Goal: Information Seeking & Learning: Learn about a topic

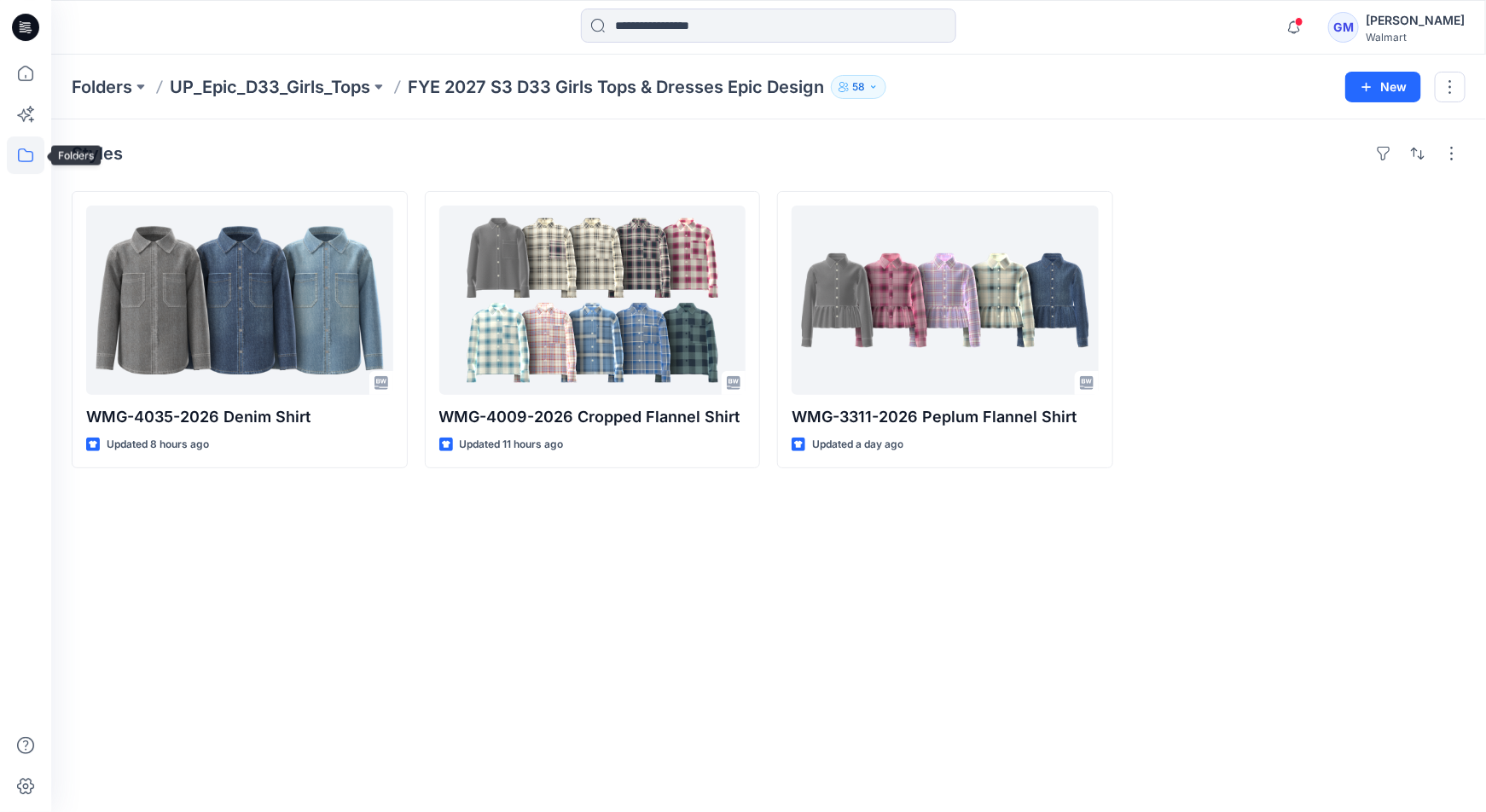
click at [22, 148] on icon at bounding box center [25, 154] width 15 height 13
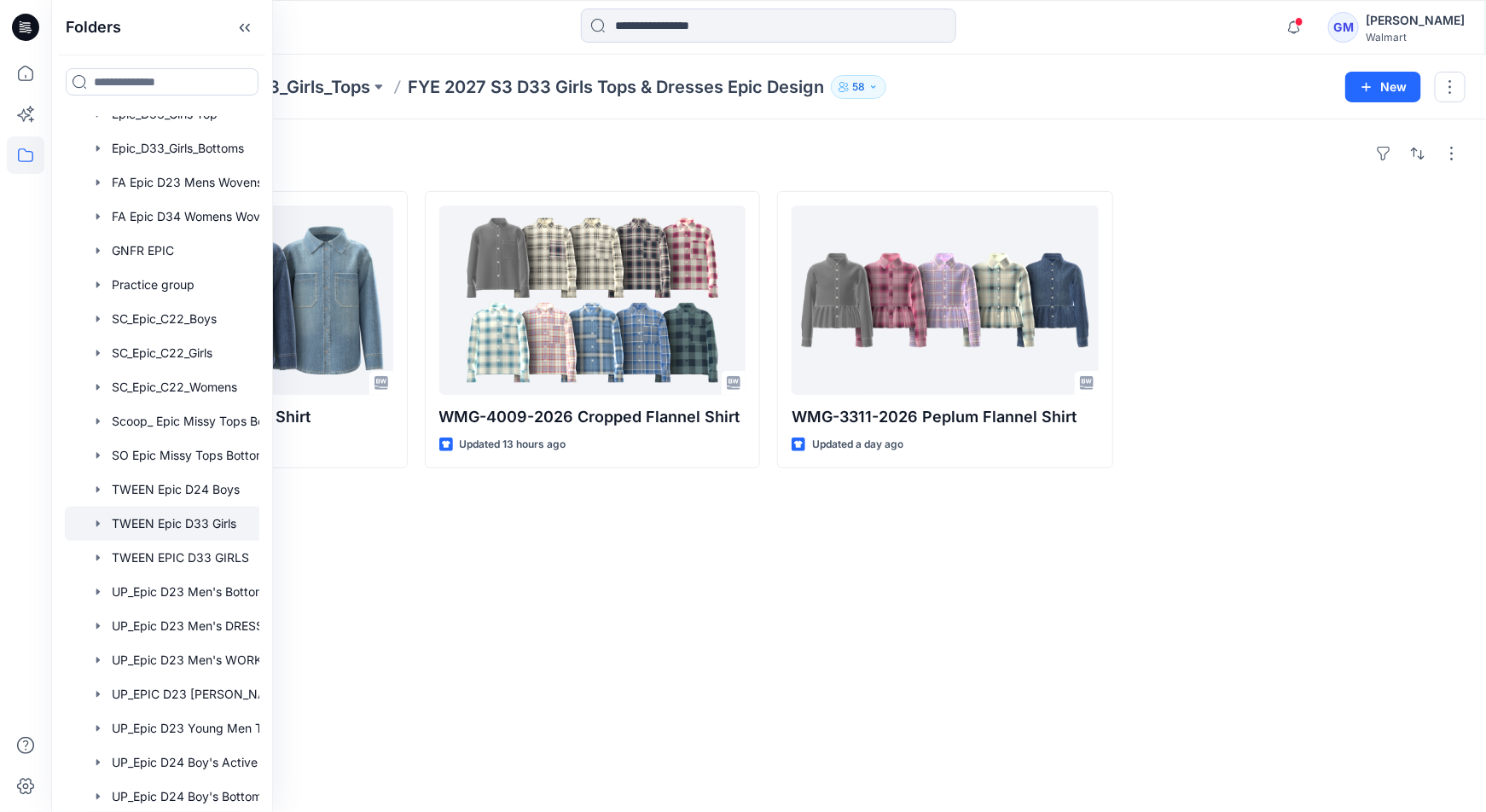
scroll to position [560, 1]
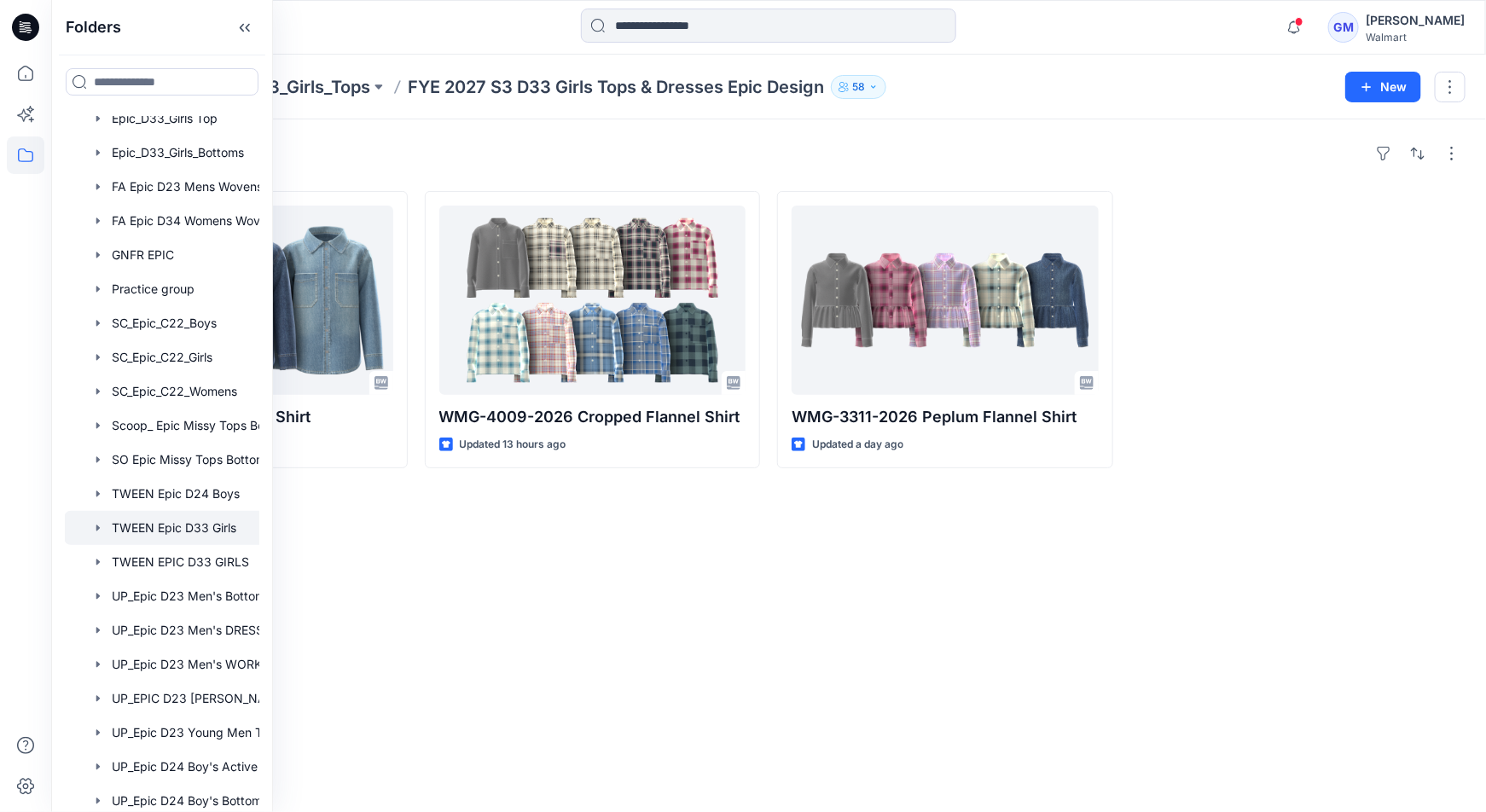
click at [159, 533] on div at bounding box center [192, 528] width 255 height 34
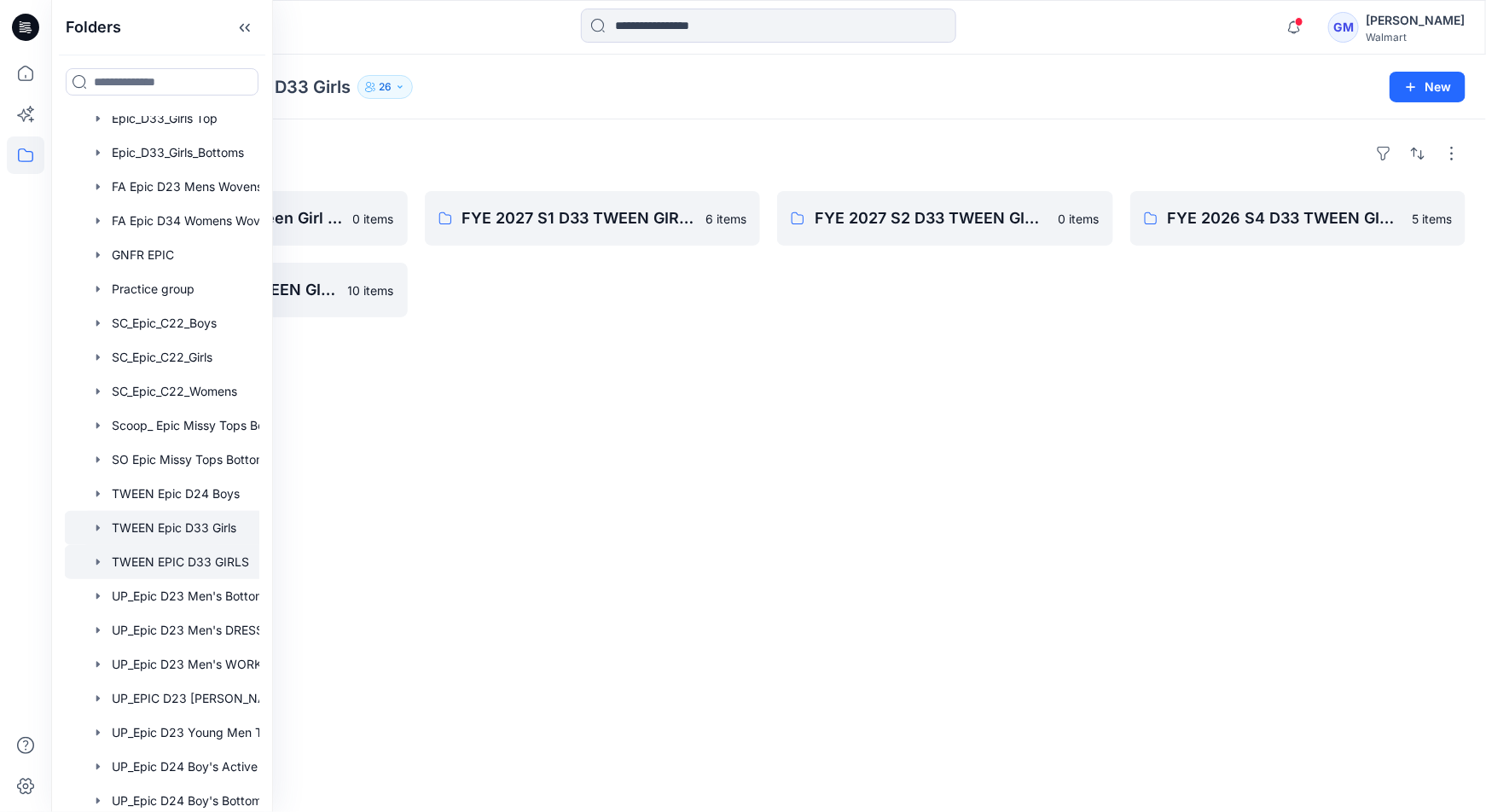
click at [133, 555] on div at bounding box center [192, 562] width 255 height 34
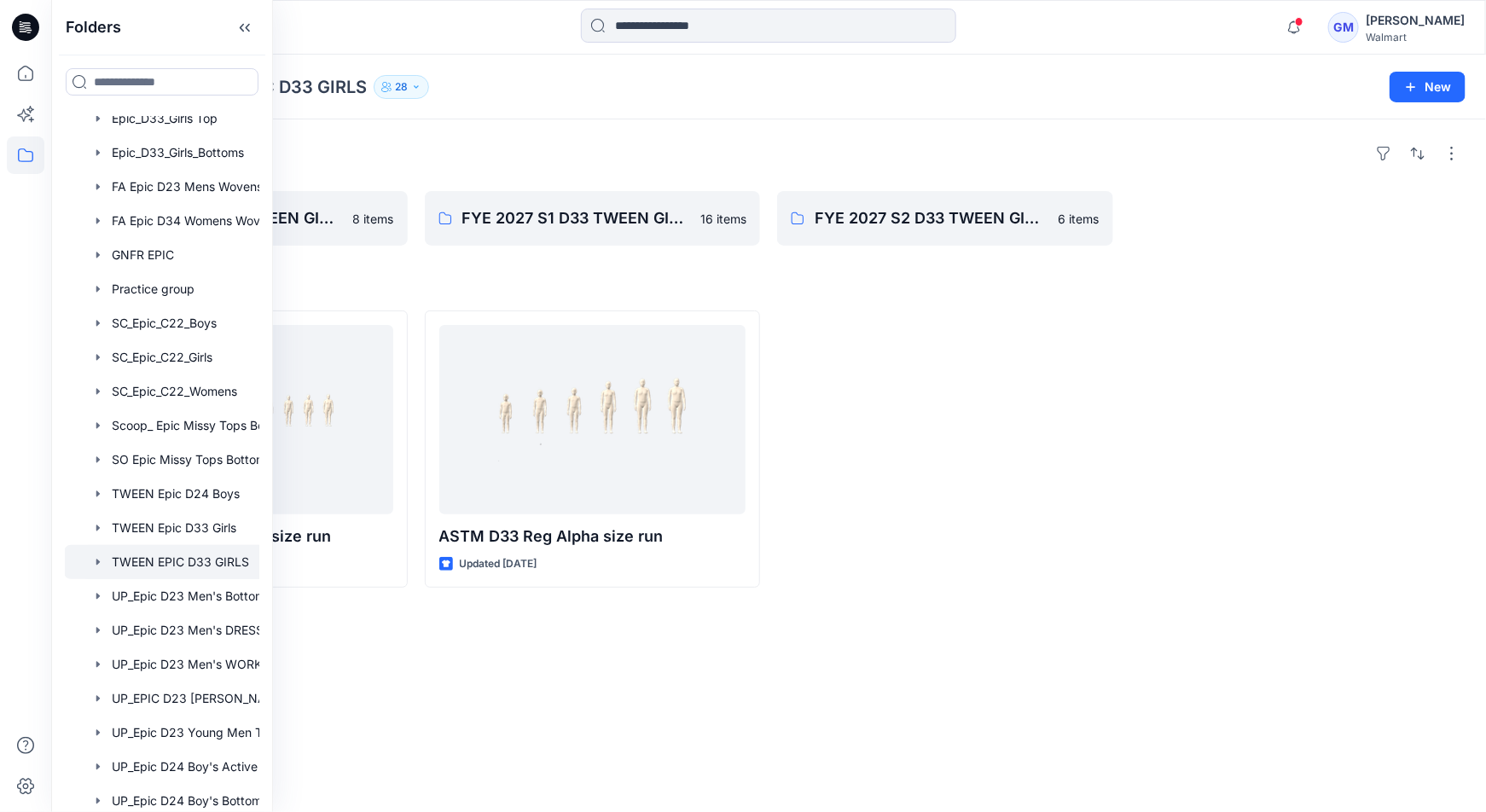
drag, startPoint x: 602, startPoint y: 635, endPoint x: 581, endPoint y: 618, distance: 27.0
click at [602, 635] on div "Folders FYE 2027 S3 D33 TWEEN GIRL EPIC 8 items FYE 2027 S1 D33 TWEEN GIRL EPIC…" at bounding box center [768, 466] width 1434 height 692
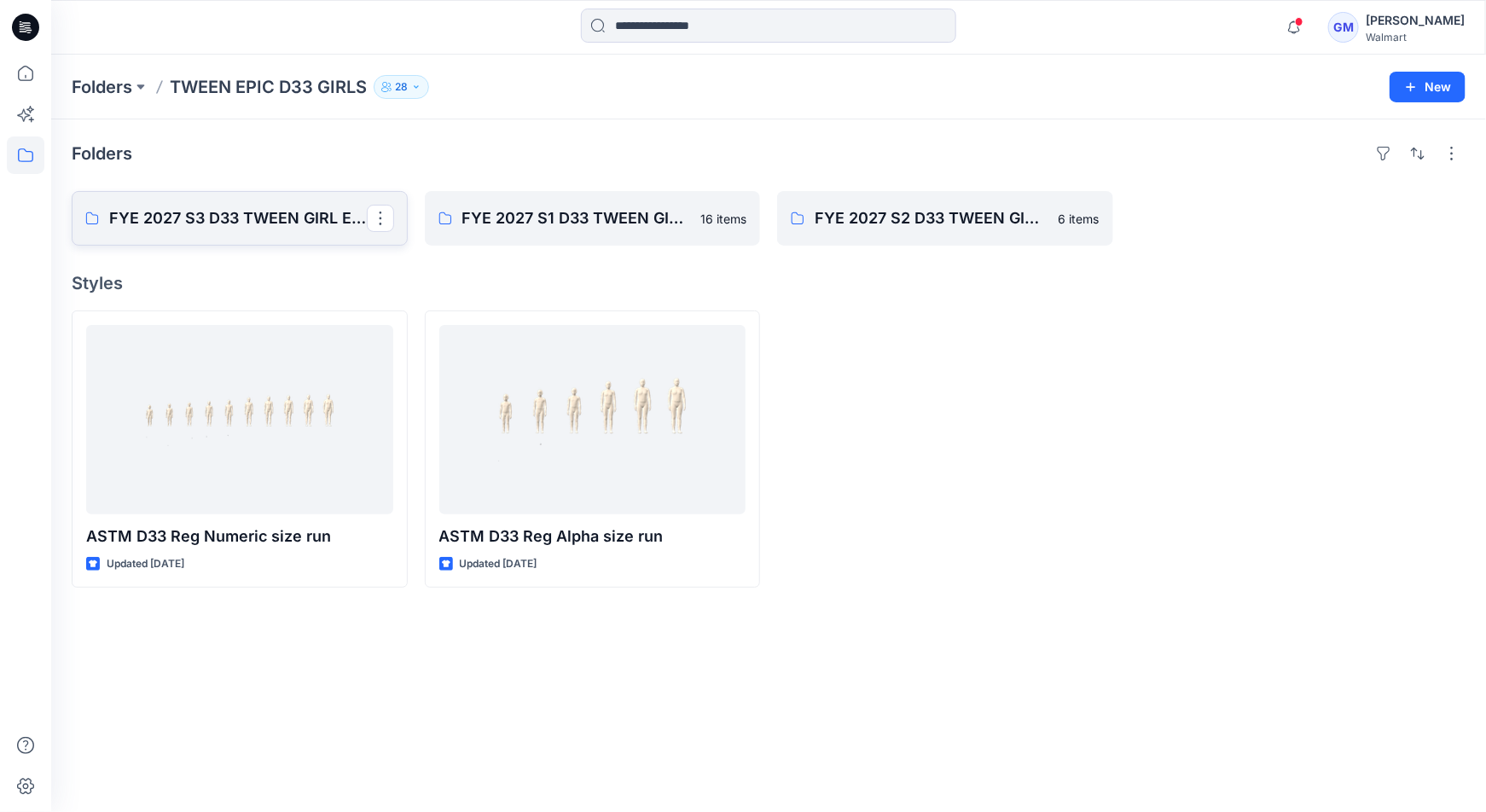
click at [262, 216] on p "FYE 2027 S3 D33 TWEEN GIRL EPIC" at bounding box center [238, 218] width 257 height 24
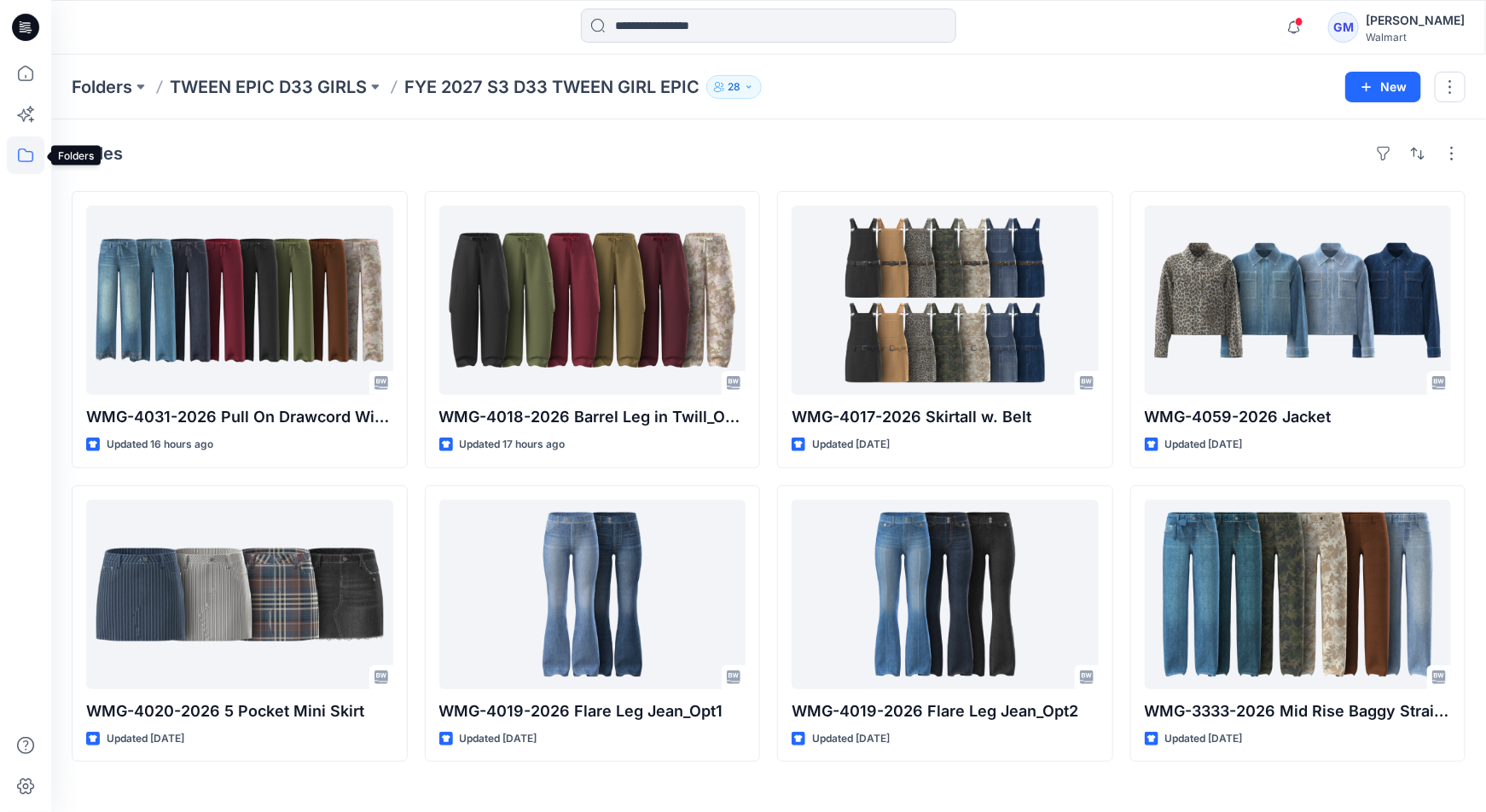
click at [27, 150] on icon at bounding box center [26, 155] width 38 height 38
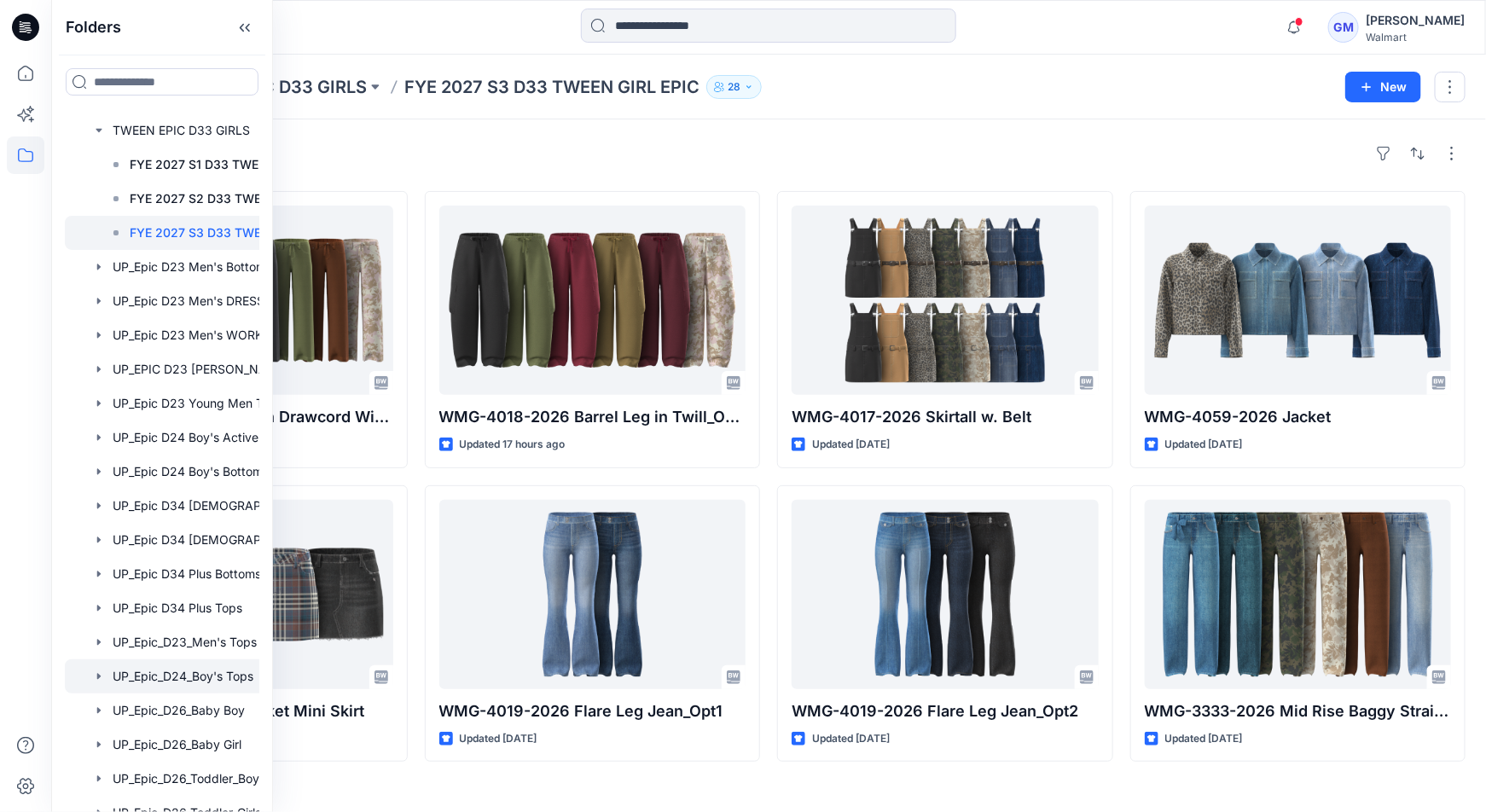
scroll to position [1148, 0]
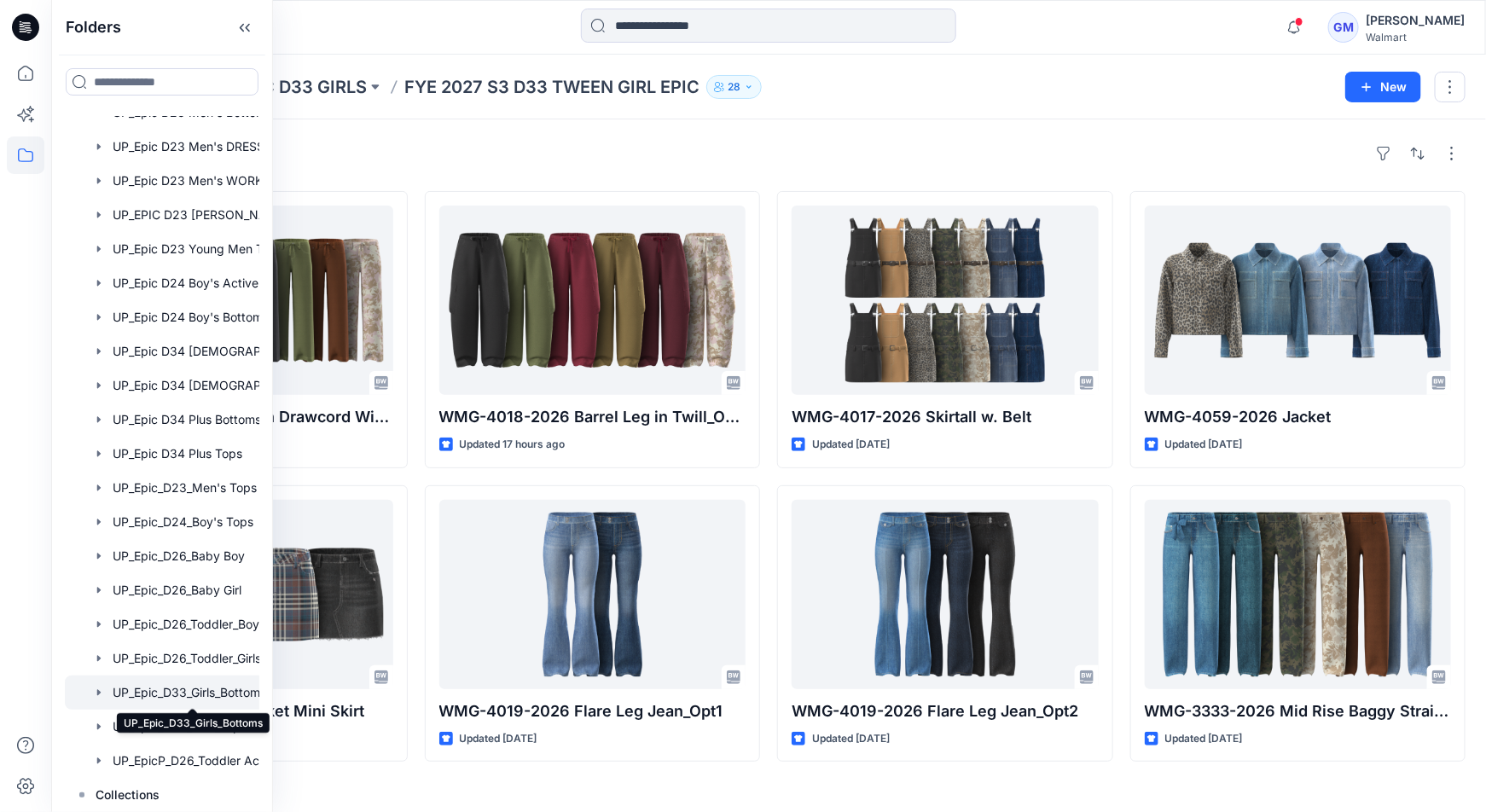
click at [136, 687] on div at bounding box center [193, 692] width 255 height 34
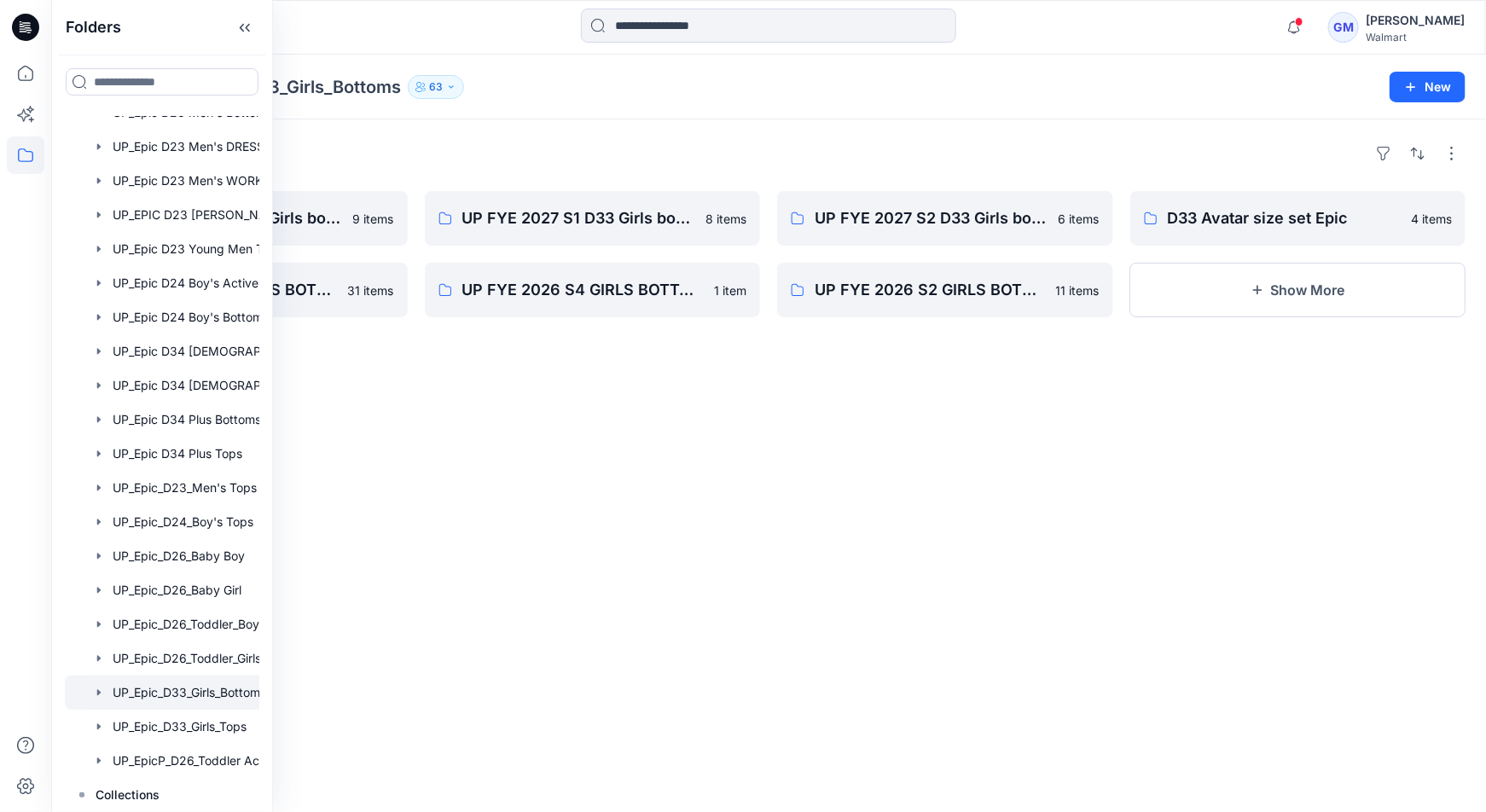
click at [792, 395] on div "Folders UP FYE 2027 S3 D33 Girls bottoms Epic 9 items UP FYE 2026 S3 GIRLS BOTT…" at bounding box center [768, 466] width 1434 height 692
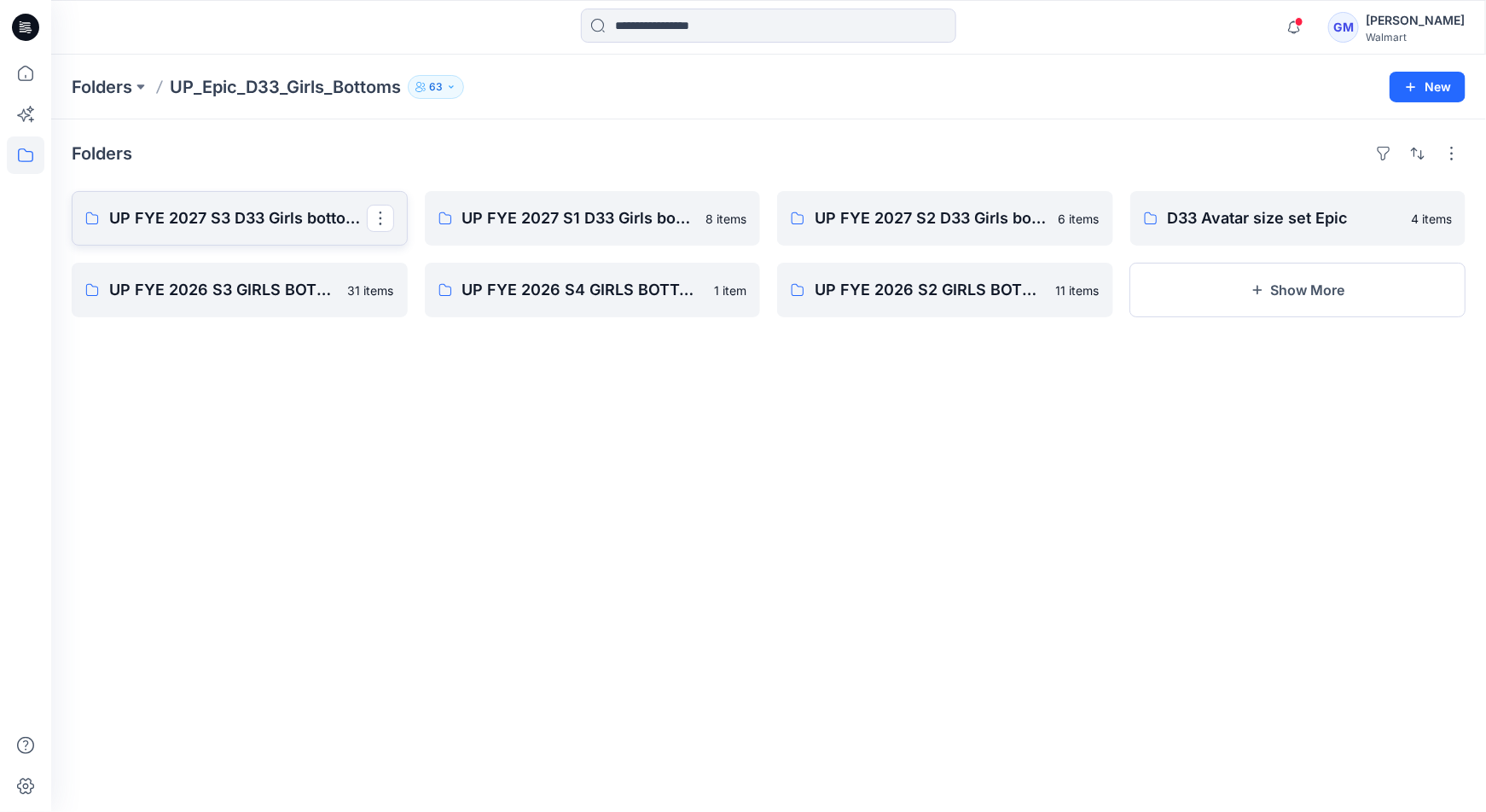
click at [268, 211] on p "UP FYE 2027 S3 D33 Girls bottoms Epic" at bounding box center [238, 218] width 257 height 24
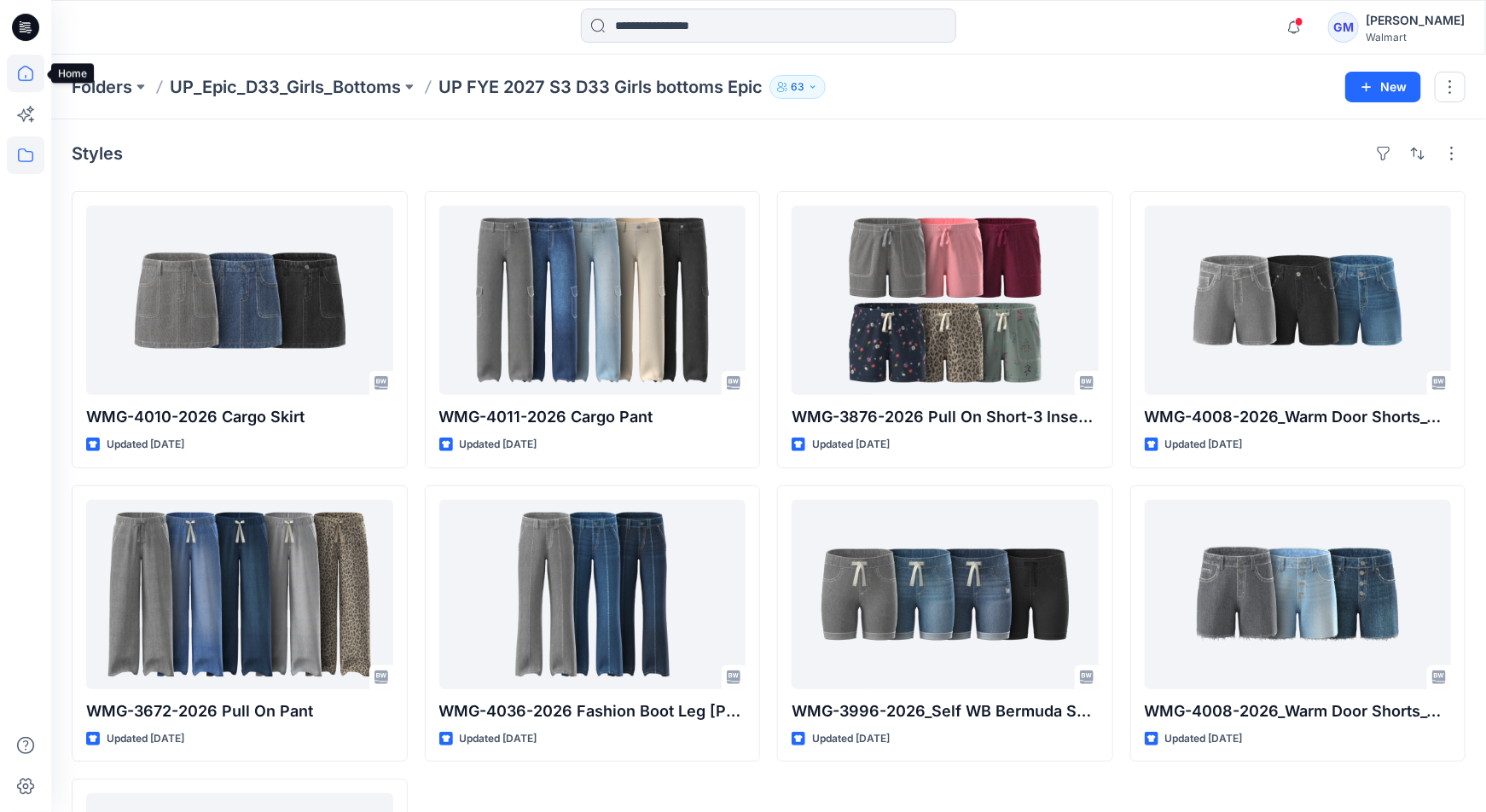
drag, startPoint x: 22, startPoint y: 75, endPoint x: 21, endPoint y: 88, distance: 13.0
click at [22, 75] on icon at bounding box center [26, 73] width 38 height 38
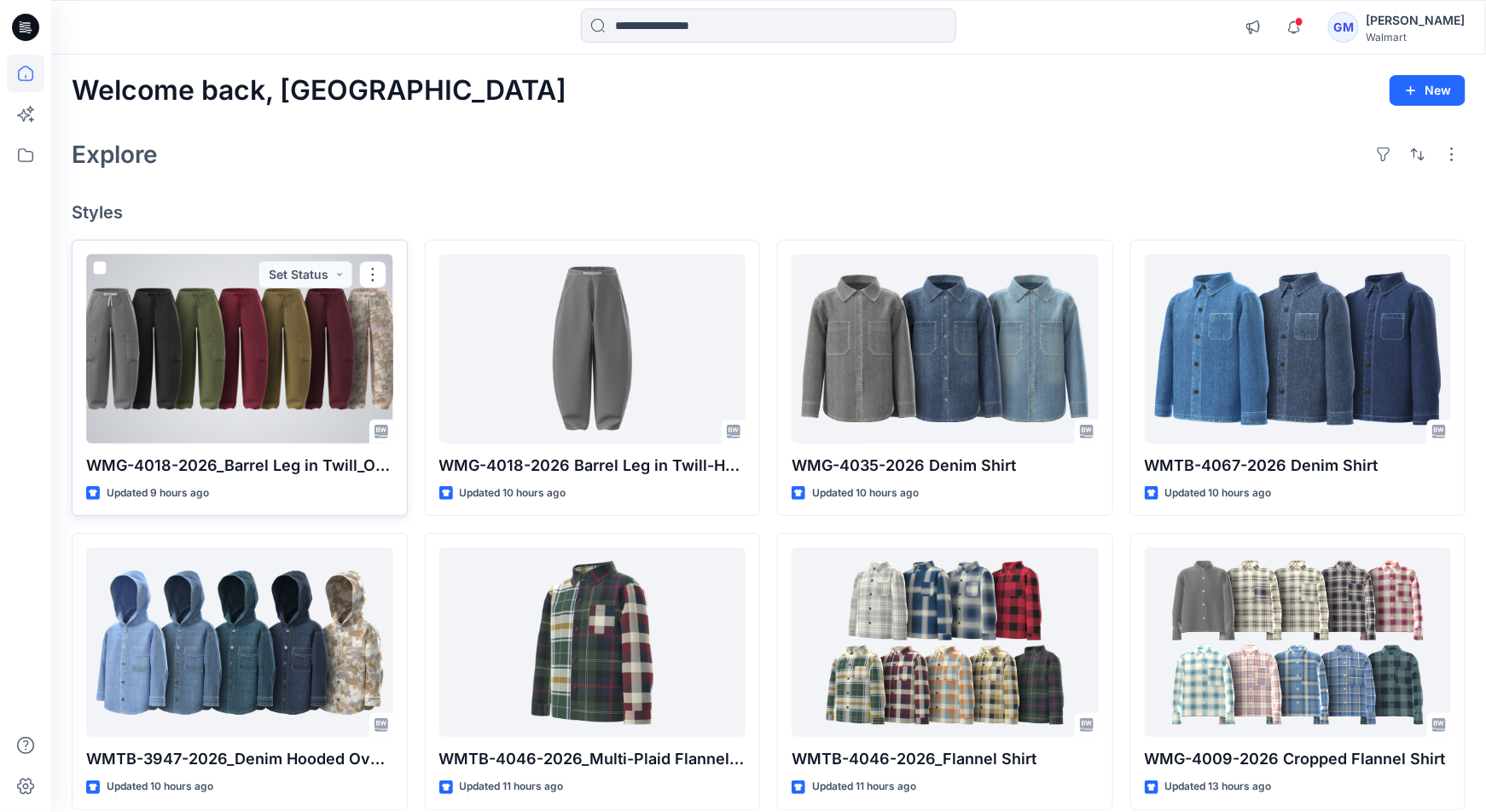
click at [225, 379] on div at bounding box center [240, 349] width 307 height 189
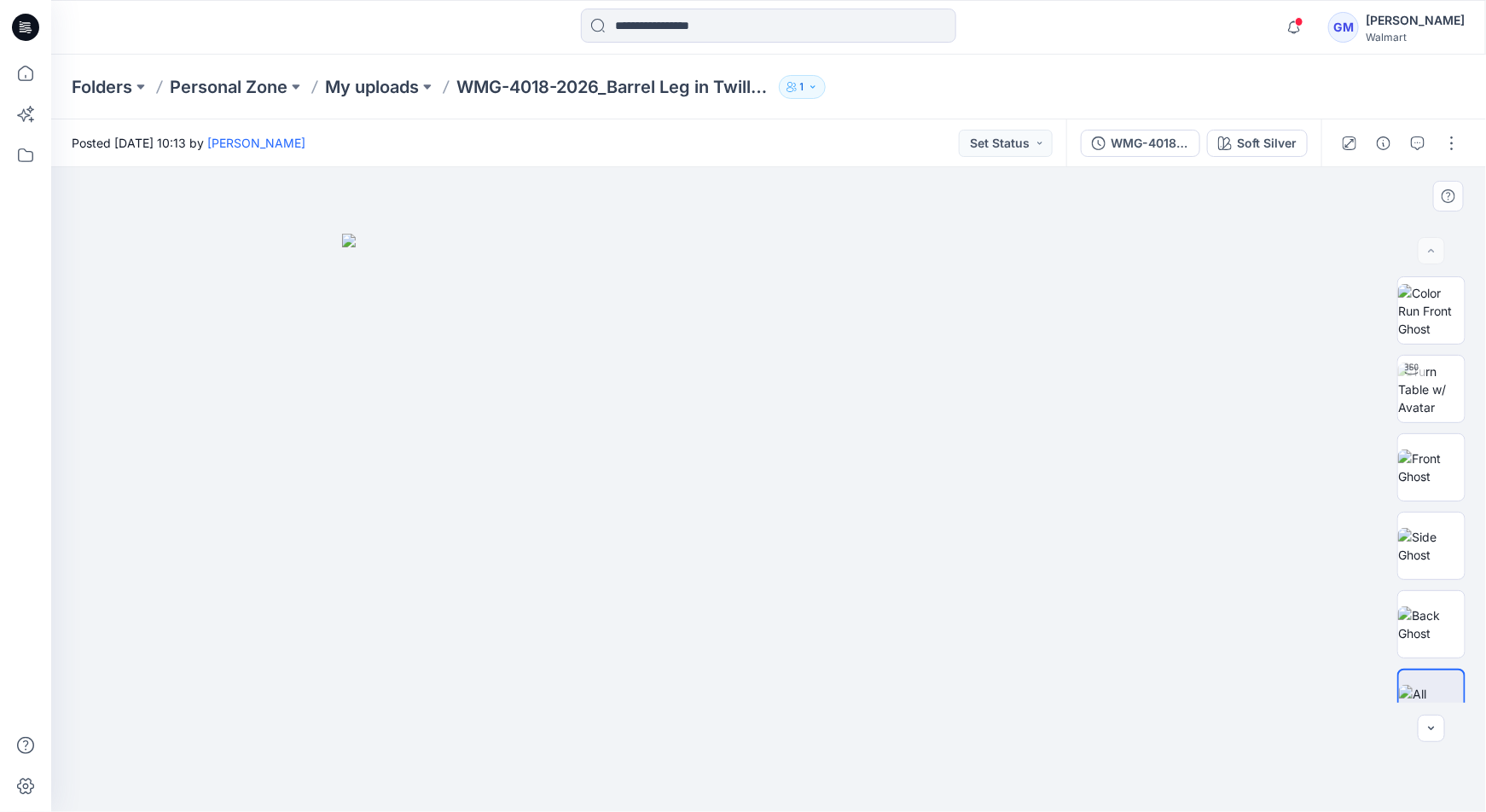
click at [953, 583] on img at bounding box center [768, 522] width 853 height 578
click at [913, 572] on img at bounding box center [768, 522] width 853 height 578
click at [1423, 305] on img at bounding box center [1431, 310] width 67 height 54
click at [1416, 405] on img at bounding box center [1431, 388] width 67 height 54
click at [1415, 553] on img at bounding box center [1431, 545] width 67 height 36
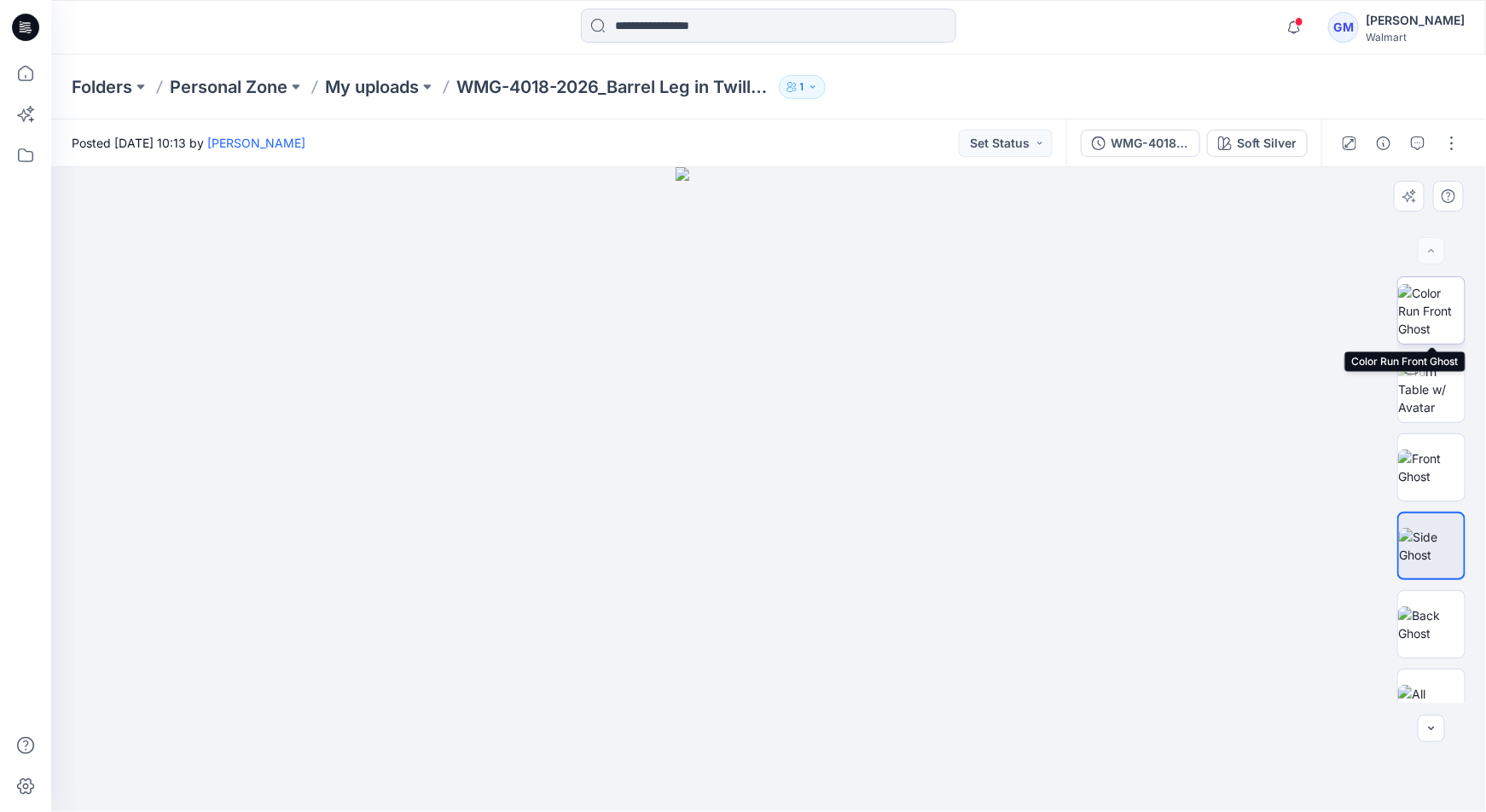
click at [1425, 306] on img at bounding box center [1431, 310] width 67 height 54
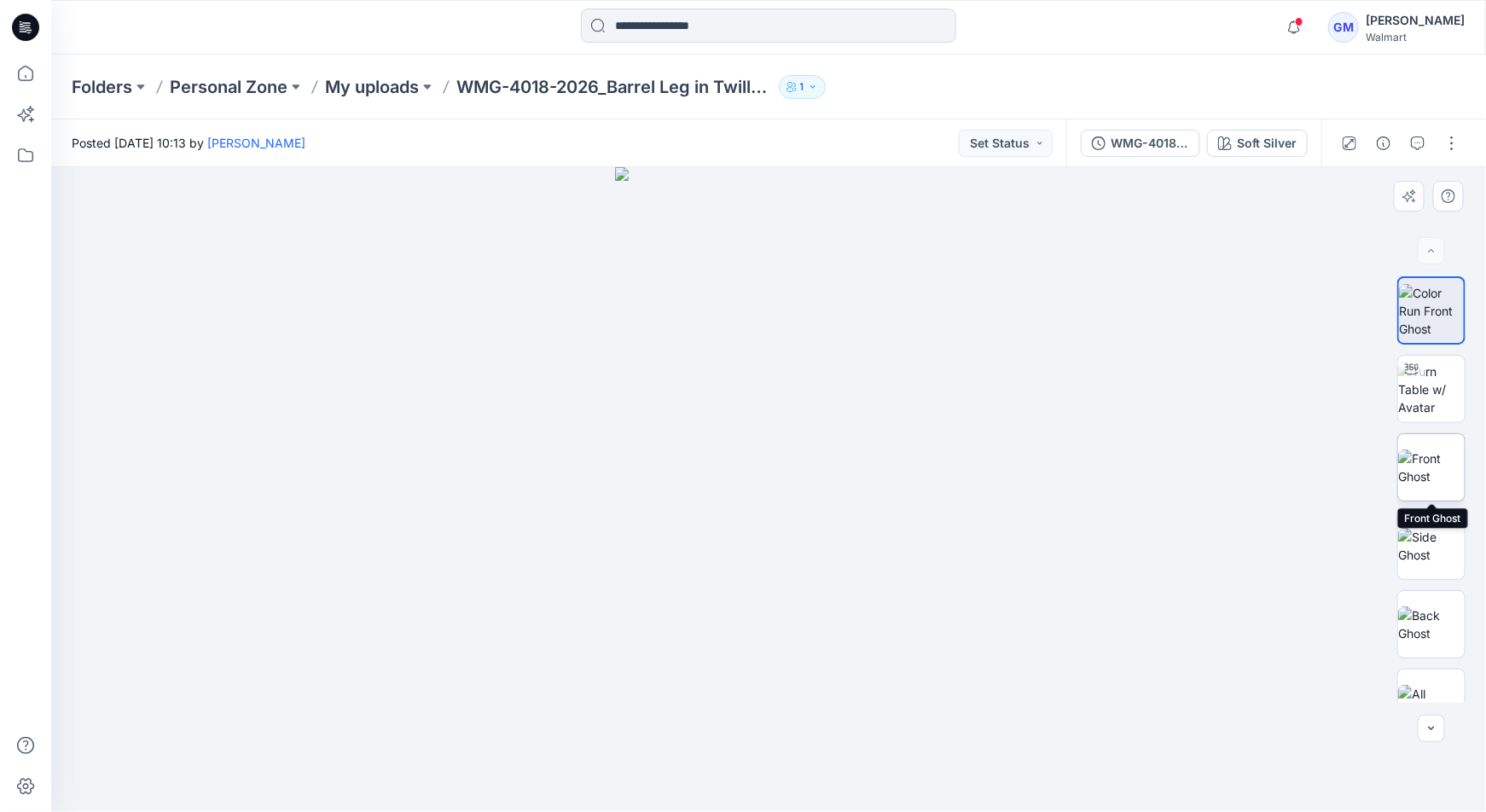
click at [1403, 458] on img at bounding box center [1431, 467] width 67 height 36
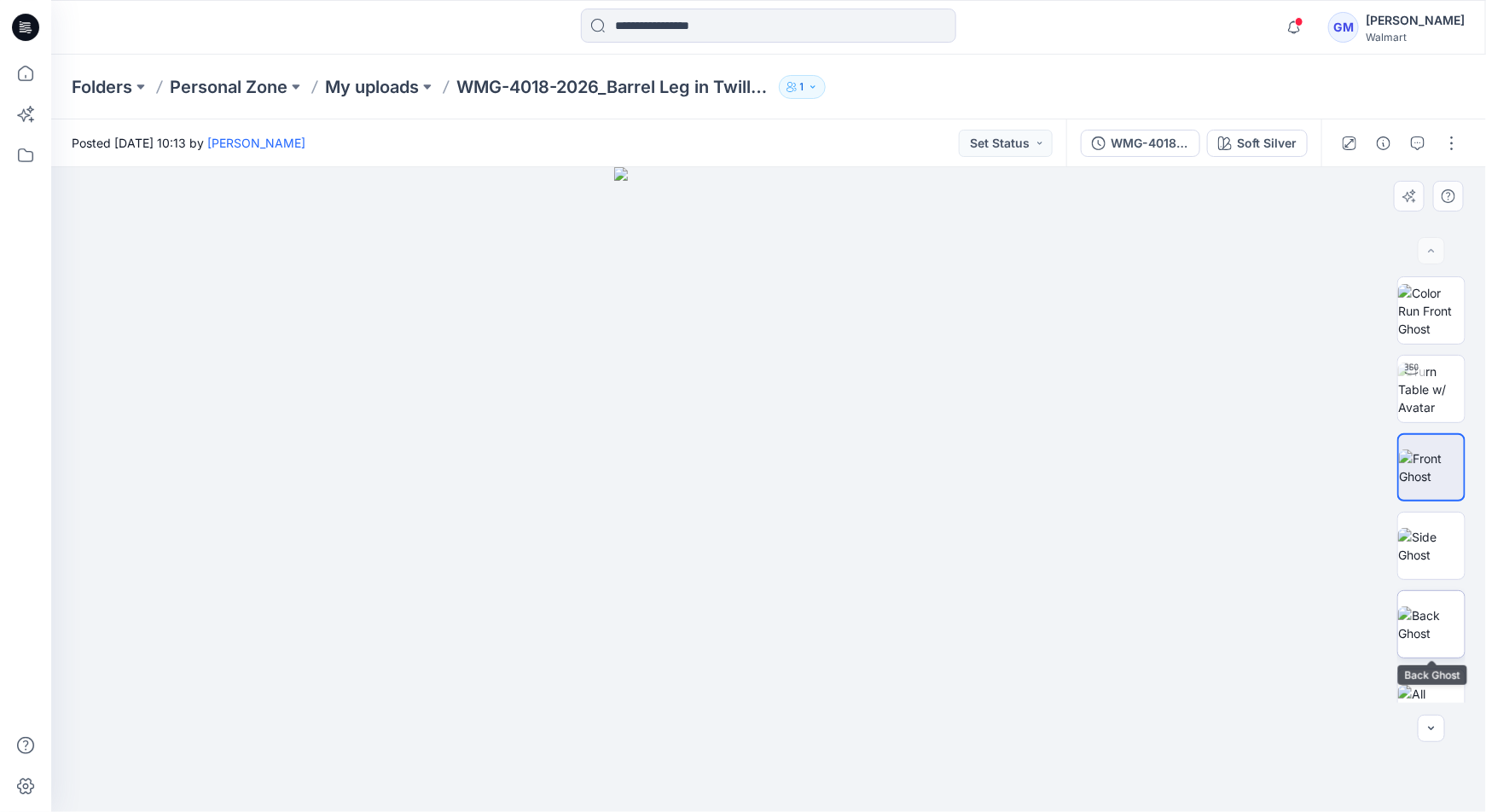
click at [1408, 606] on img at bounding box center [1431, 624] width 67 height 36
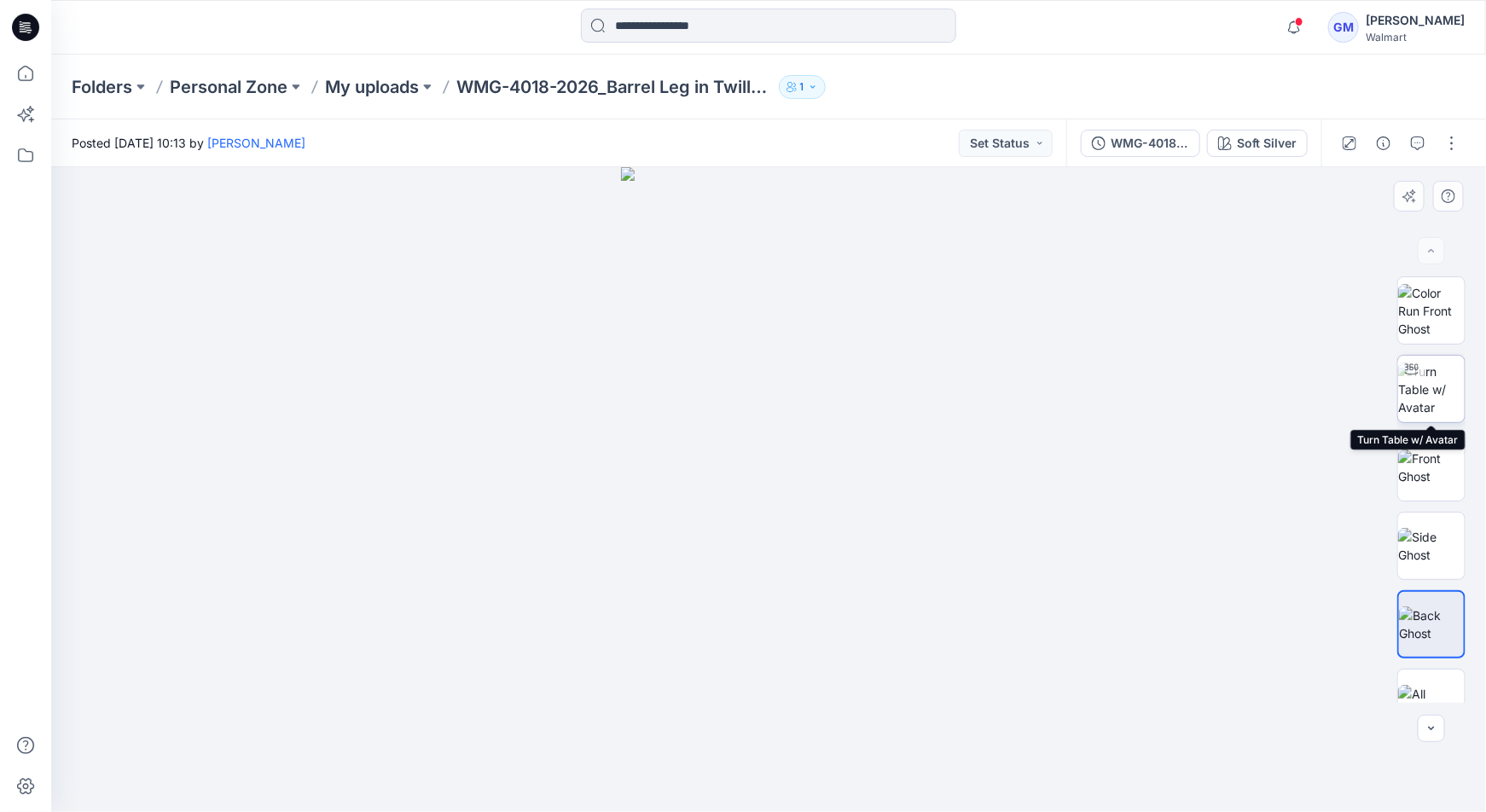
click at [1423, 396] on img at bounding box center [1431, 388] width 67 height 54
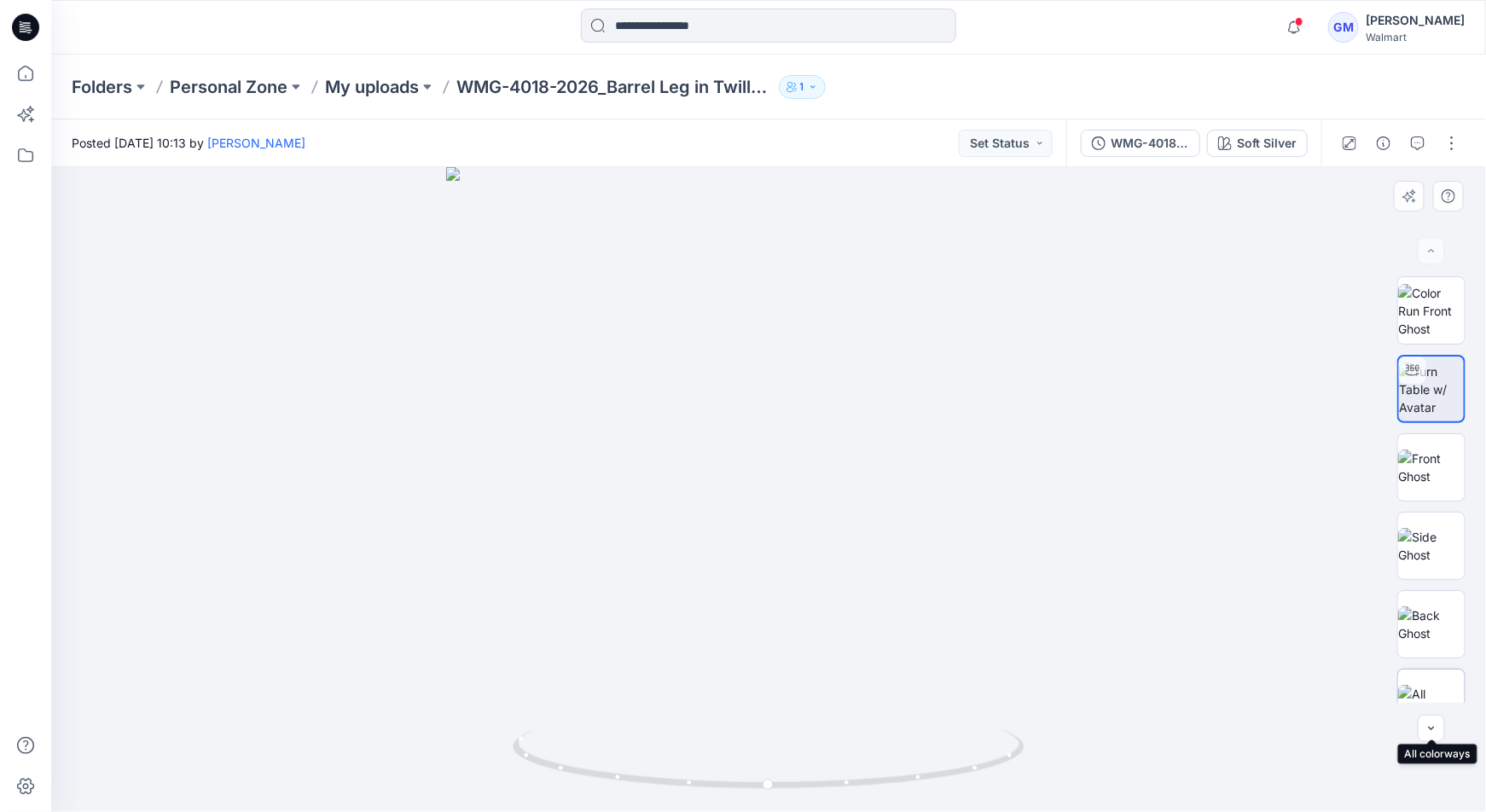
click at [1417, 681] on div at bounding box center [1431, 702] width 68 height 68
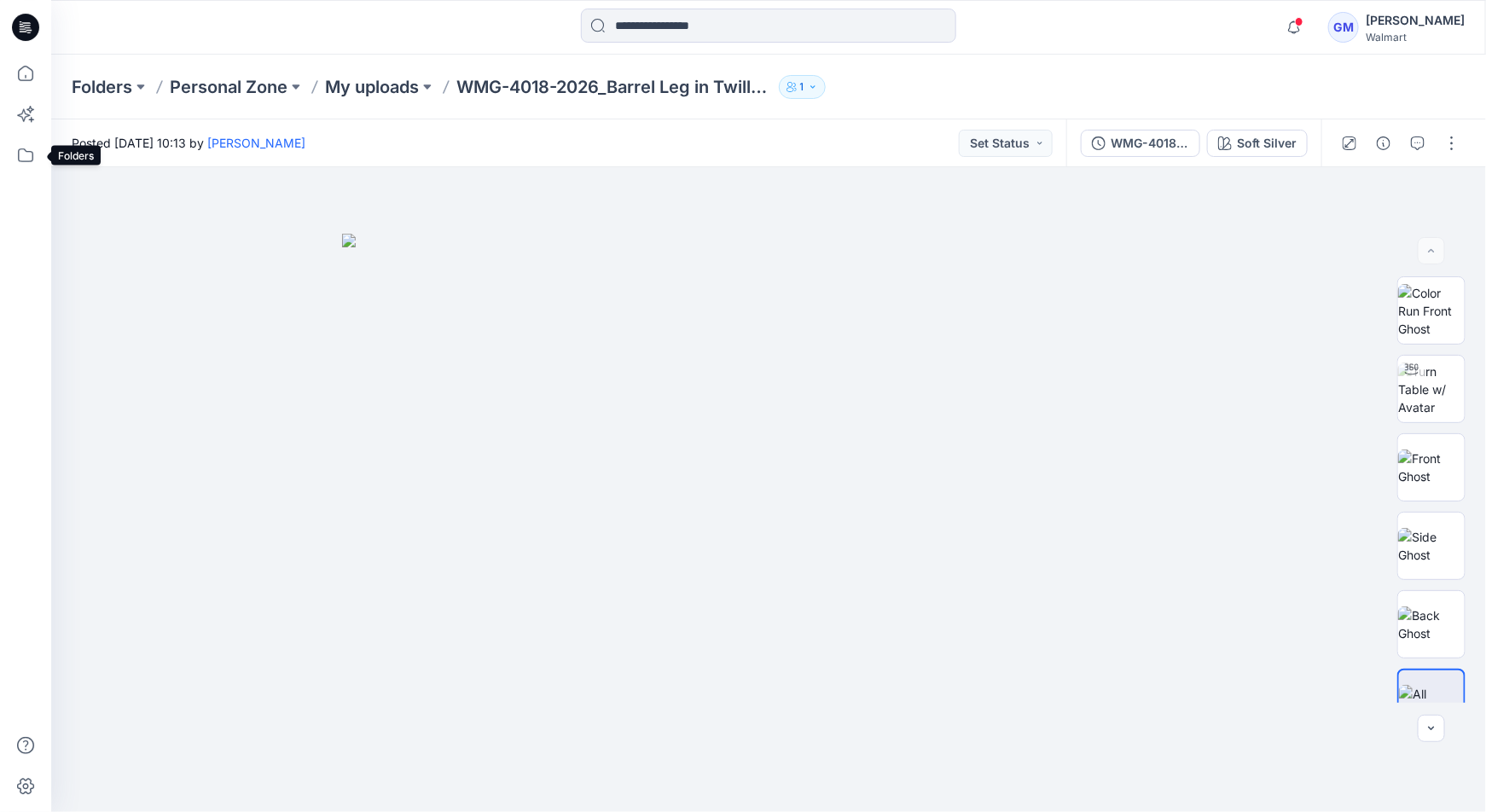
drag, startPoint x: 23, startPoint y: 157, endPoint x: 47, endPoint y: 170, distance: 27.3
click at [23, 157] on icon at bounding box center [26, 155] width 38 height 38
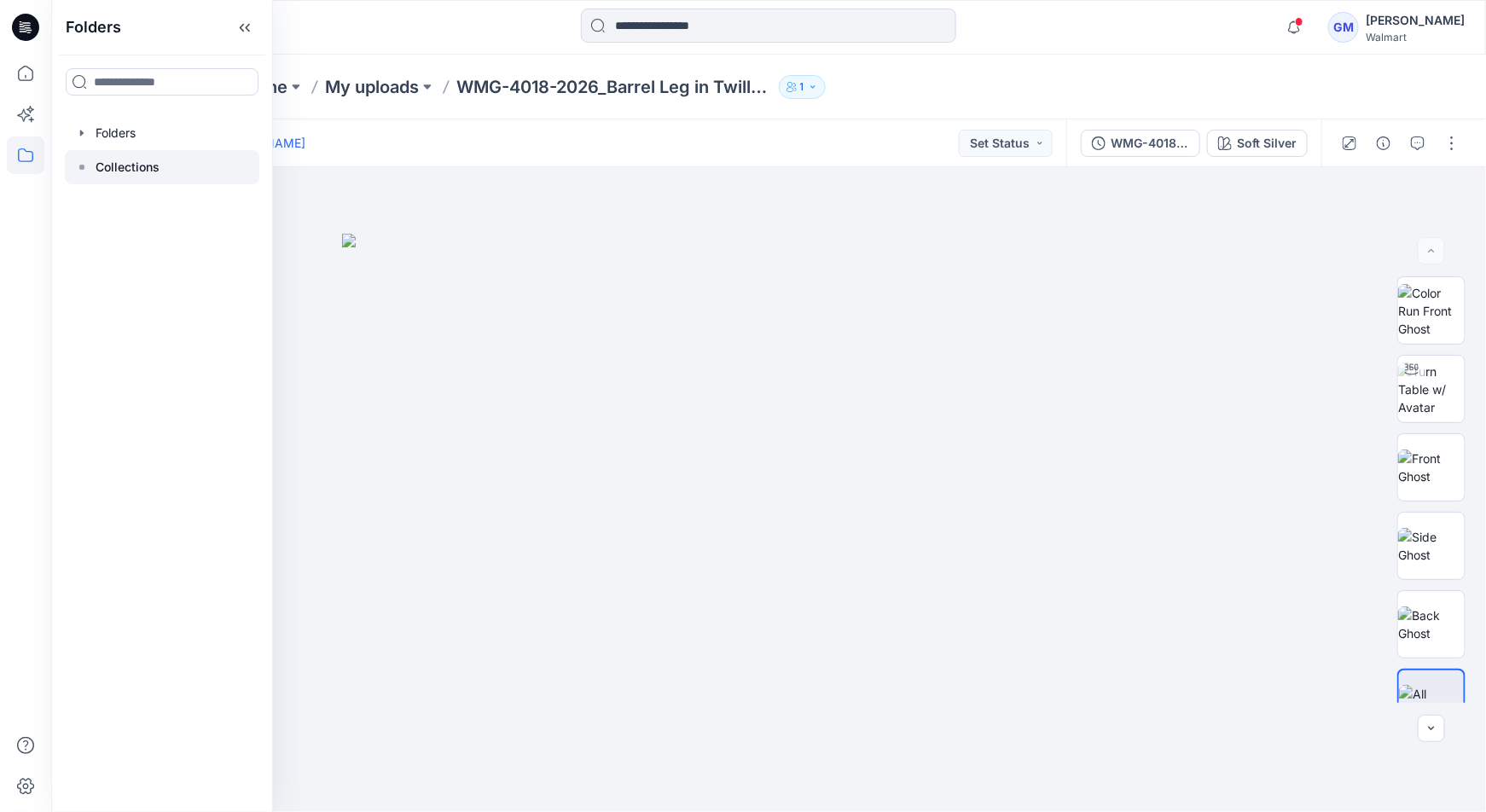
click at [139, 159] on p "Collections" at bounding box center [127, 166] width 64 height 20
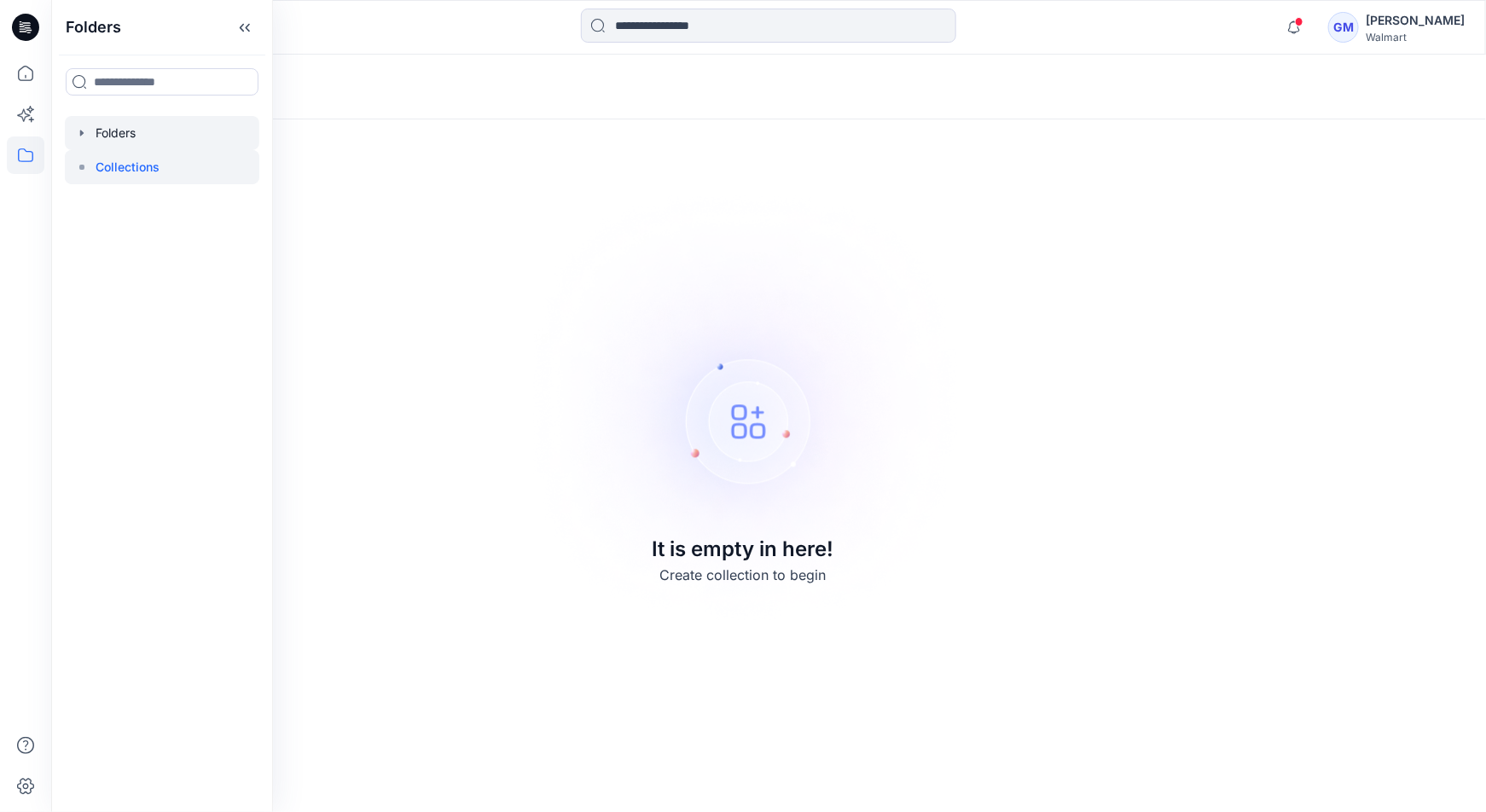
click at [129, 131] on div at bounding box center [162, 133] width 195 height 34
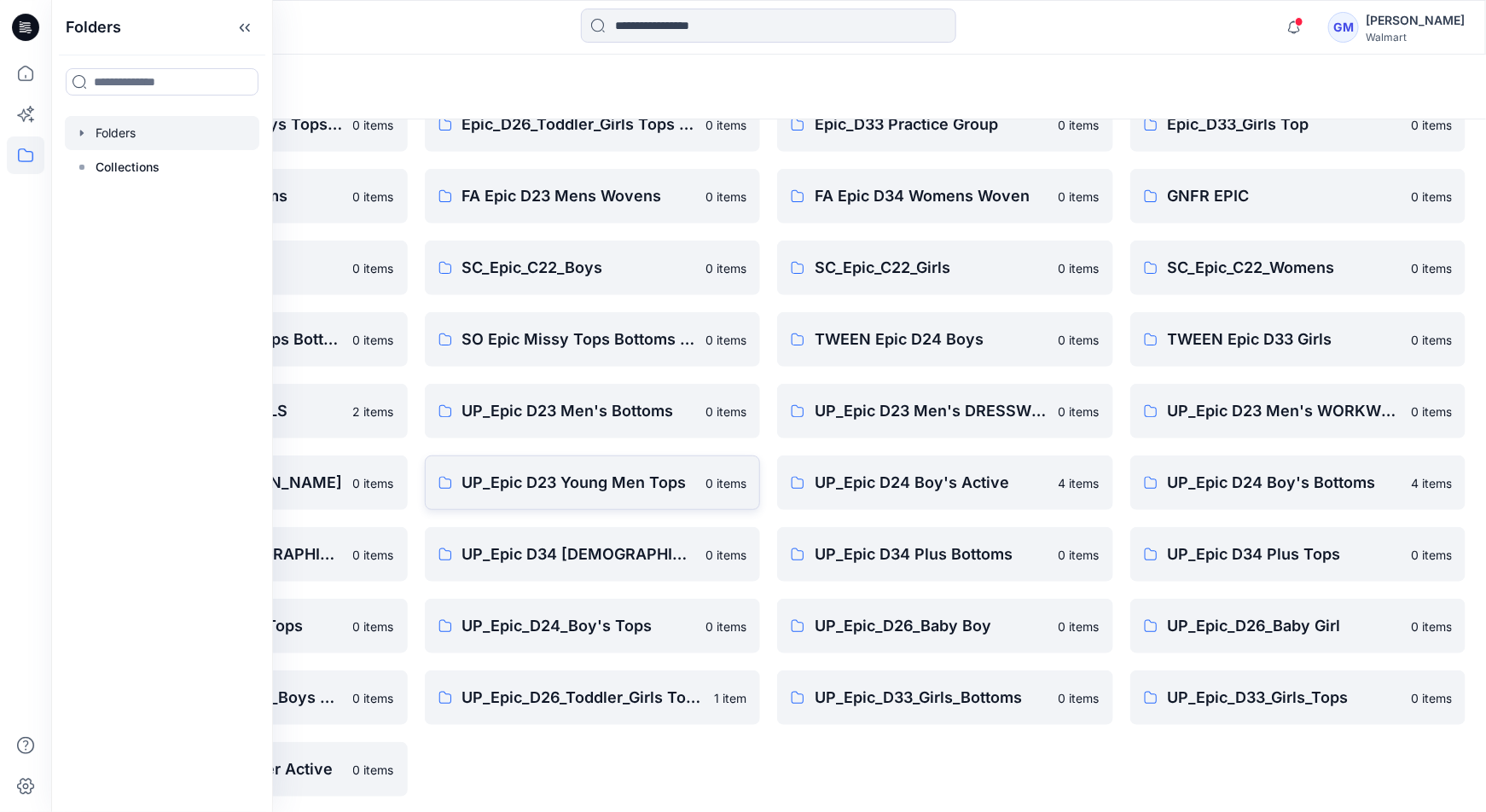
scroll to position [309, 0]
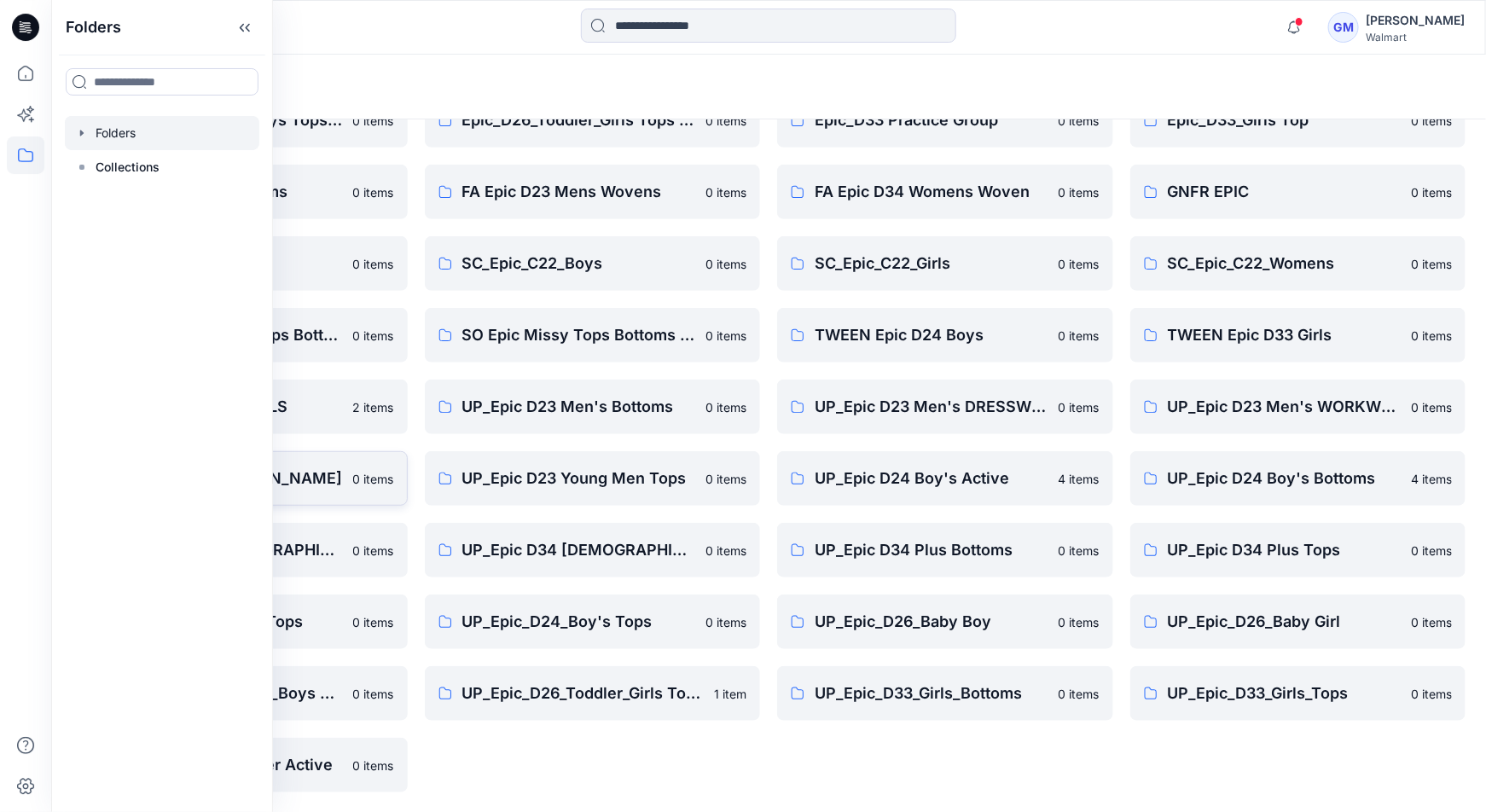
click at [311, 474] on p "UP_EPIC D23 [PERSON_NAME]" at bounding box center [225, 478] width 233 height 24
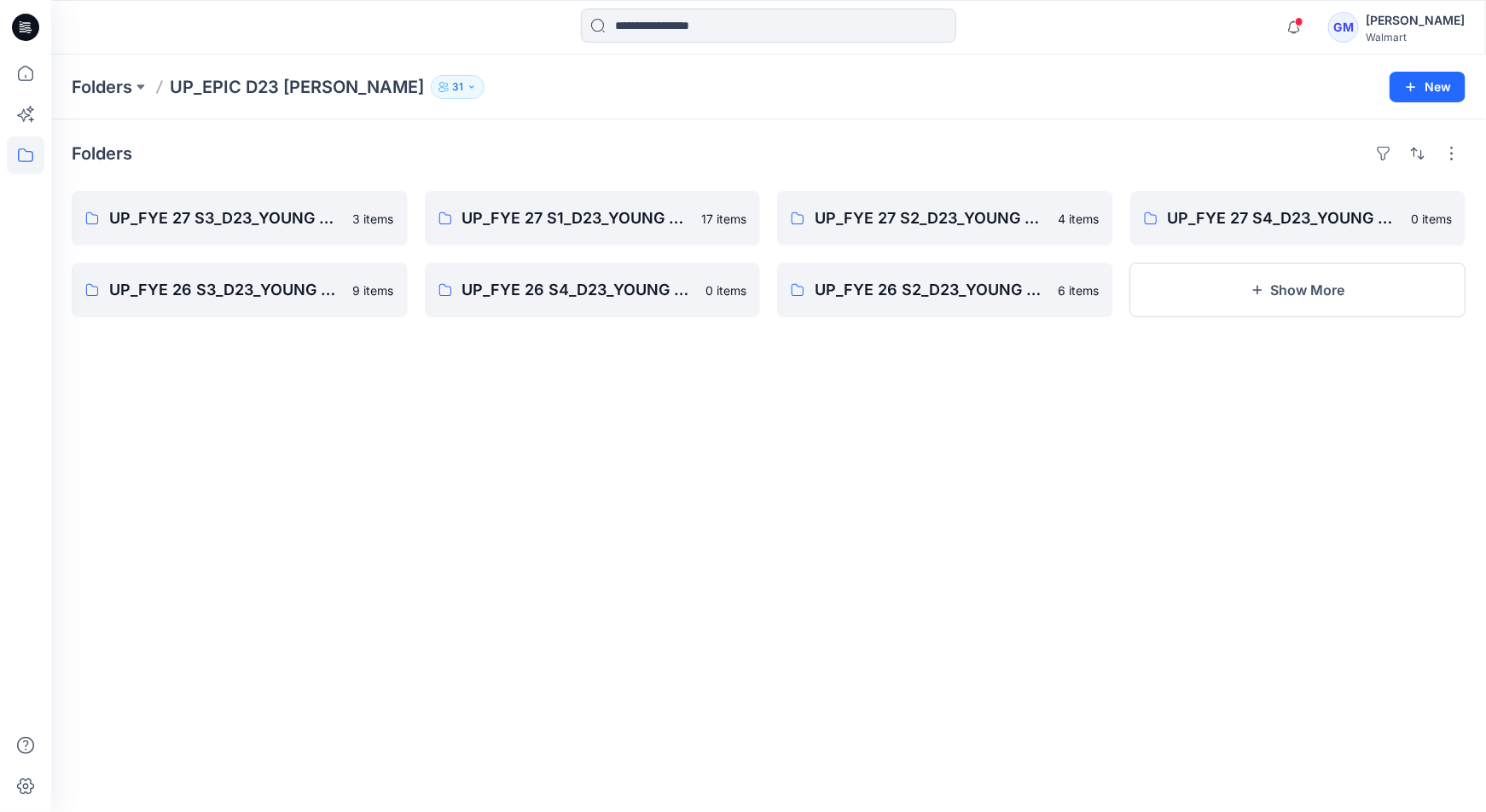
scroll to position [309, 0]
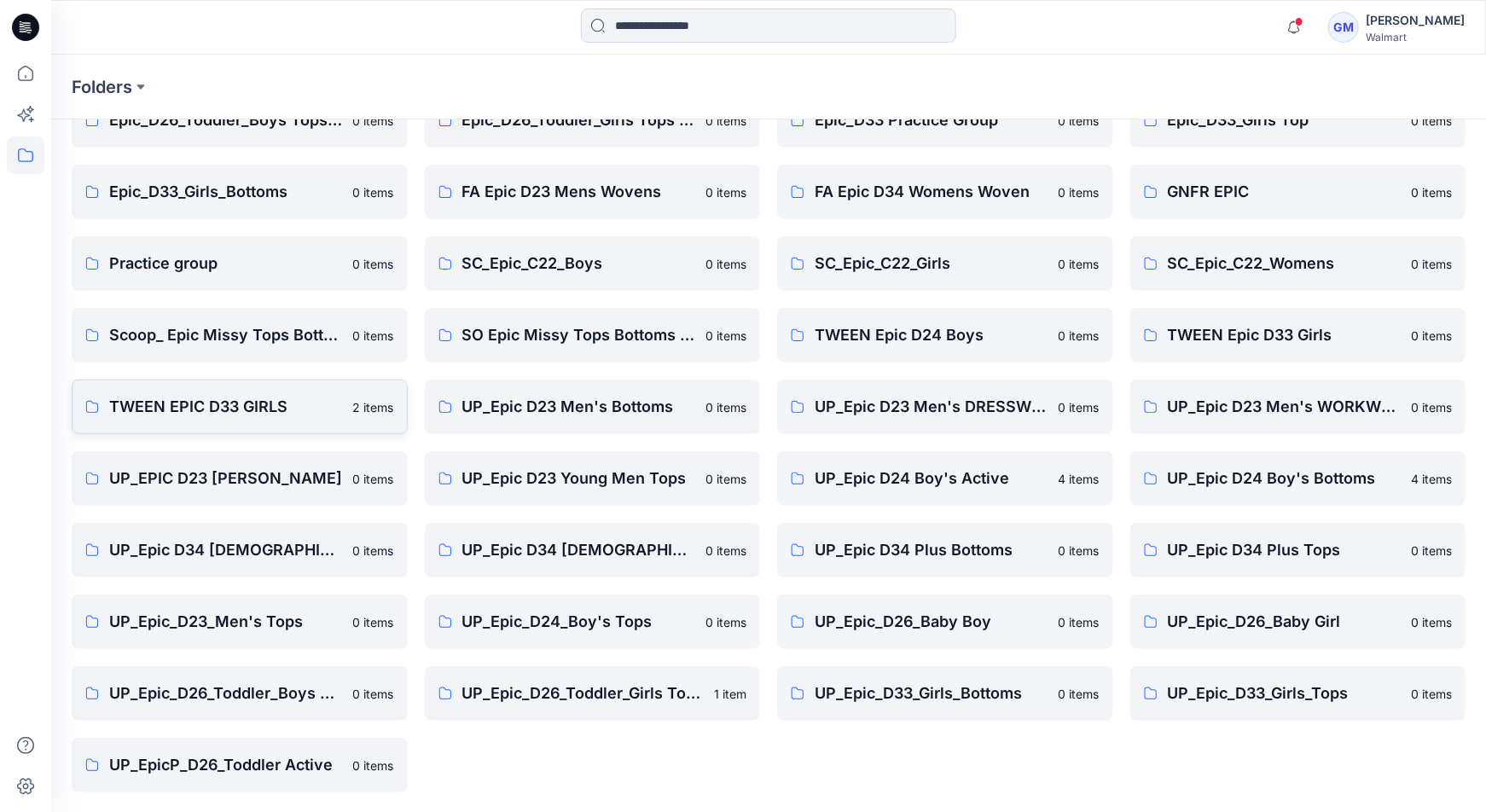
click at [233, 403] on p "TWEEN EPIC D33 GIRLS" at bounding box center [225, 406] width 233 height 24
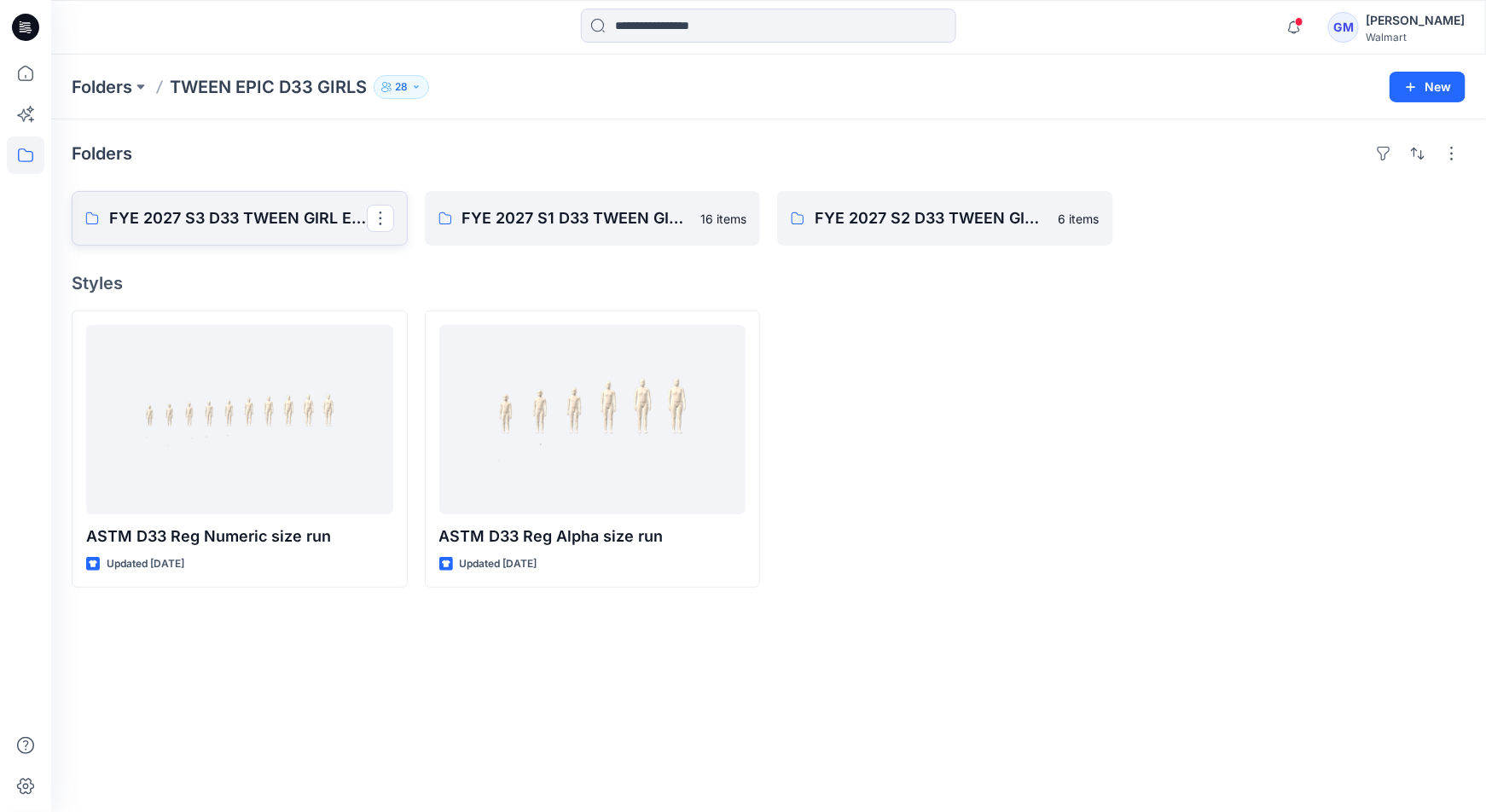
click at [208, 217] on p "FYE 2027 S3 D33 TWEEN GIRL EPIC" at bounding box center [238, 218] width 257 height 24
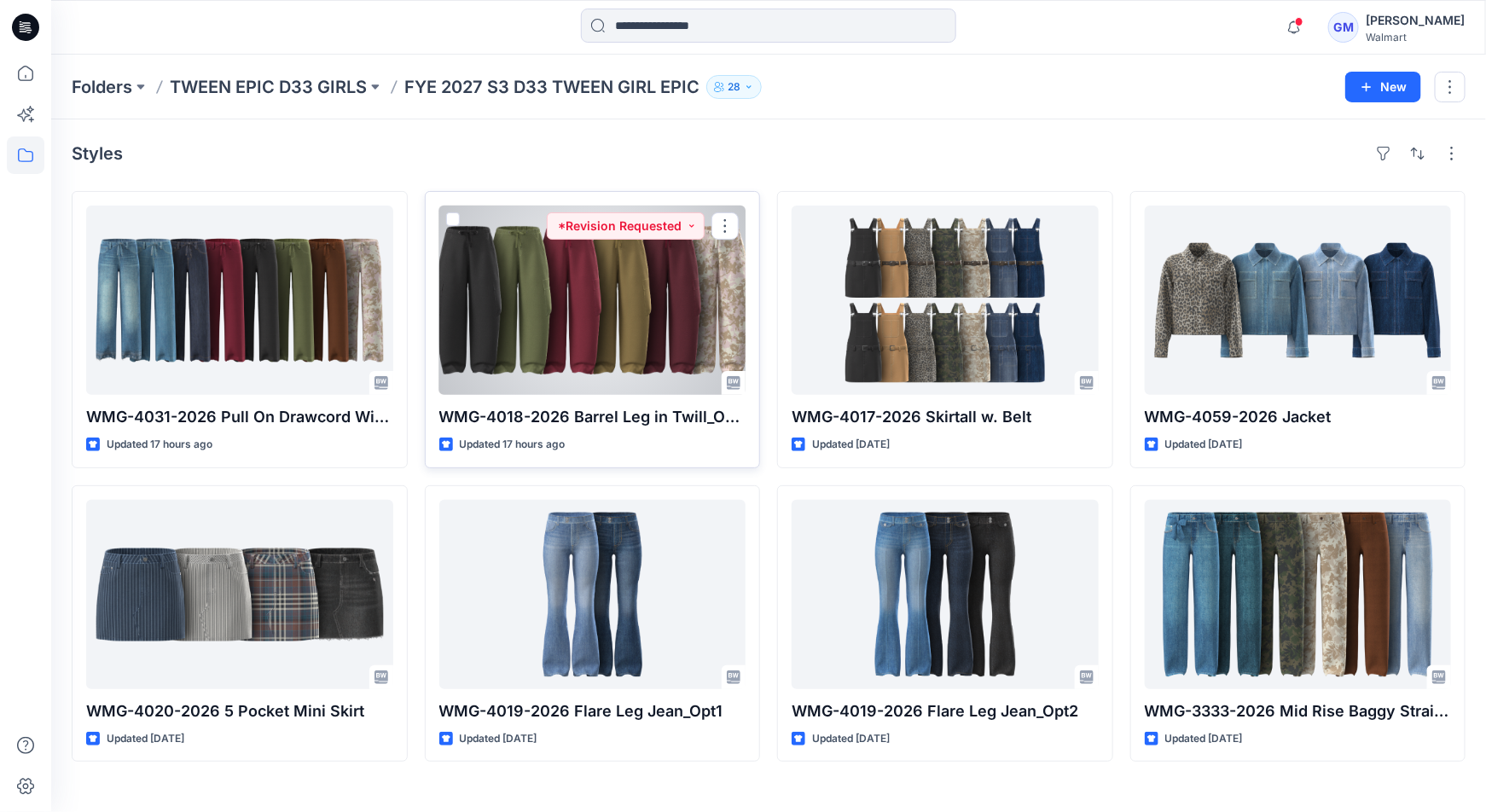
click at [602, 312] on div at bounding box center [593, 299] width 307 height 189
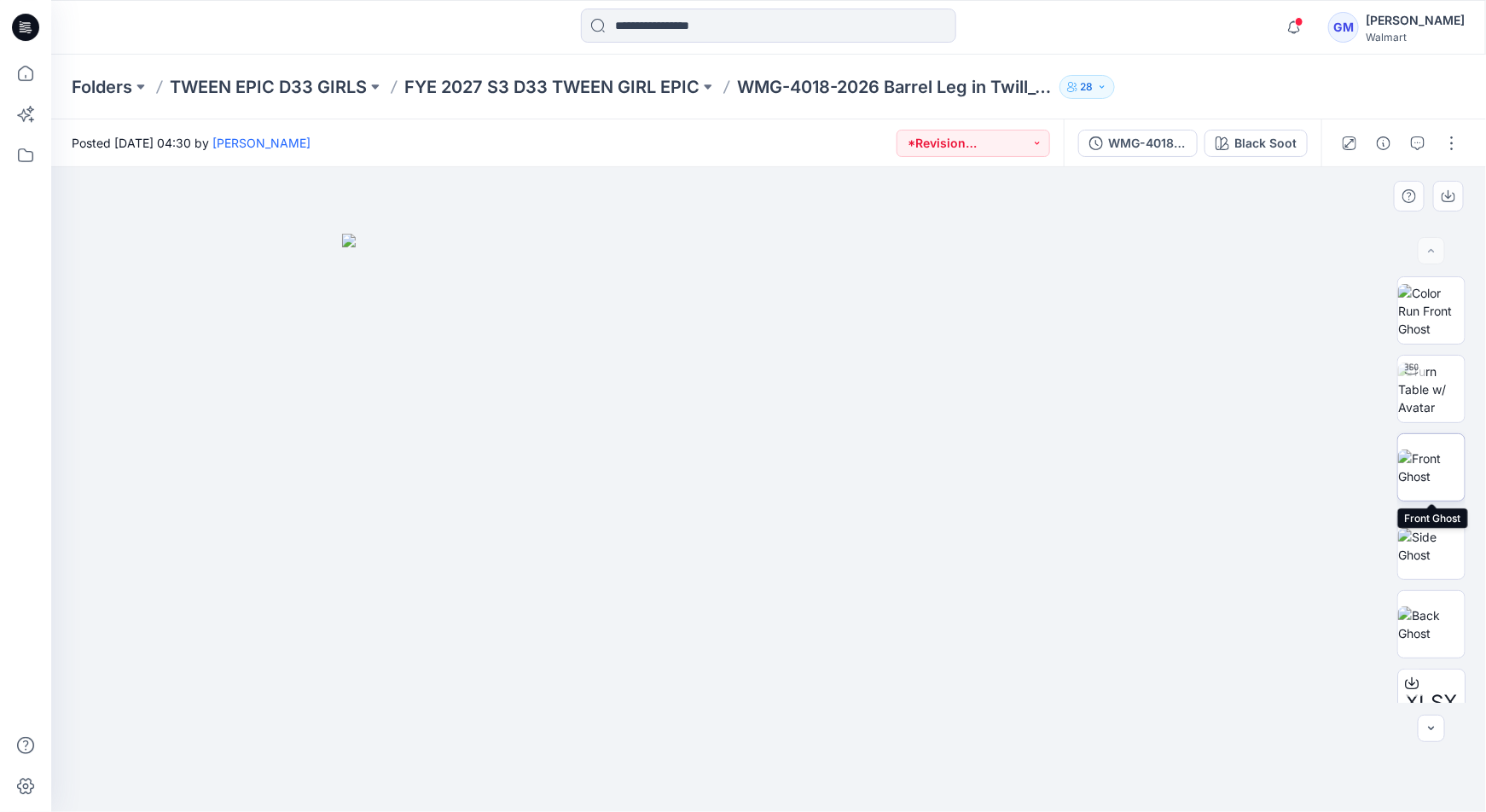
click at [1416, 484] on img at bounding box center [1431, 467] width 67 height 36
click at [1432, 538] on img at bounding box center [1431, 545] width 67 height 36
click at [1444, 628] on img at bounding box center [1431, 624] width 67 height 36
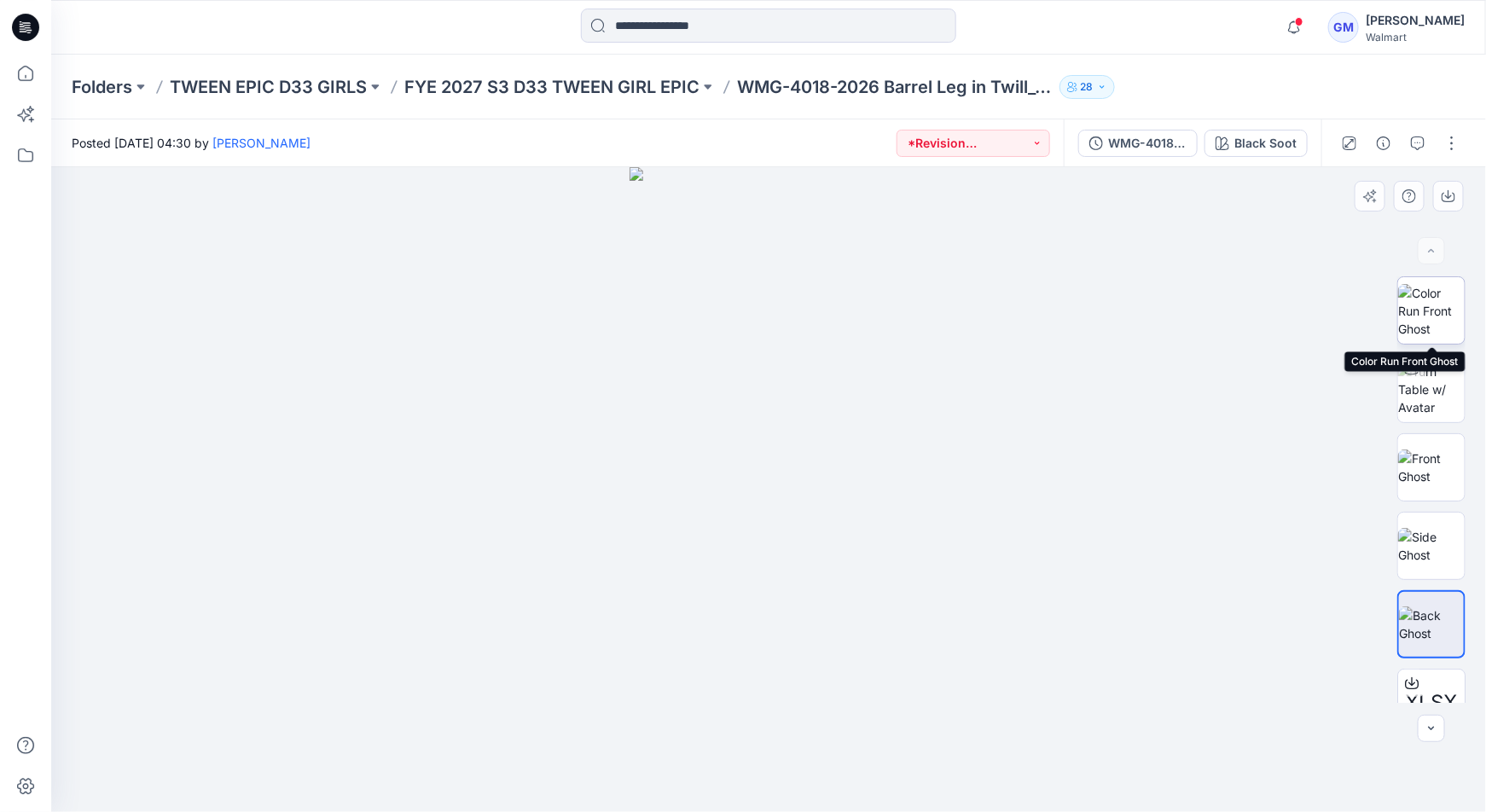
click at [1428, 320] on img at bounding box center [1431, 310] width 67 height 54
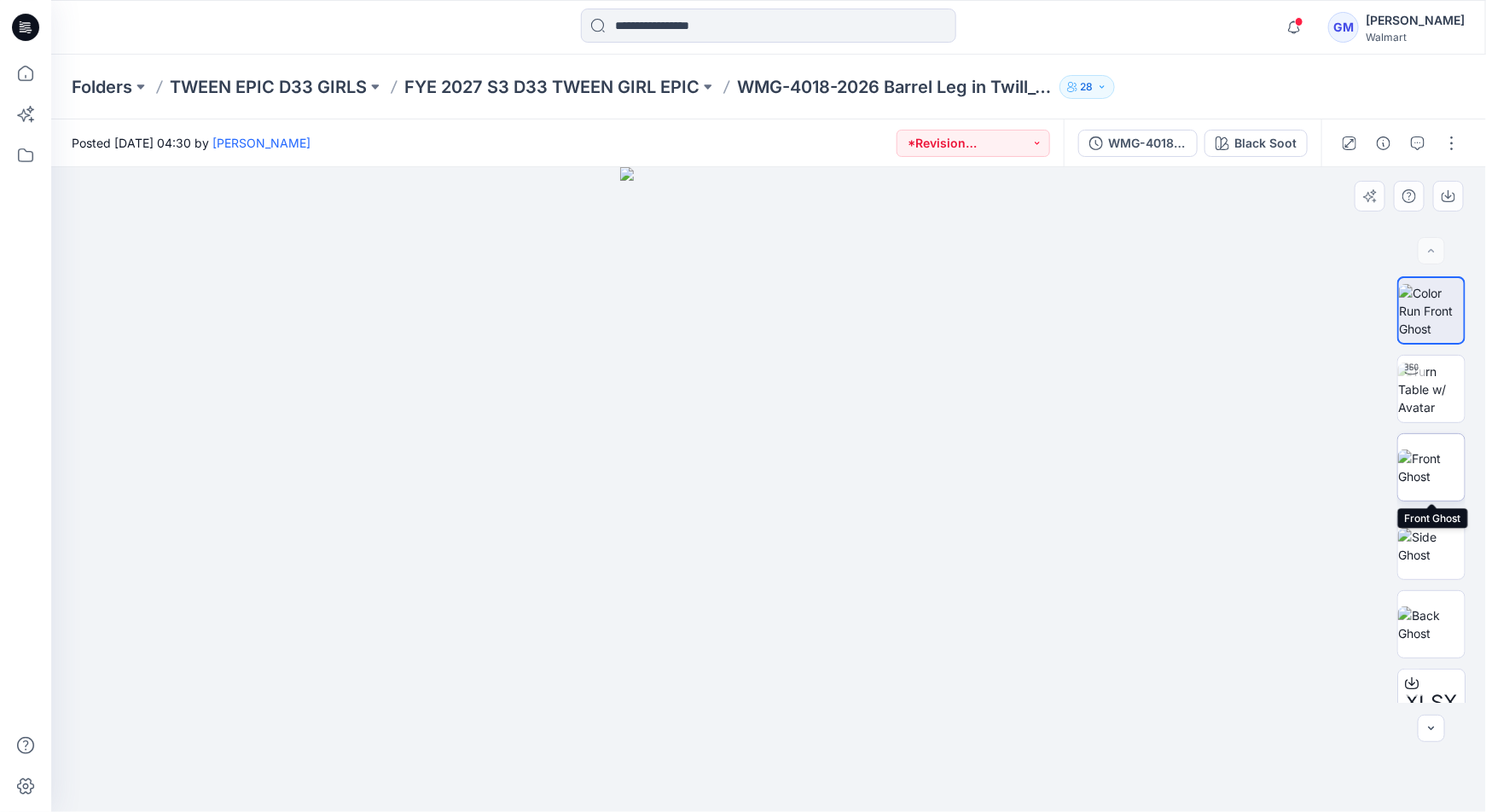
click at [1410, 485] on img at bounding box center [1431, 467] width 67 height 36
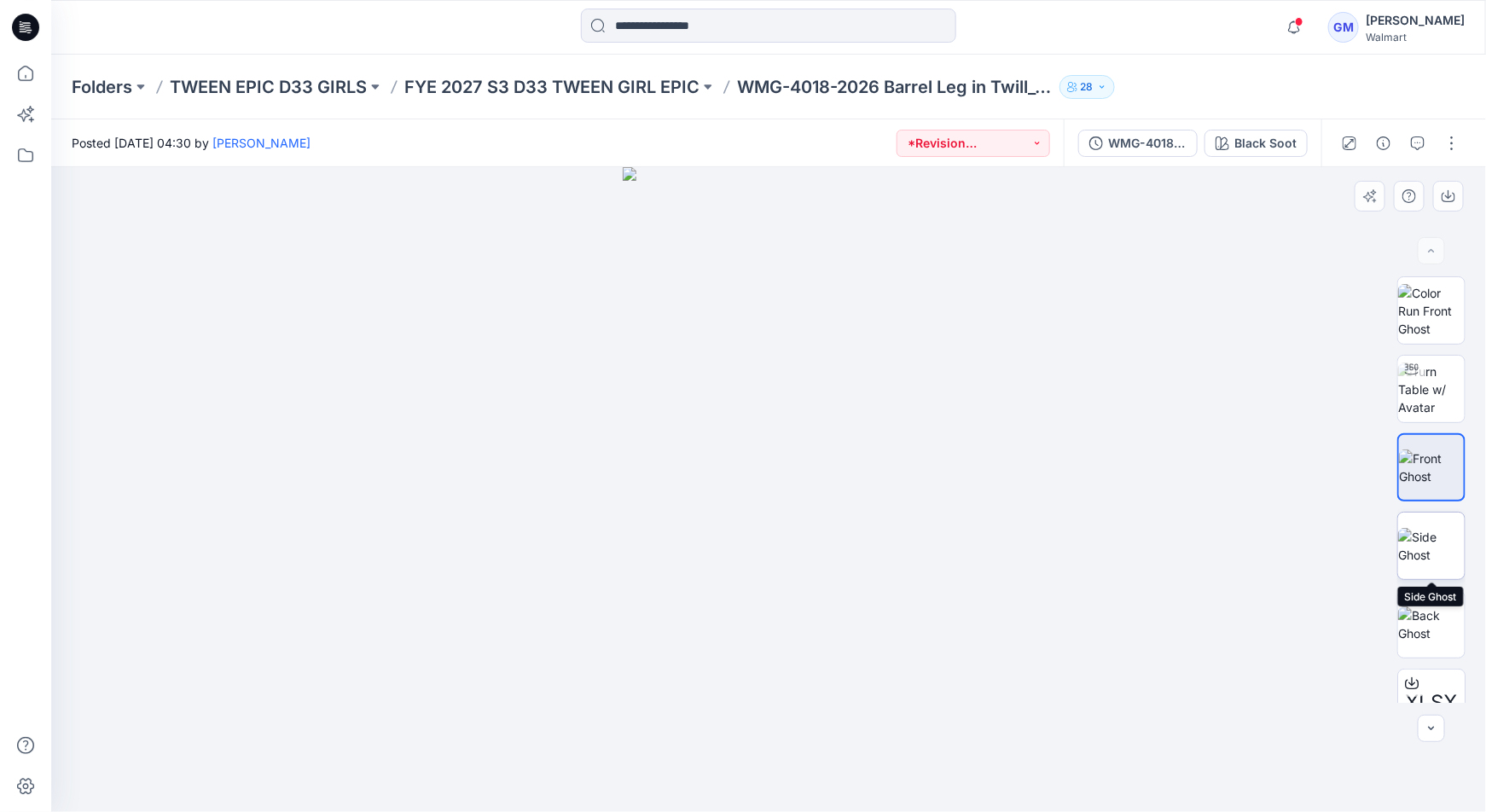
click at [1414, 545] on img at bounding box center [1431, 545] width 67 height 36
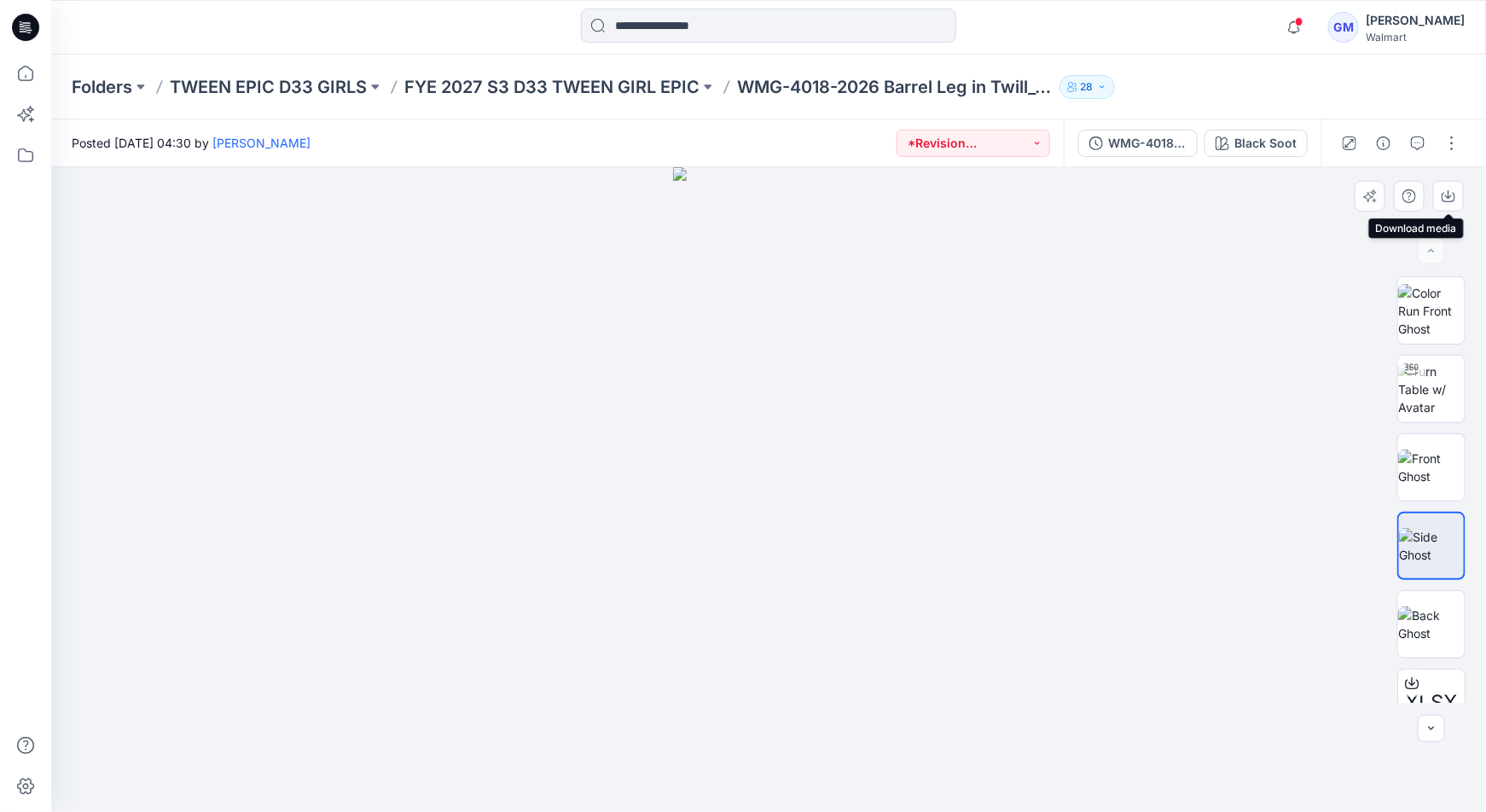
drag, startPoint x: 1451, startPoint y: 195, endPoint x: 1275, endPoint y: 192, distance: 176.0
click at [1446, 195] on icon "button" at bounding box center [1447, 196] width 13 height 13
click at [27, 77] on icon at bounding box center [26, 73] width 38 height 38
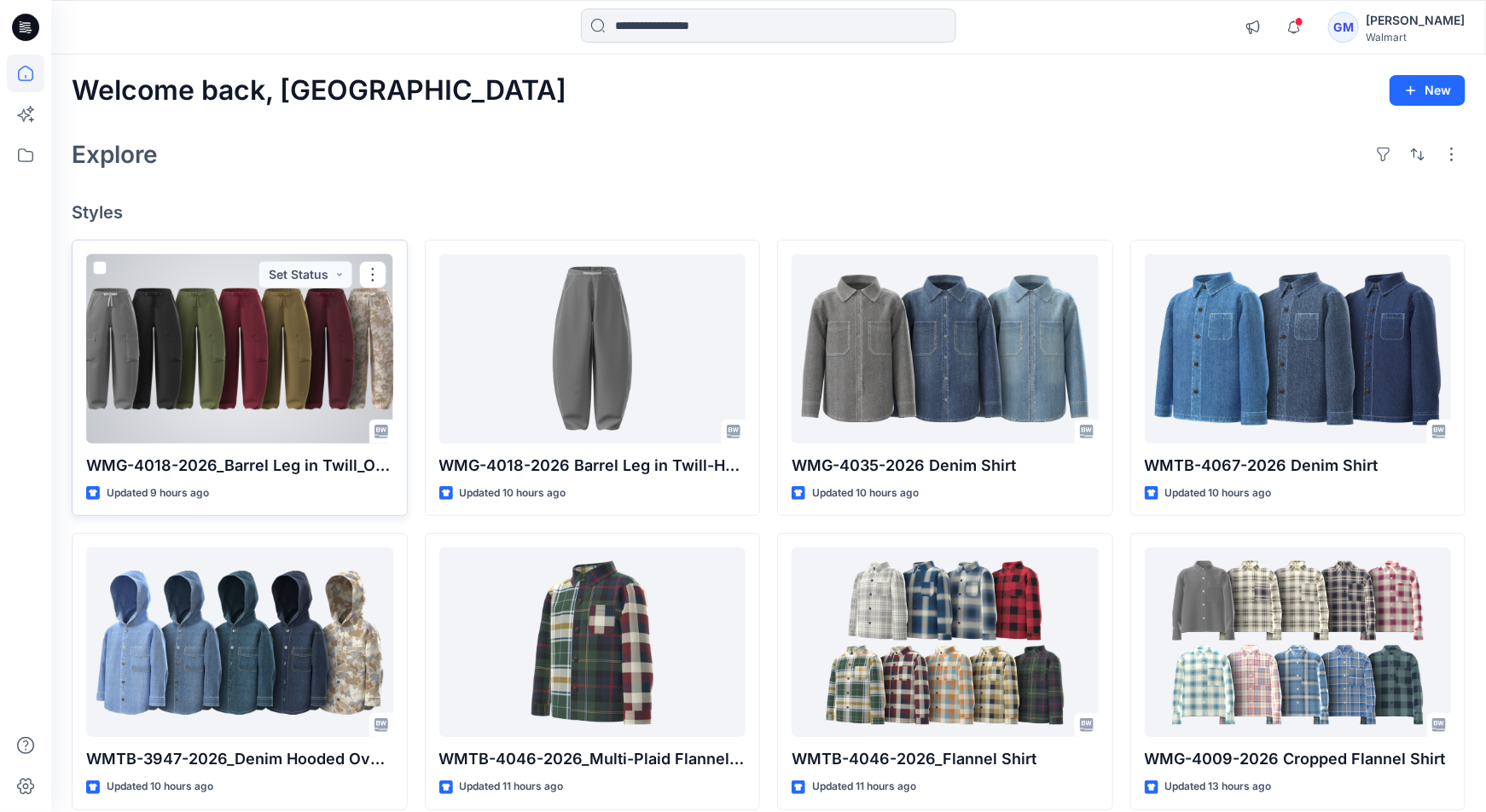
click at [236, 347] on div at bounding box center [240, 349] width 307 height 189
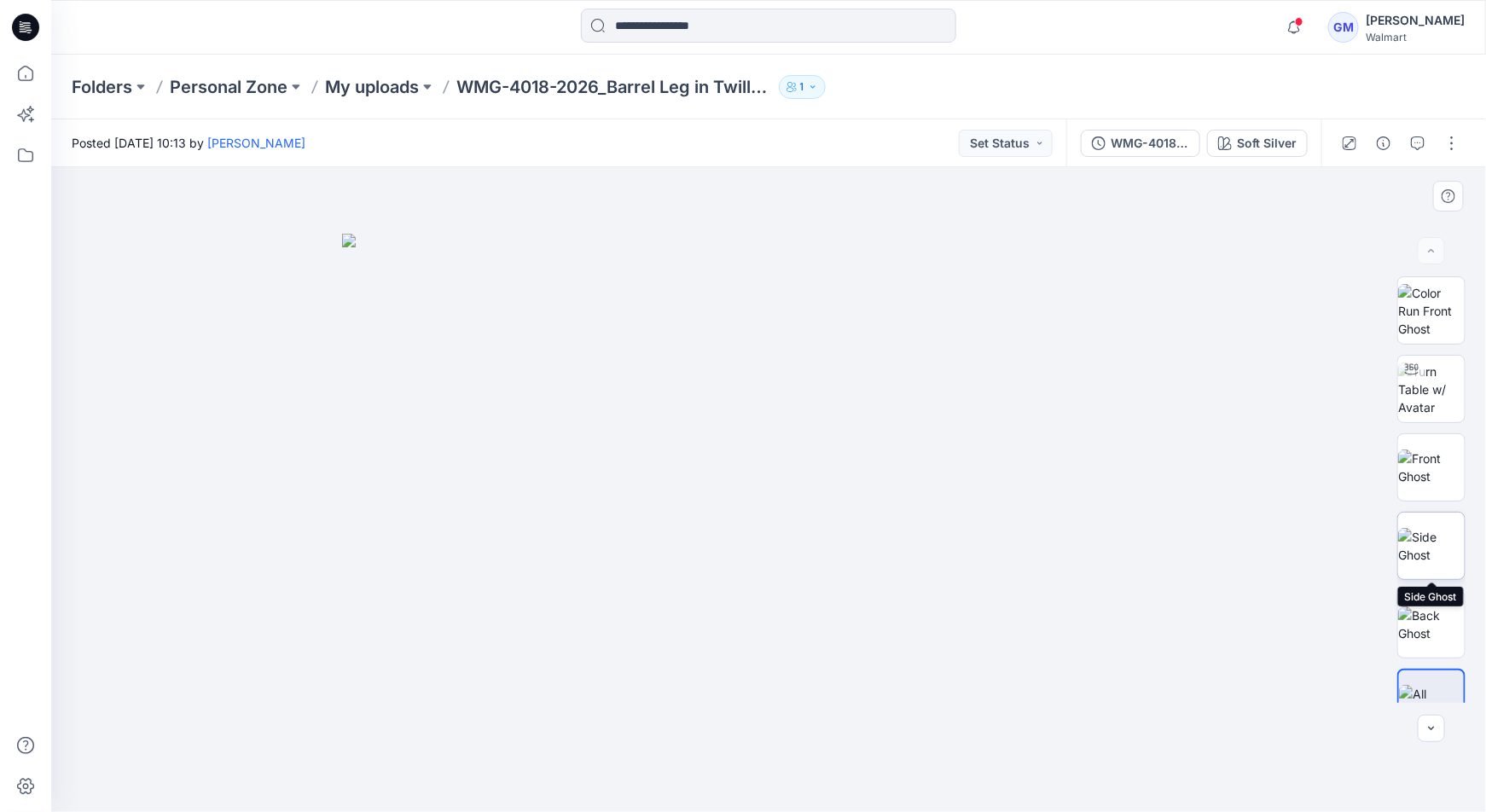
click at [1437, 550] on img at bounding box center [1431, 545] width 67 height 36
click at [1290, 189] on div at bounding box center [768, 490] width 1435 height 645
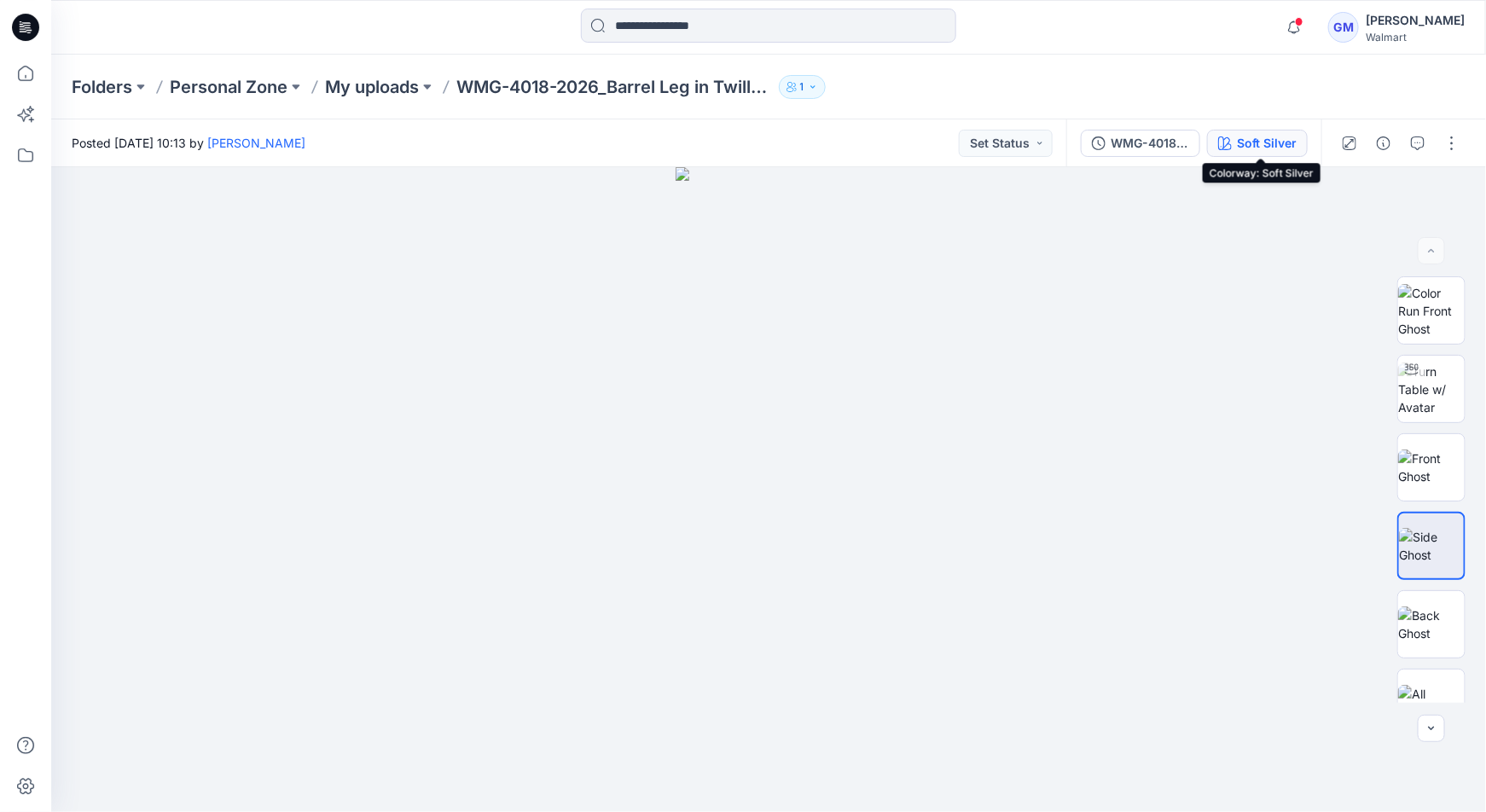
click at [1257, 142] on div "Soft Silver" at bounding box center [1267, 143] width 60 height 18
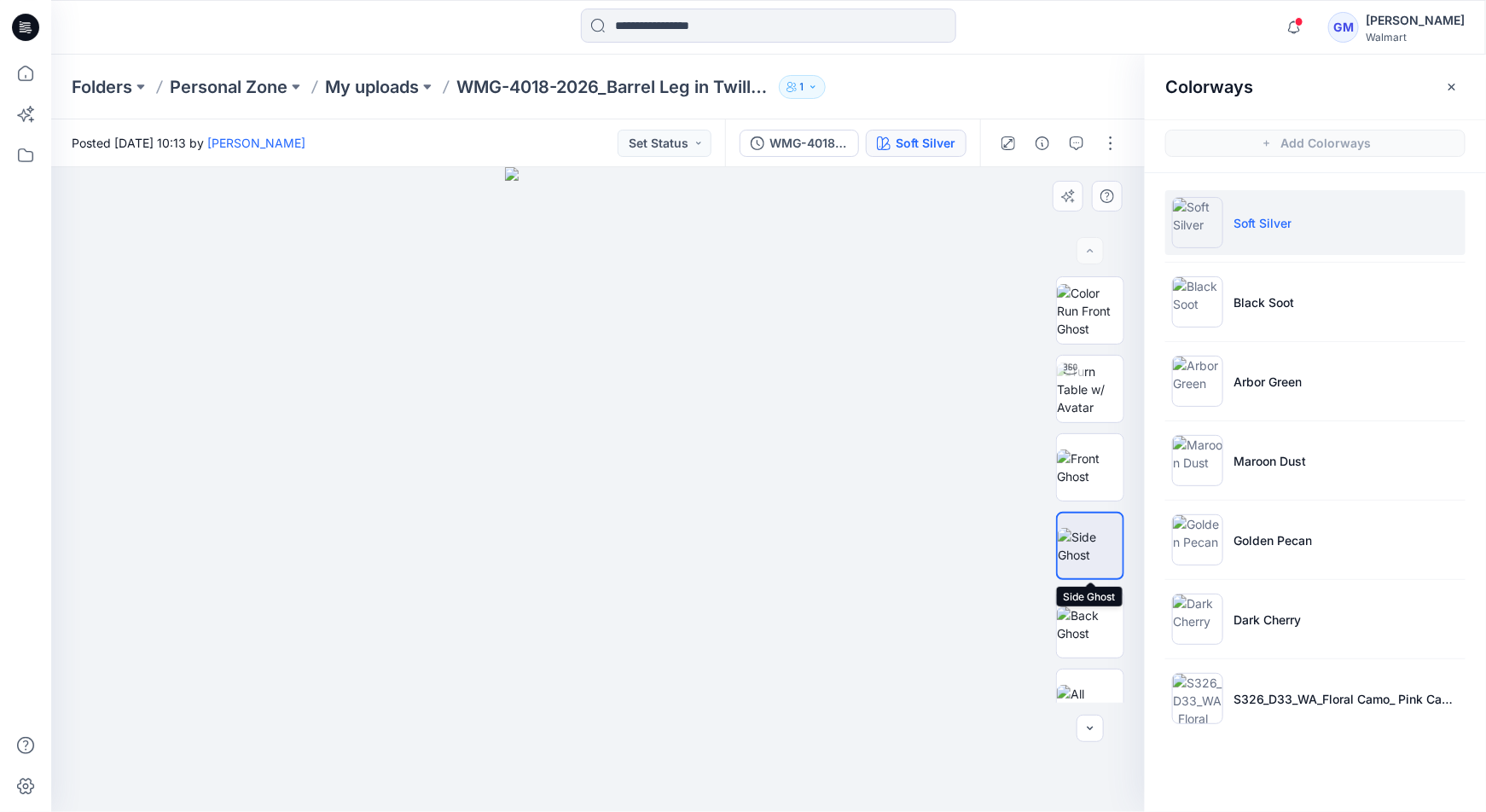
click at [1083, 528] on img at bounding box center [1090, 545] width 65 height 36
click at [1079, 449] on img at bounding box center [1090, 467] width 67 height 36
click at [1090, 528] on img at bounding box center [1090, 545] width 67 height 36
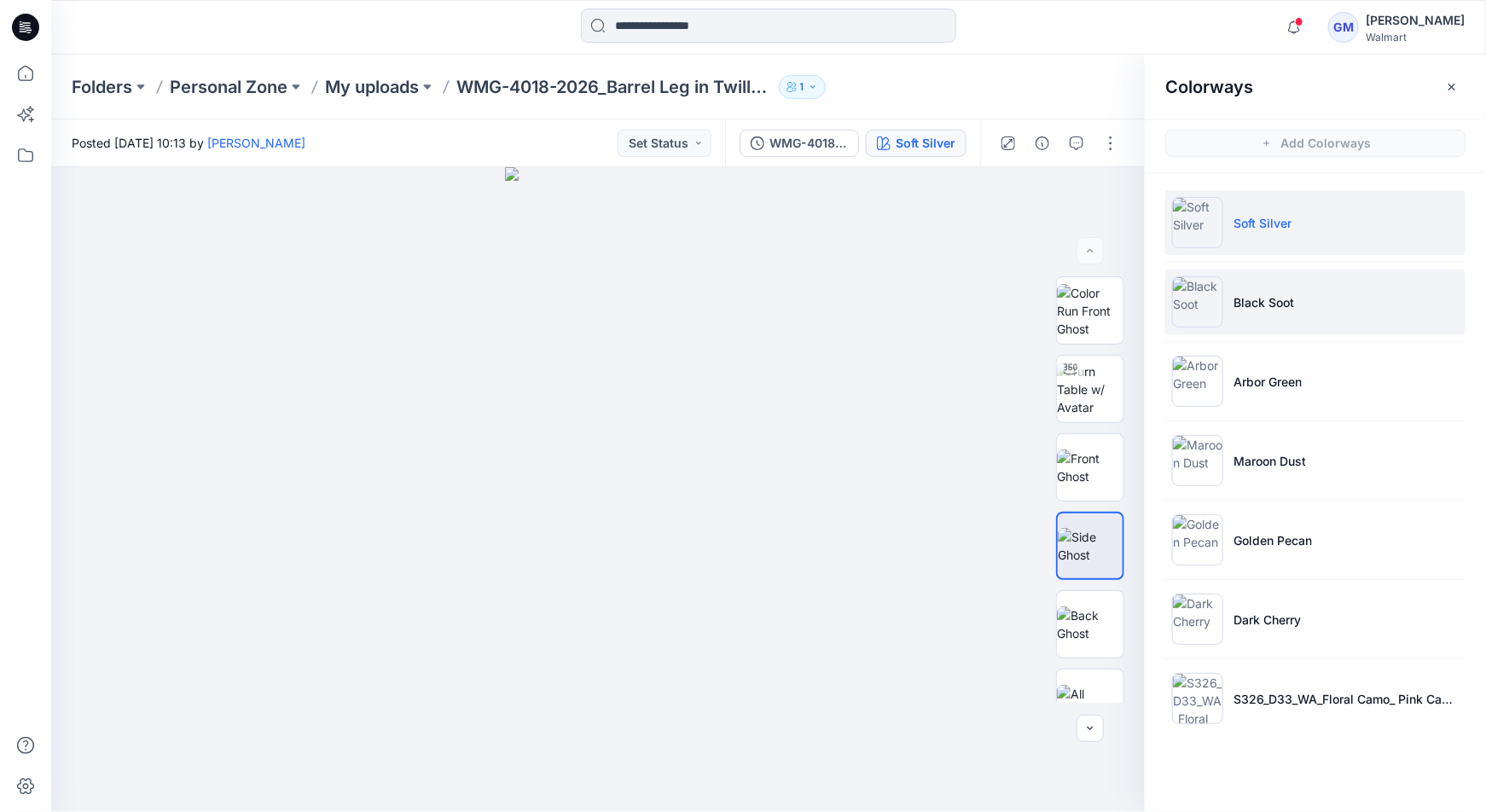
click at [1247, 311] on li "Black Soot" at bounding box center [1315, 302] width 300 height 65
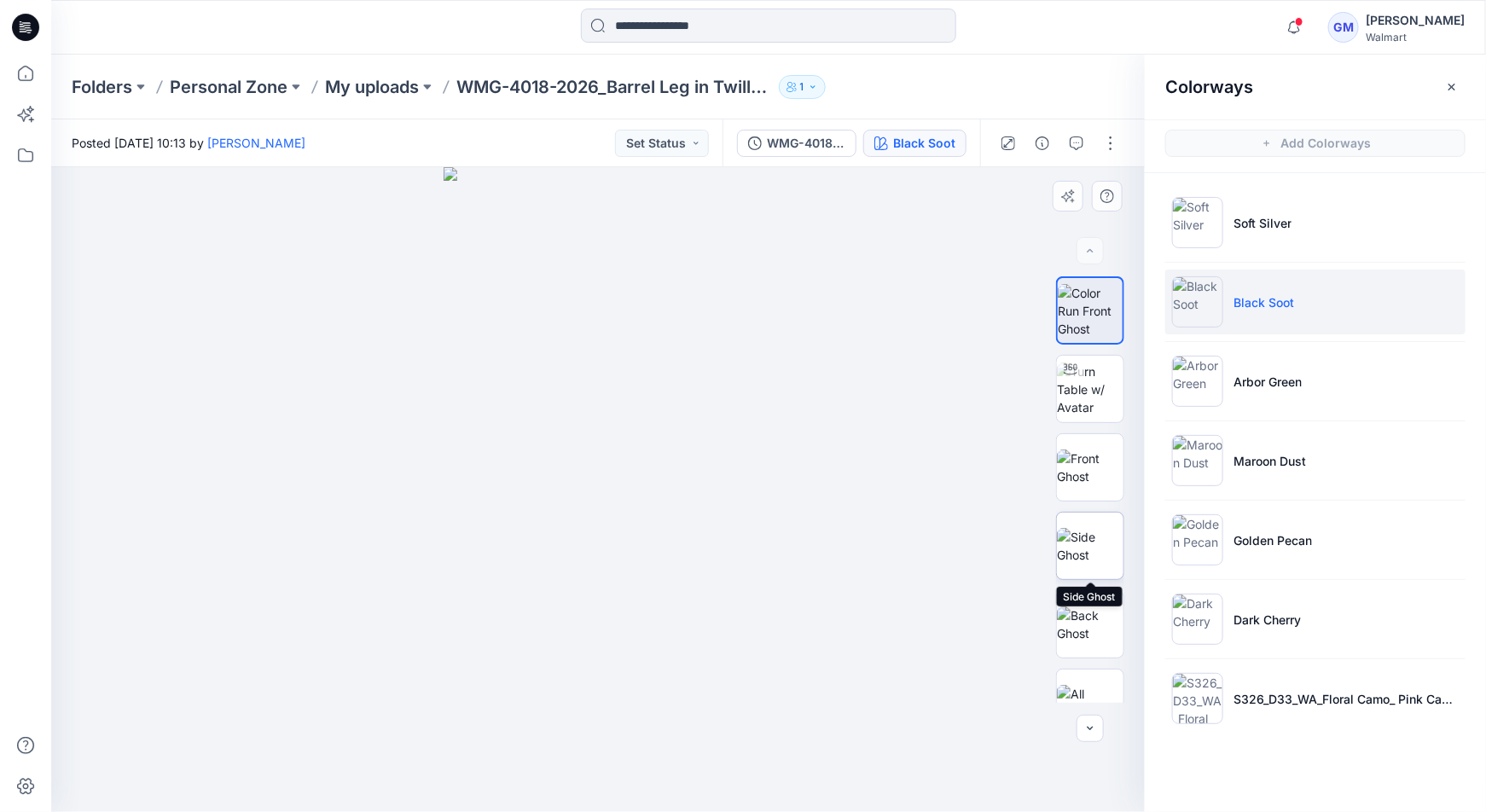
click at [1077, 564] on img at bounding box center [1090, 545] width 67 height 36
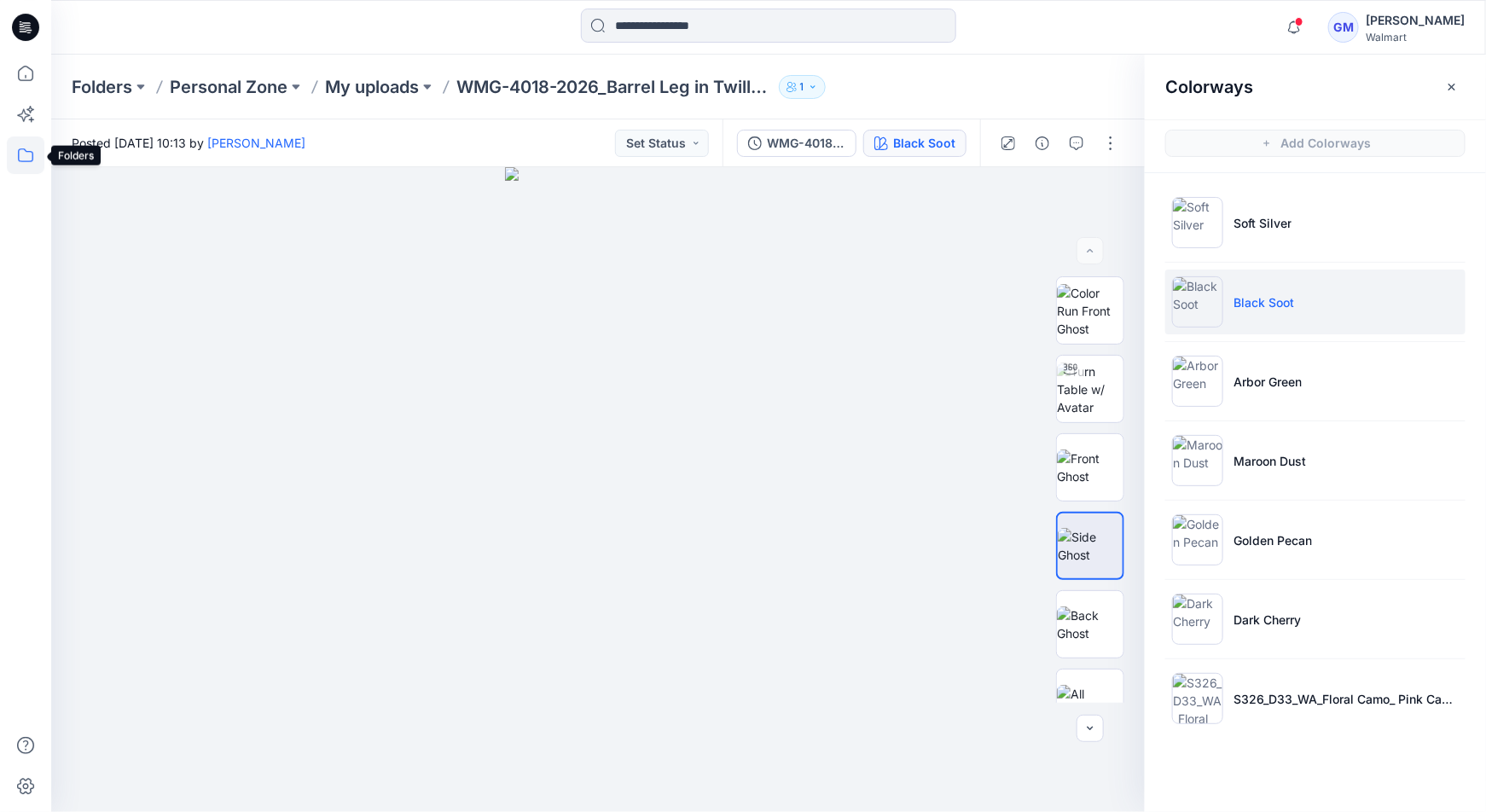
click at [28, 155] on icon at bounding box center [26, 155] width 38 height 38
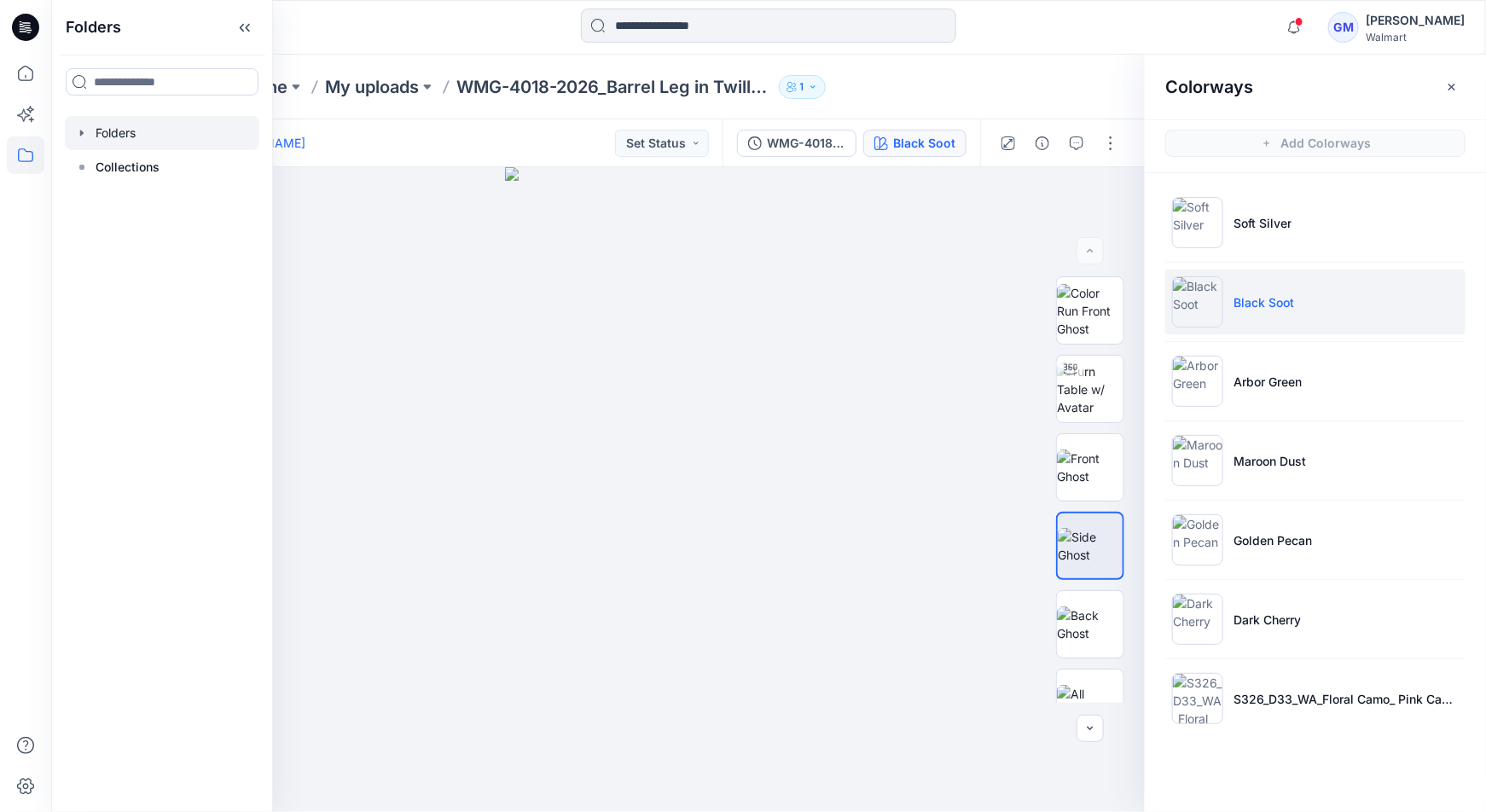
click at [164, 133] on div at bounding box center [162, 133] width 195 height 34
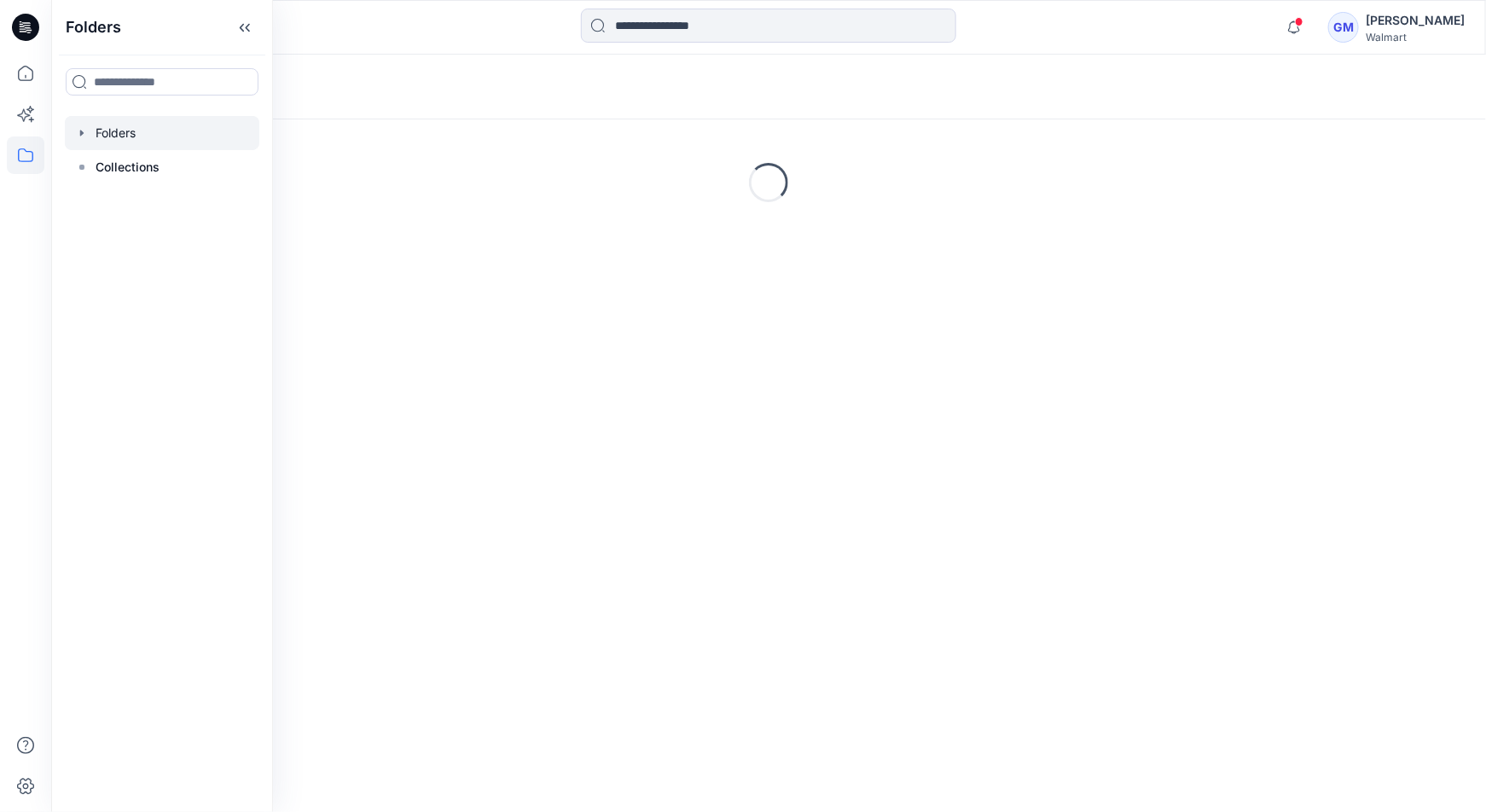
click at [508, 159] on div "Loading..." at bounding box center [768, 182] width 1434 height 255
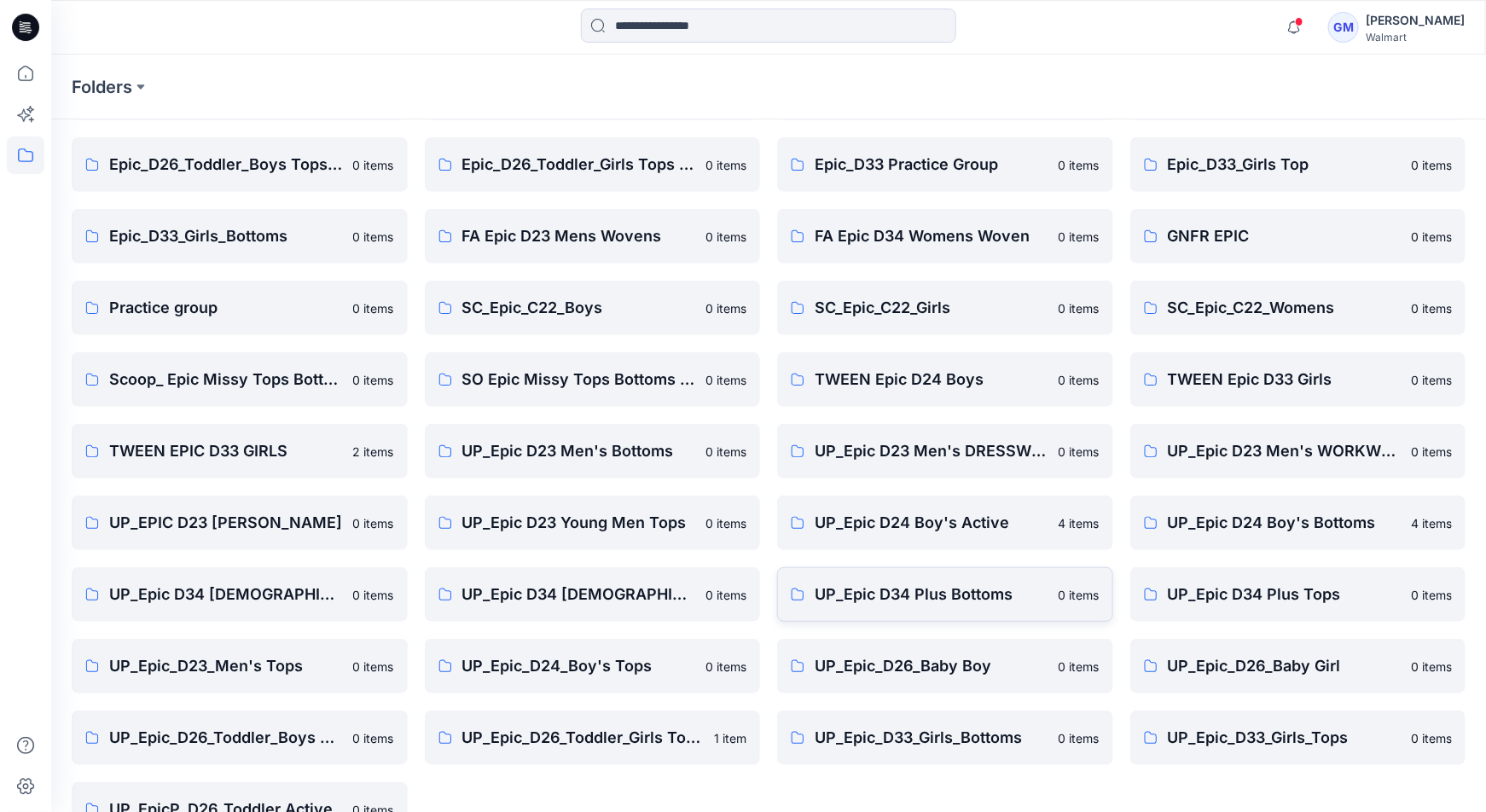
scroll to position [309, 0]
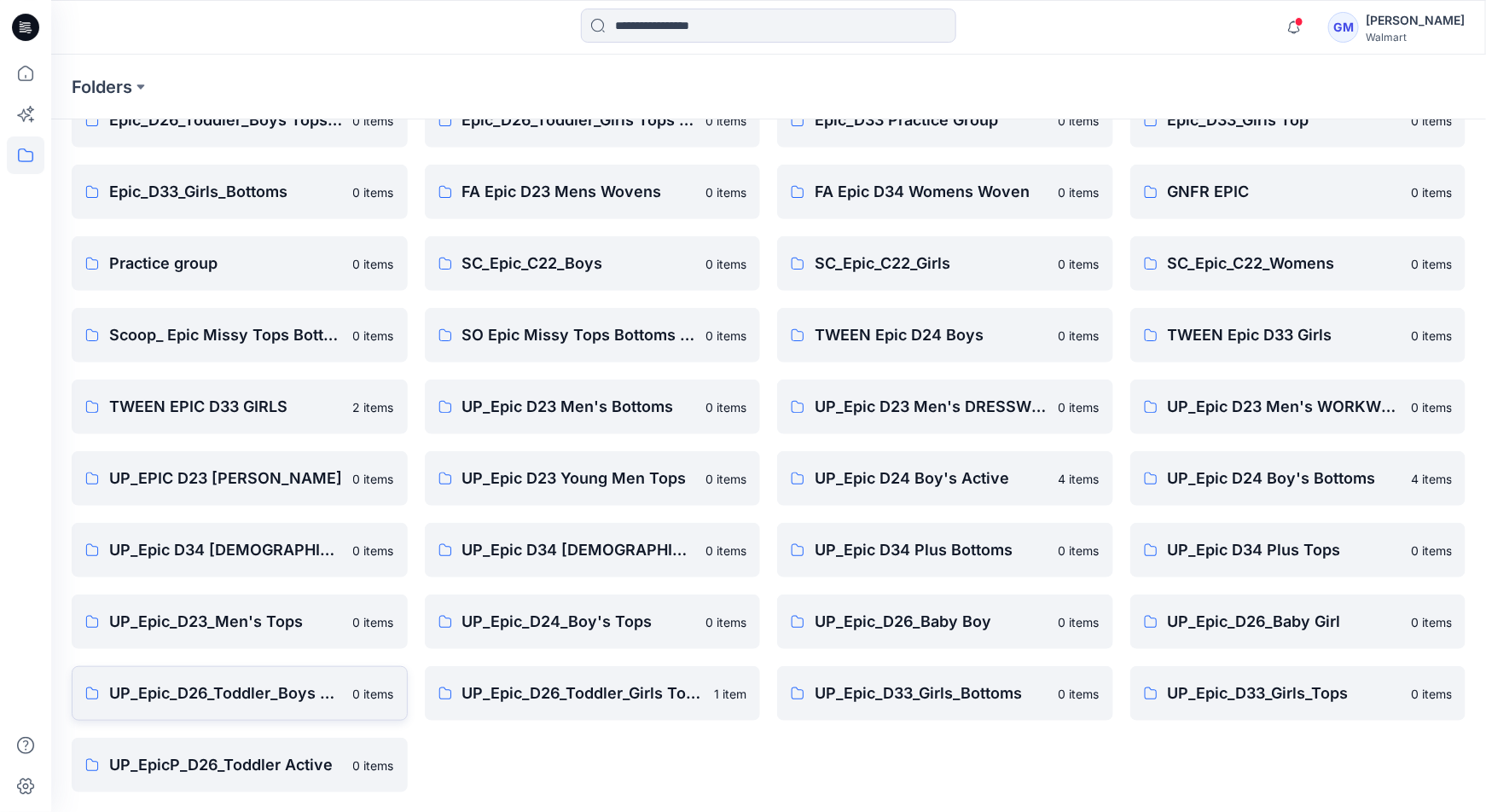
click at [236, 686] on p "UP_Epic_D26_Toddler_Boys Tops & Bottoms" at bounding box center [225, 693] width 233 height 24
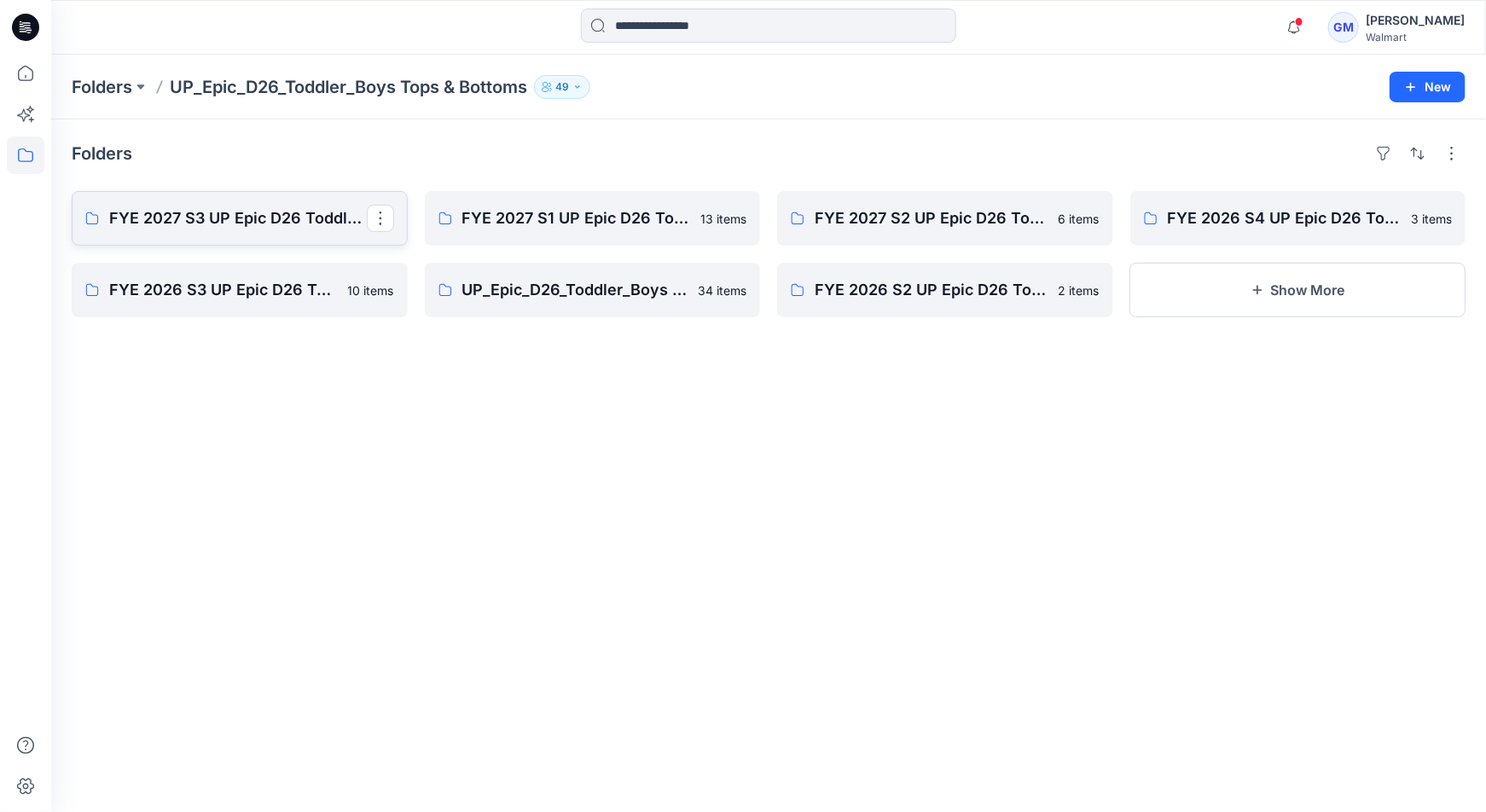
click at [213, 223] on p "FYE 2027 S3 UP Epic D26 Toddler Boy Tops & Bottoms" at bounding box center [238, 218] width 257 height 24
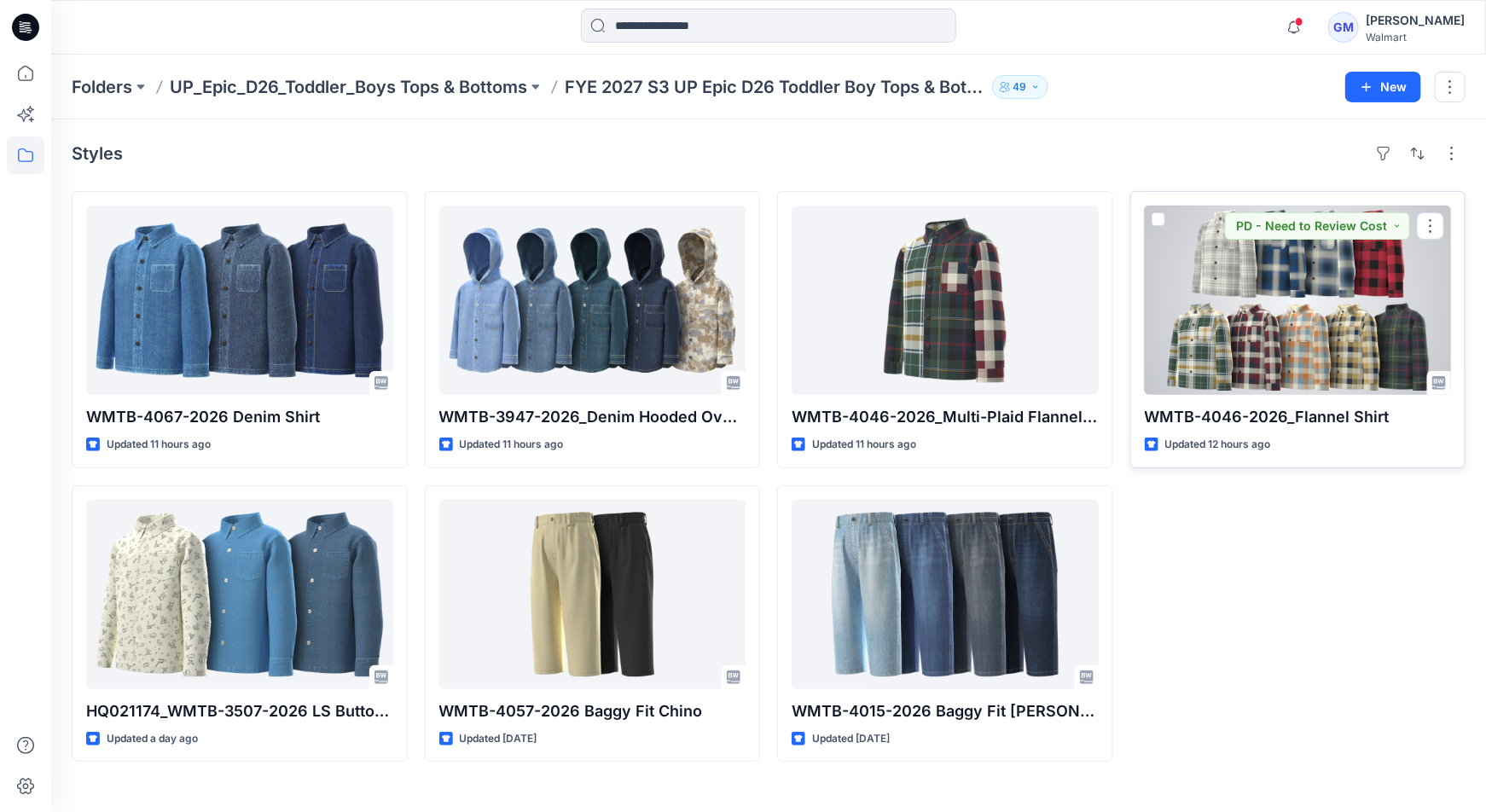
click at [1255, 336] on div at bounding box center [1297, 299] width 307 height 189
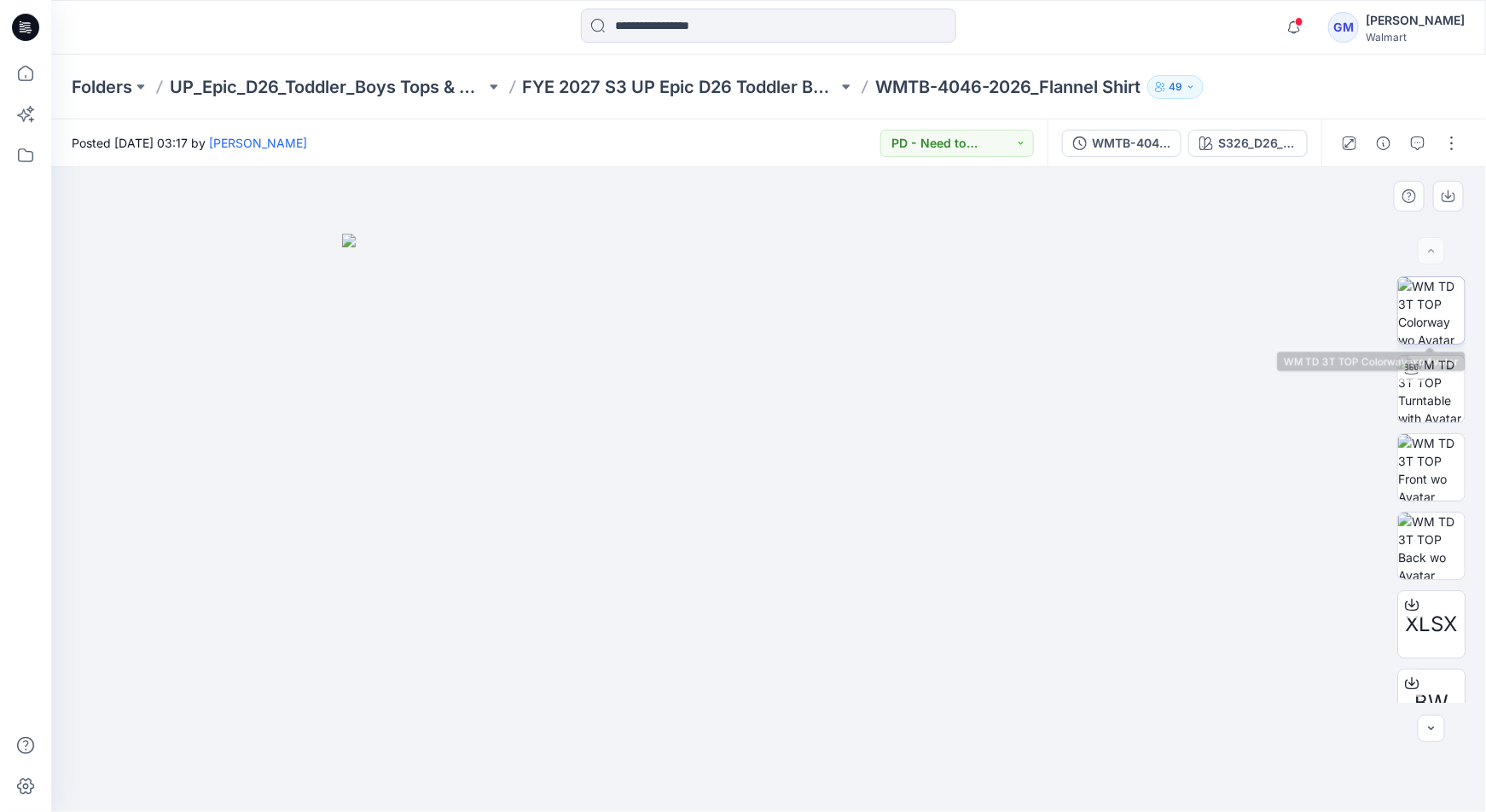
click at [1400, 314] on img at bounding box center [1431, 311] width 67 height 67
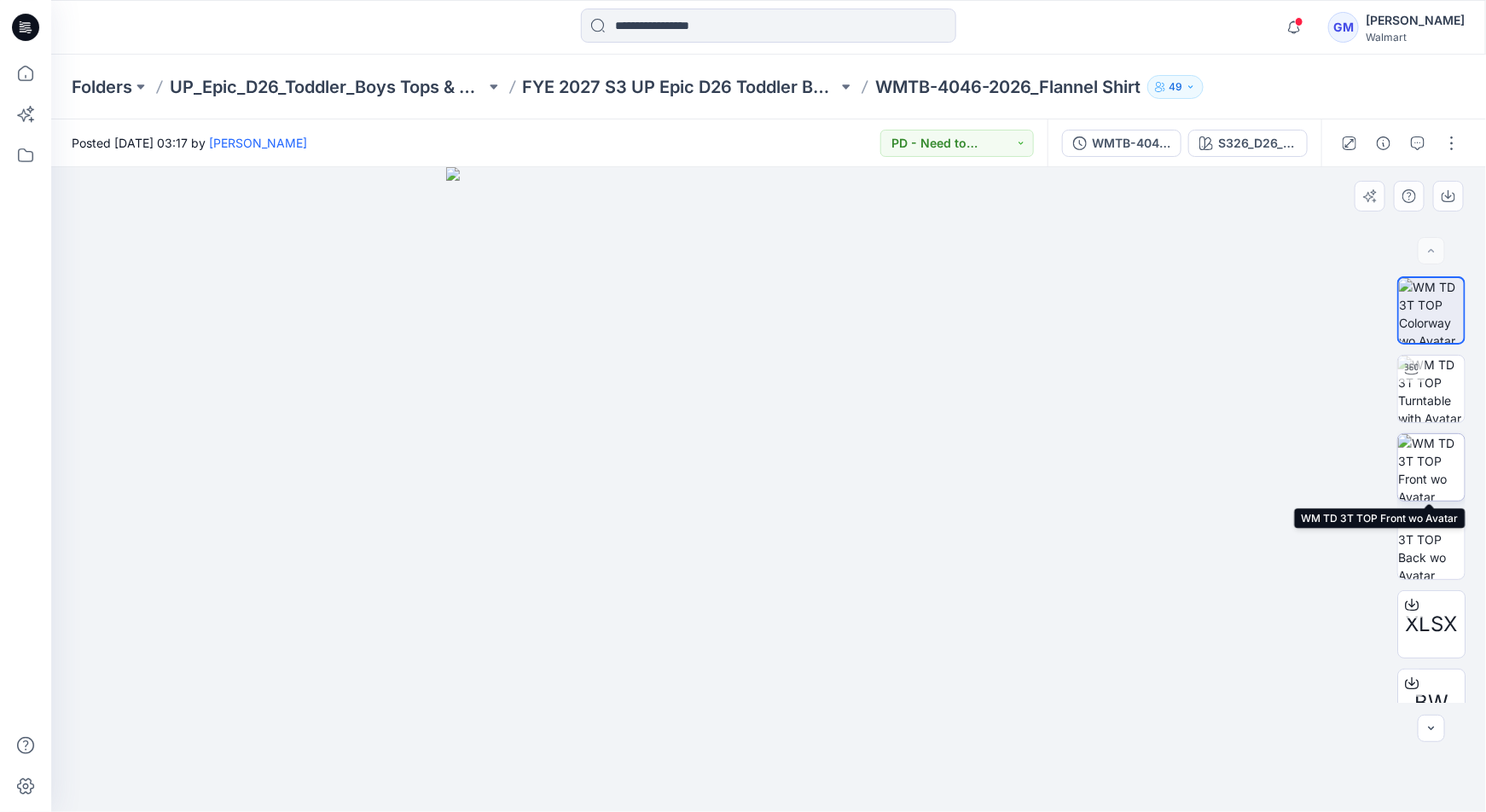
click at [1402, 457] on img at bounding box center [1431, 468] width 67 height 67
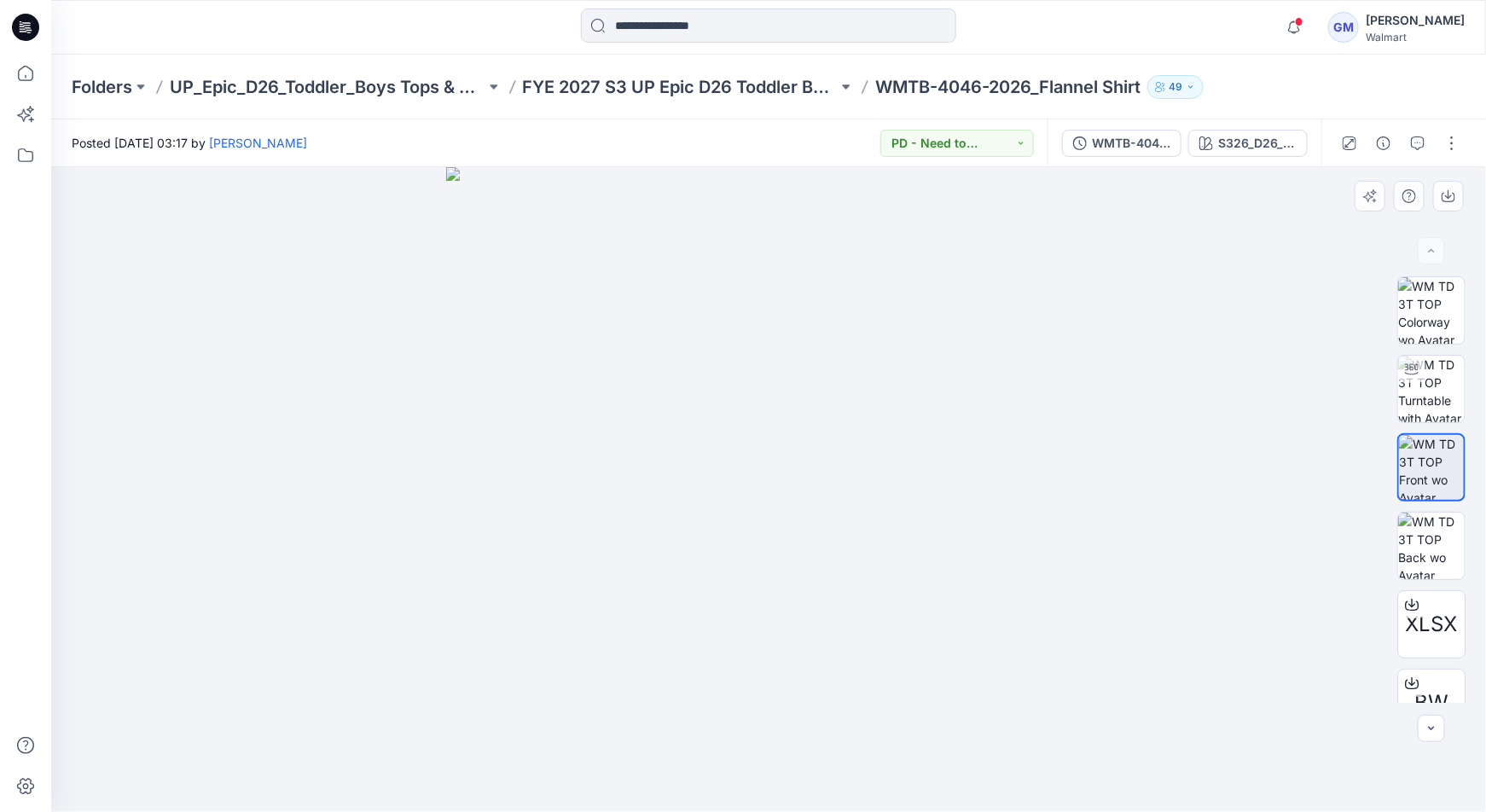
click at [779, 464] on img at bounding box center [768, 490] width 645 height 645
drag, startPoint x: 1447, startPoint y: 195, endPoint x: 1455, endPoint y: 218, distance: 24.4
click at [1447, 194] on icon "button" at bounding box center [1447, 196] width 13 height 13
drag, startPoint x: 1027, startPoint y: 349, endPoint x: 1063, endPoint y: 332, distance: 39.8
click at [1028, 349] on img at bounding box center [768, 490] width 645 height 645
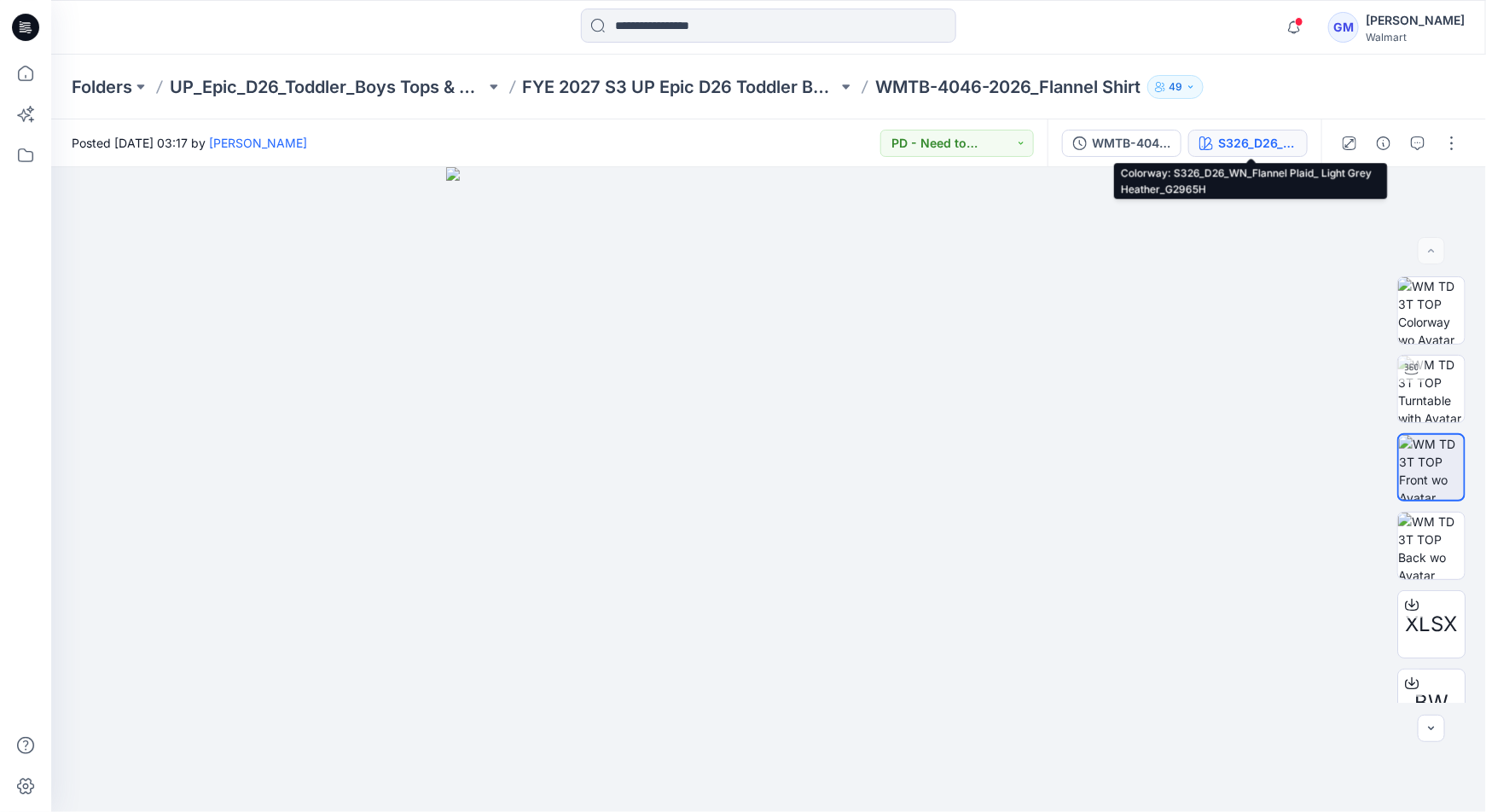
click at [1258, 136] on div "S326_D26_WN_Flannel Plaid_ Light Grey Heather_G2965H" at bounding box center [1257, 143] width 78 height 18
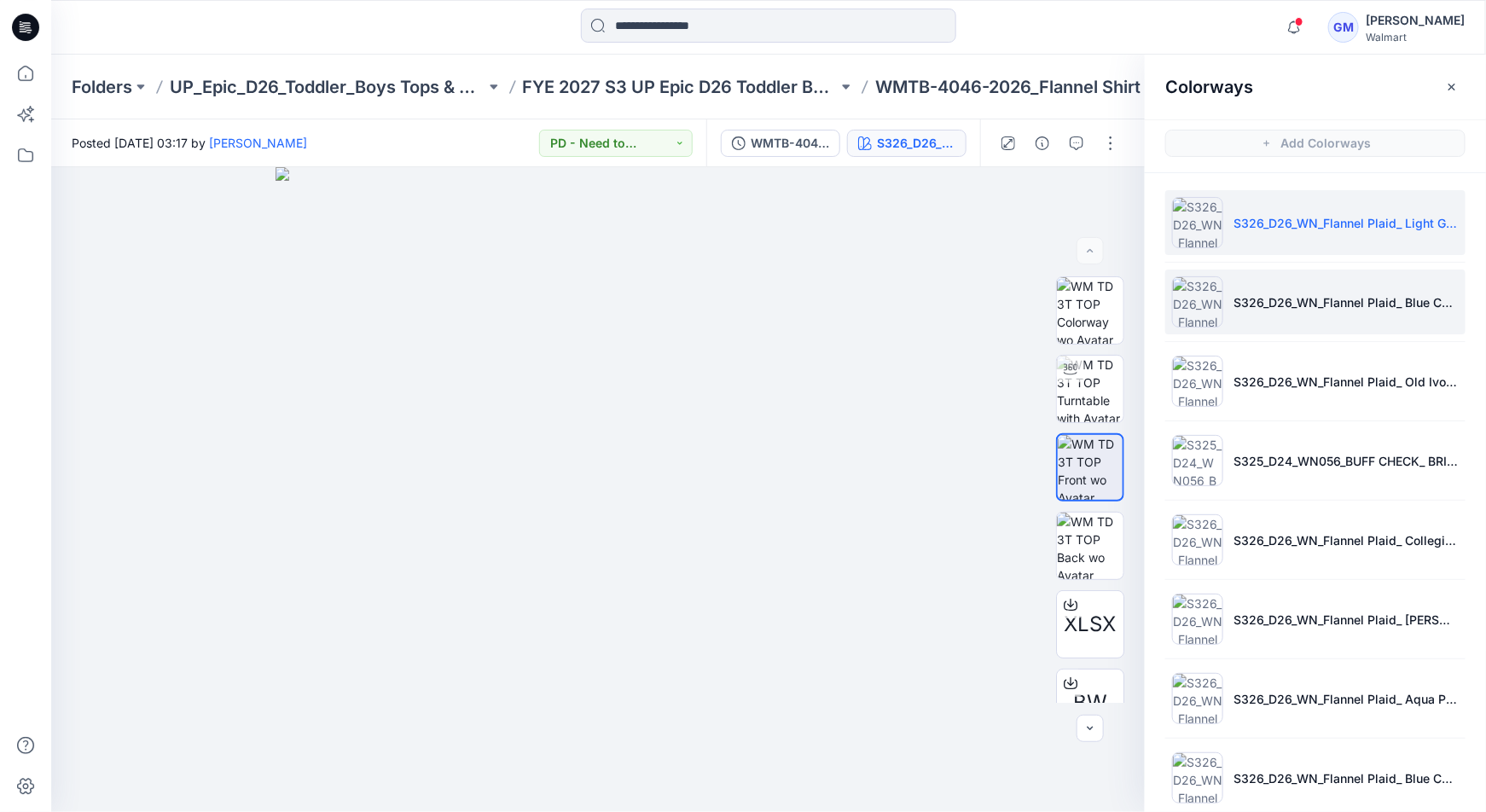
click at [1180, 310] on img at bounding box center [1197, 302] width 51 height 51
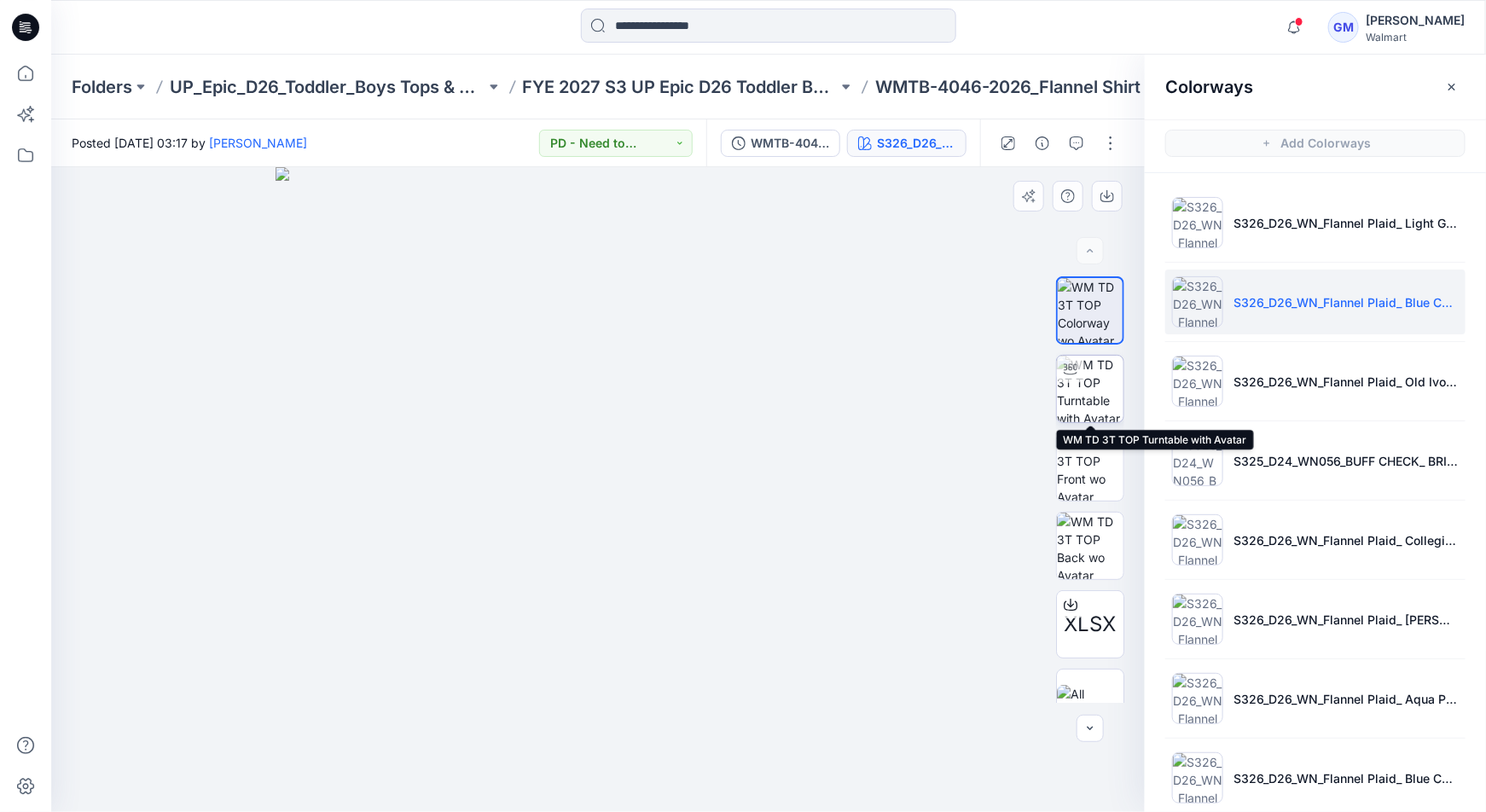
click at [1084, 393] on img at bounding box center [1090, 389] width 67 height 67
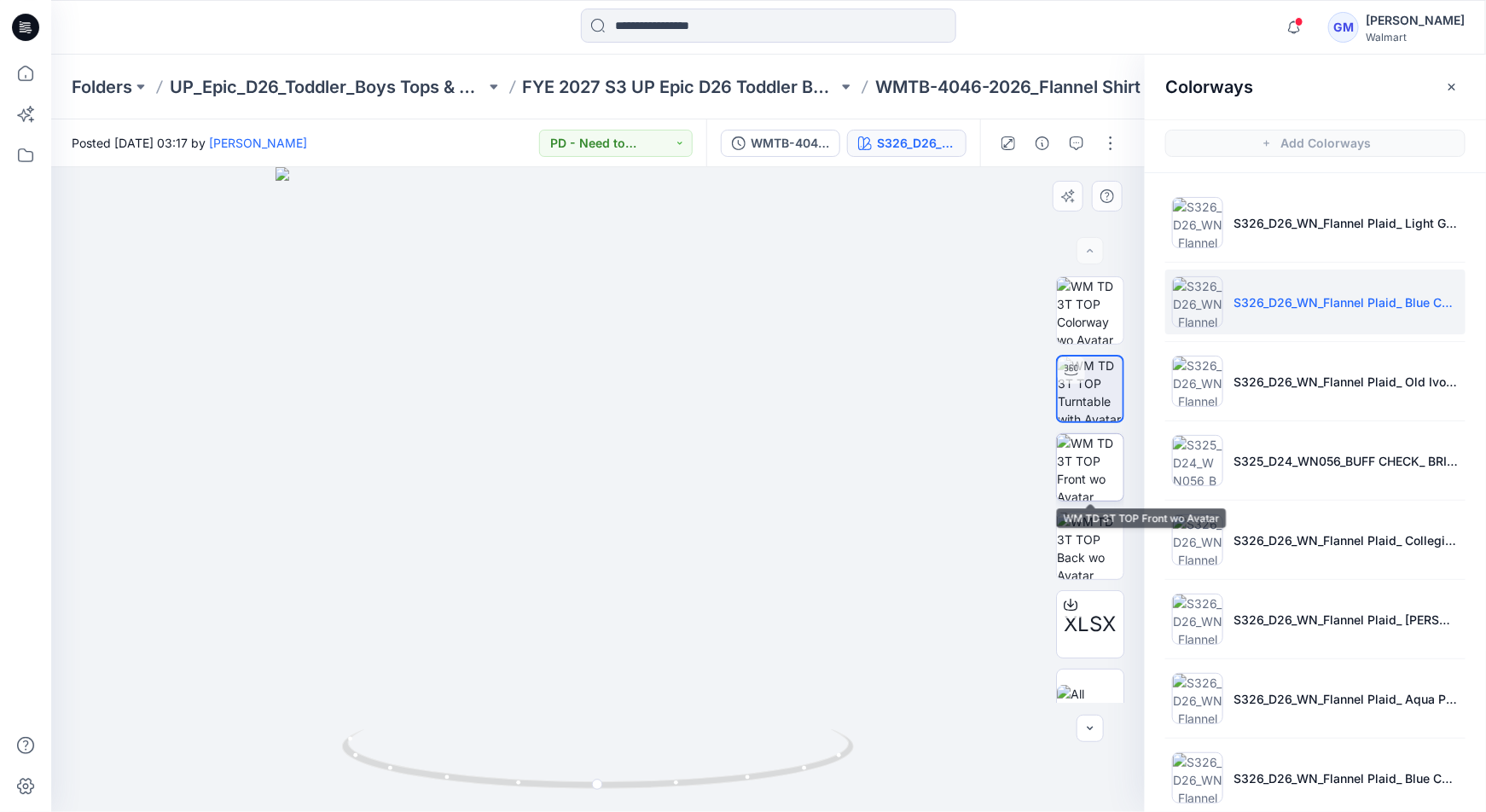
click at [1088, 454] on img at bounding box center [1090, 468] width 67 height 67
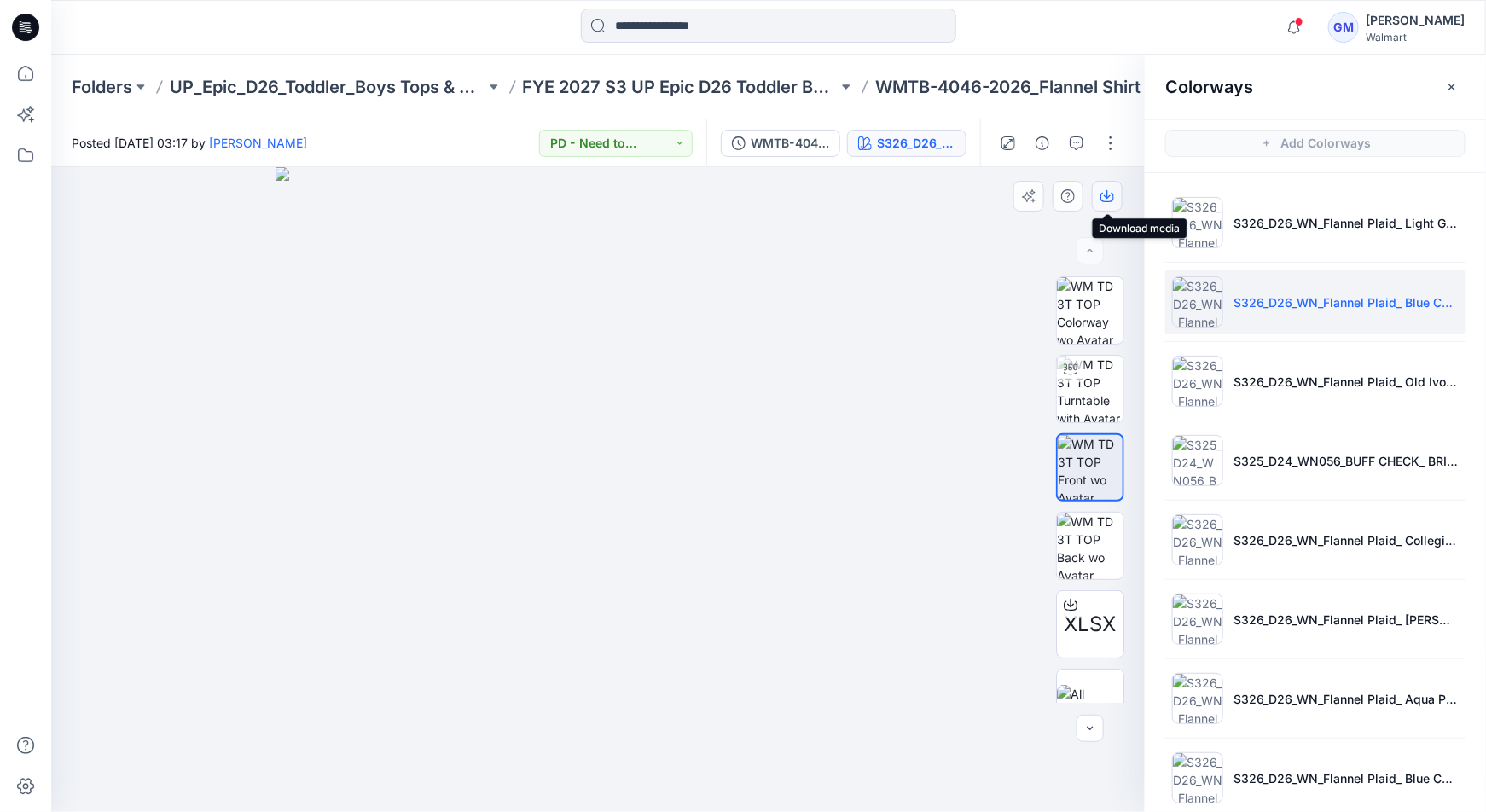
click at [1108, 198] on icon "button" at bounding box center [1107, 195] width 7 height 9
click at [1227, 48] on div "Notifications Your style WMG-4018-2026_Barrel Leg in Twill_Opt 2-HK Version-Sty…" at bounding box center [768, 27] width 1434 height 55
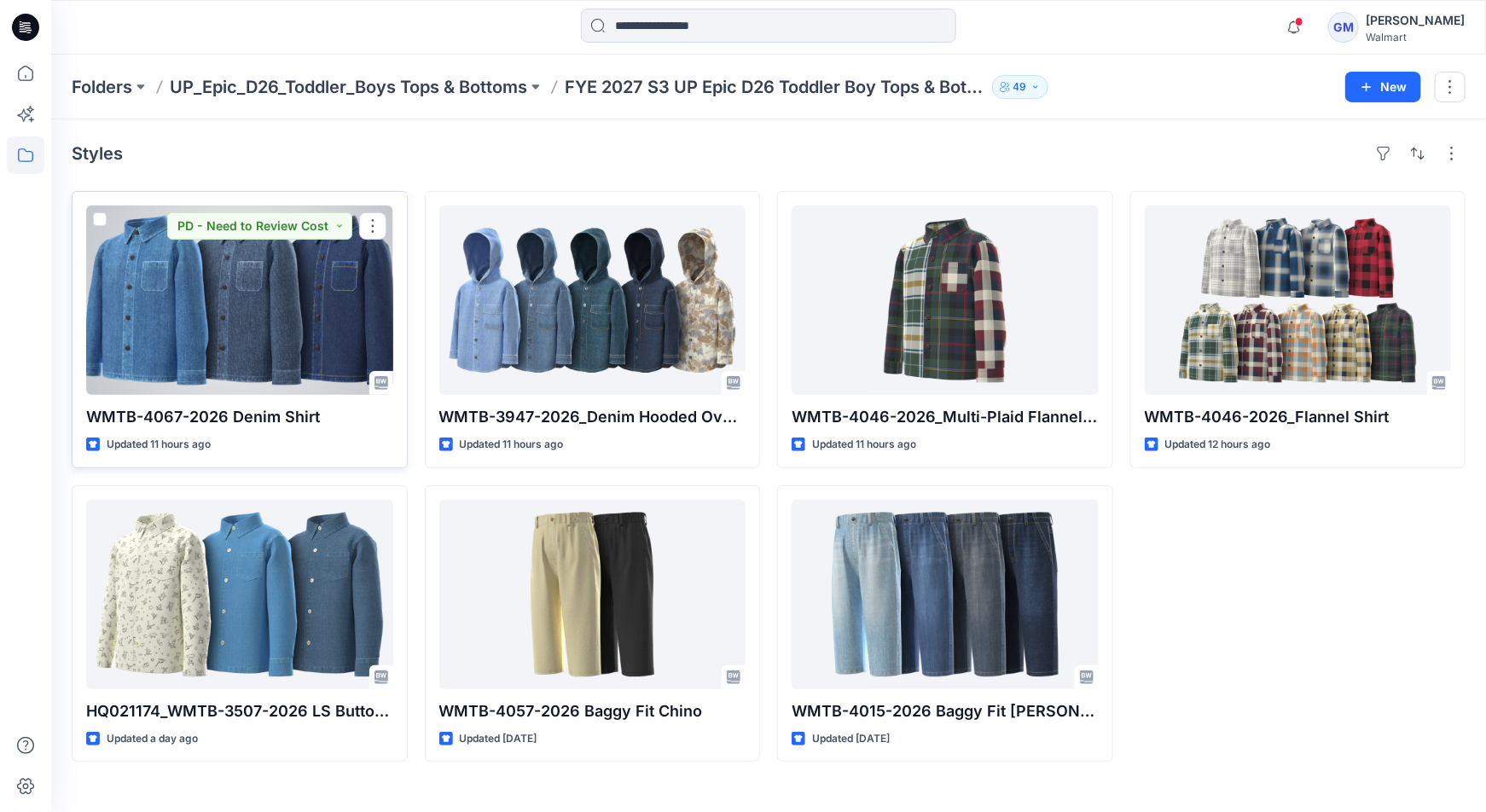
click at [303, 307] on div at bounding box center [240, 299] width 307 height 189
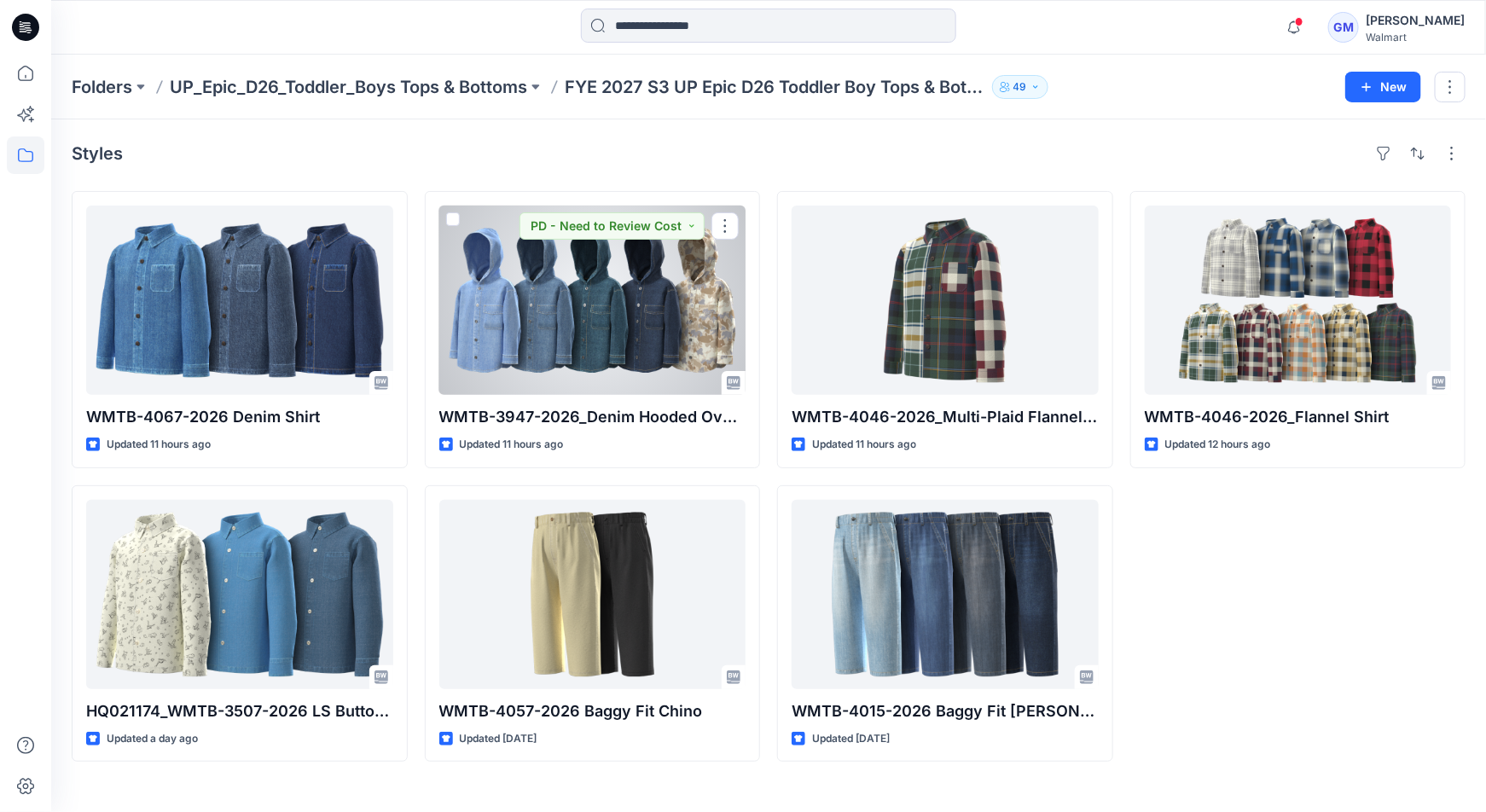
click at [560, 282] on div at bounding box center [593, 299] width 307 height 189
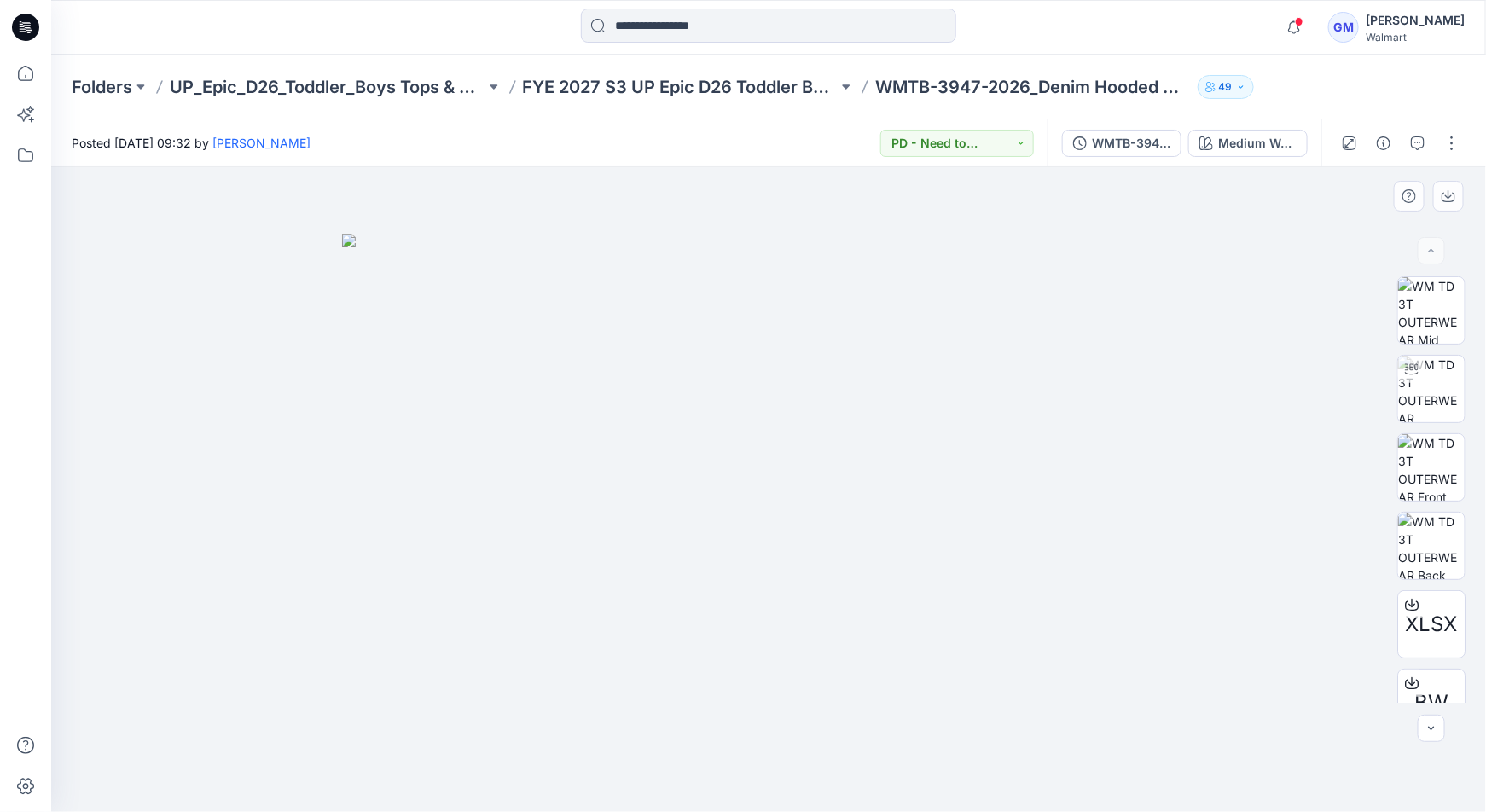
drag, startPoint x: 490, startPoint y: 675, endPoint x: 506, endPoint y: 675, distance: 16.0
click at [491, 675] on img at bounding box center [768, 522] width 853 height 578
drag, startPoint x: 499, startPoint y: 578, endPoint x: 521, endPoint y: 587, distance: 23.8
click at [499, 578] on img at bounding box center [768, 522] width 853 height 578
click at [1441, 321] on img at bounding box center [1431, 311] width 67 height 67
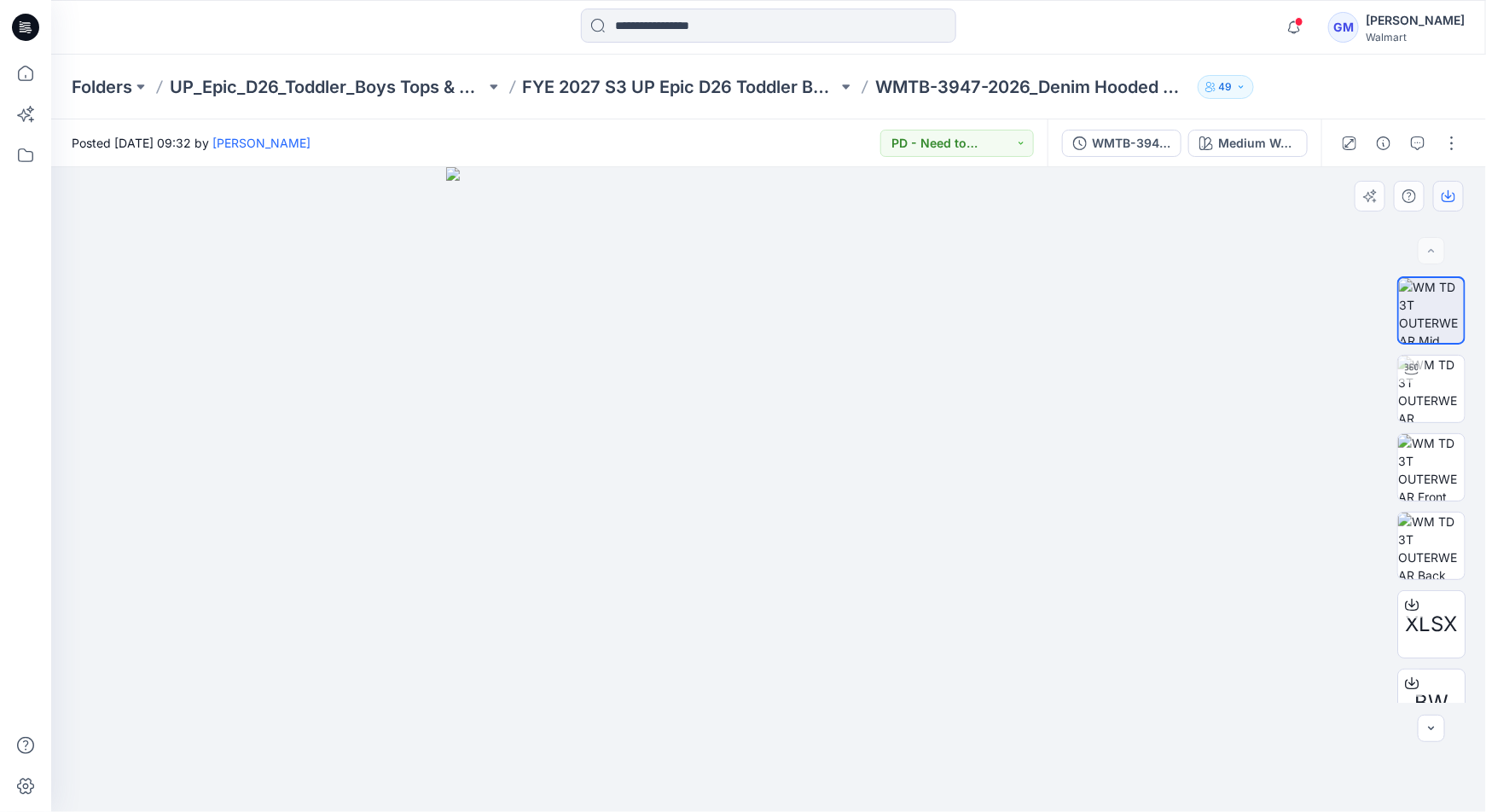
click at [1446, 199] on icon "button" at bounding box center [1447, 196] width 13 height 13
click at [996, 264] on img at bounding box center [768, 490] width 645 height 645
click at [1276, 150] on div "Medium Wash" at bounding box center [1257, 143] width 78 height 18
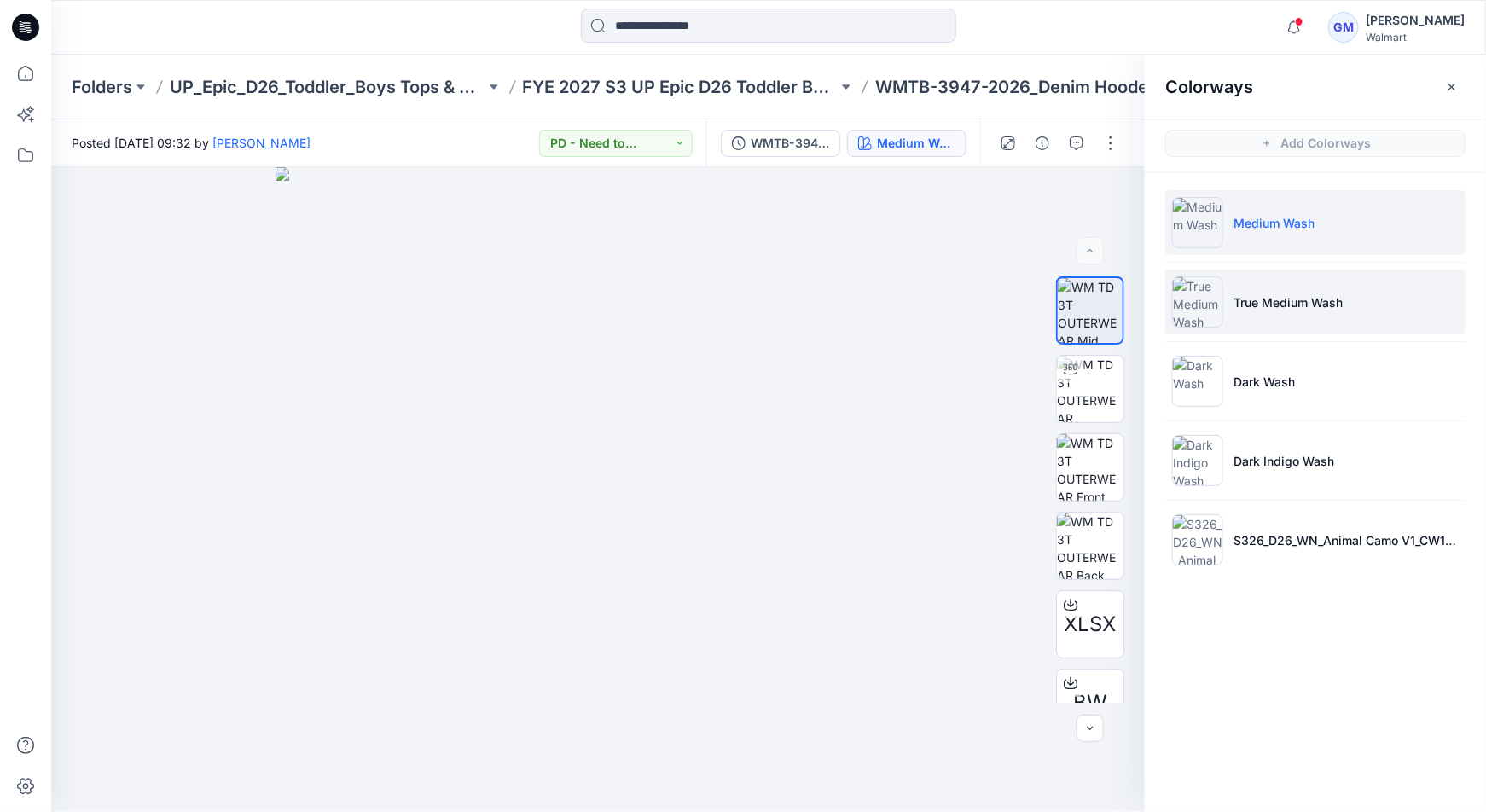
click at [1245, 297] on p "True Medium Wash" at bounding box center [1288, 302] width 109 height 18
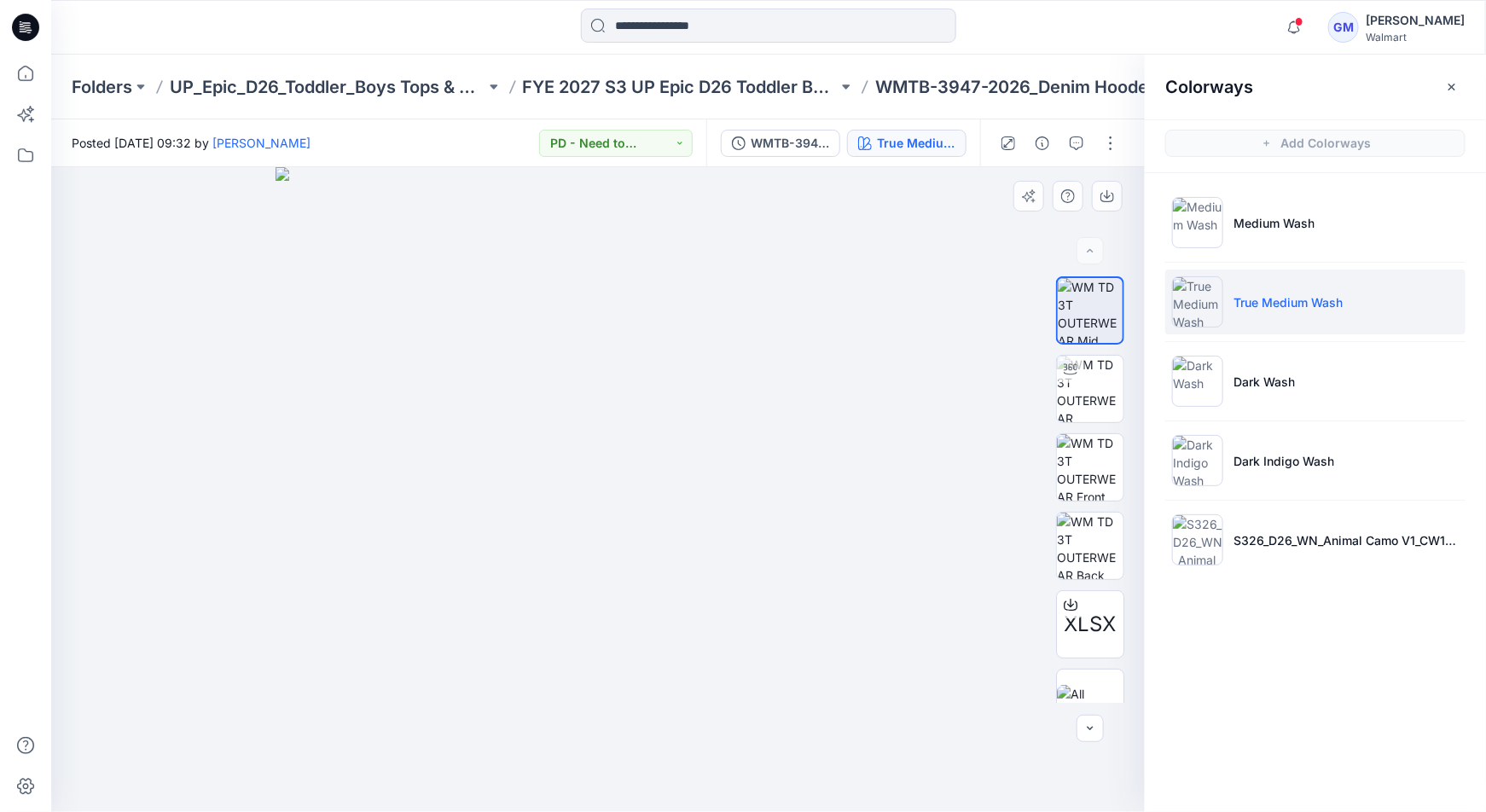
click at [928, 391] on div at bounding box center [598, 490] width 1094 height 645
drag, startPoint x: 1105, startPoint y: 314, endPoint x: 1126, endPoint y: 321, distance: 22.1
click at [1105, 314] on img at bounding box center [1090, 311] width 65 height 65
click at [1109, 204] on button "button" at bounding box center [1106, 196] width 31 height 31
drag, startPoint x: 1201, startPoint y: 377, endPoint x: 1177, endPoint y: 362, distance: 28.3
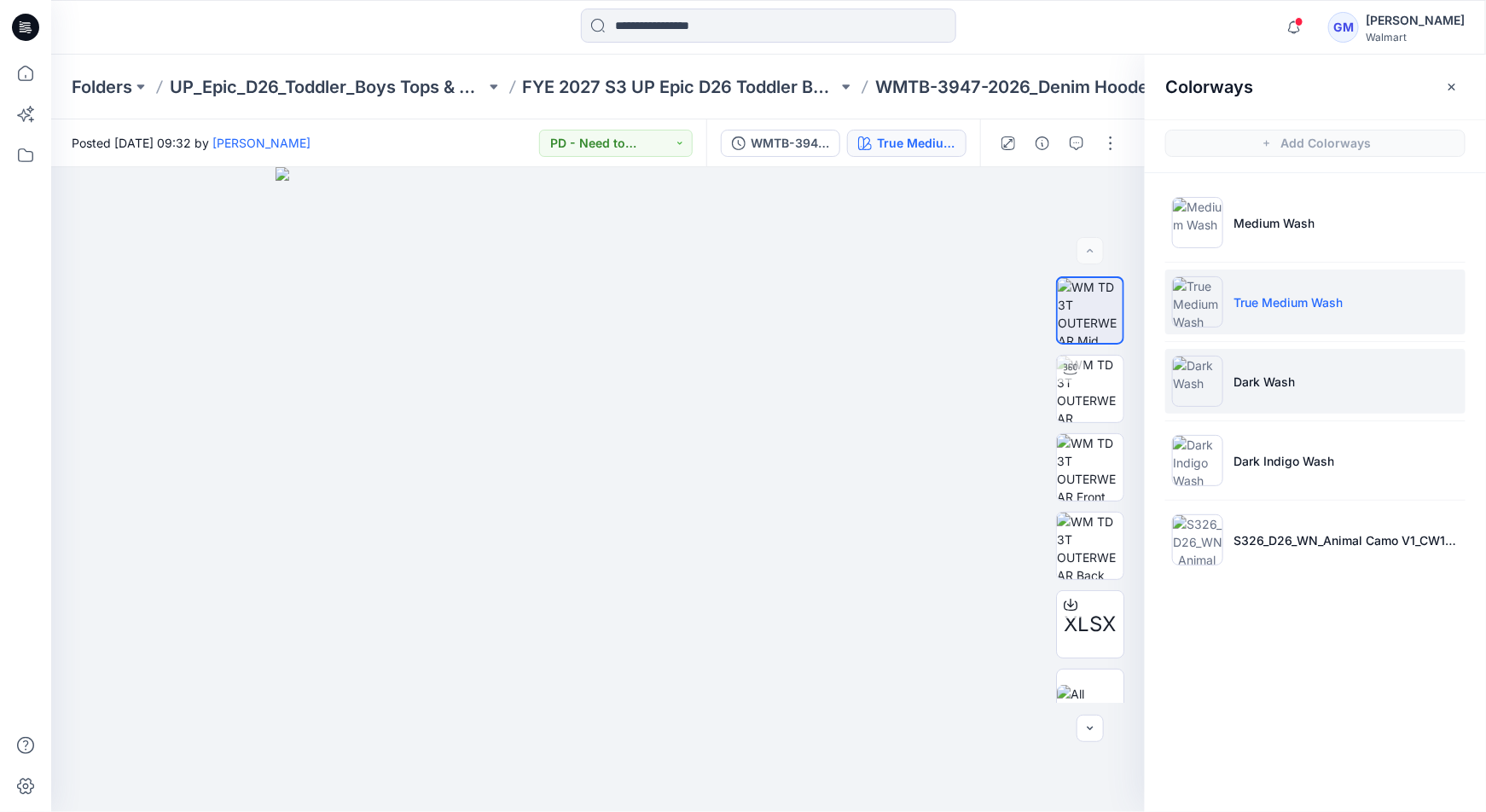
click at [1201, 376] on img at bounding box center [1197, 381] width 51 height 51
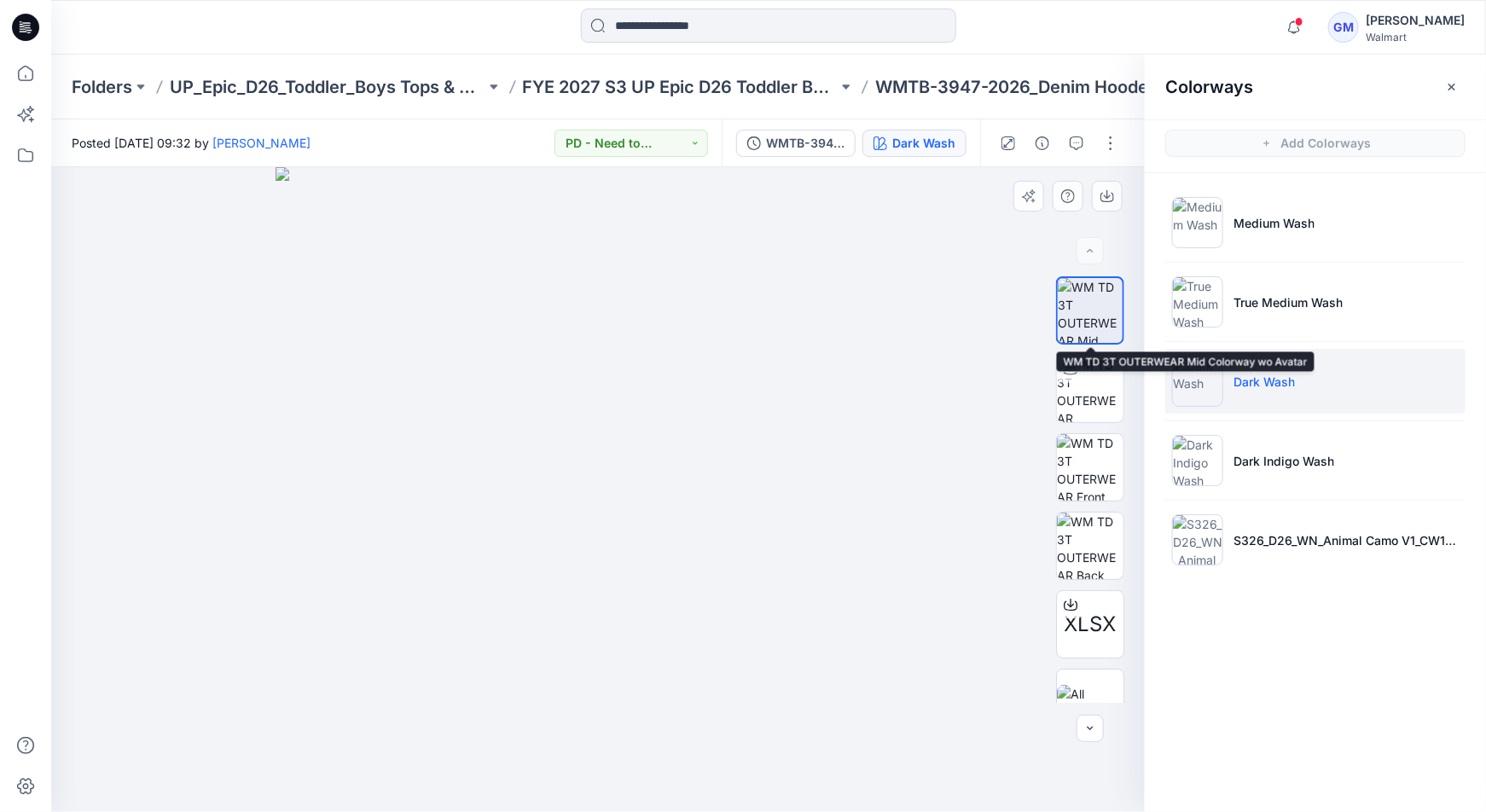
click at [1092, 314] on img at bounding box center [1090, 311] width 65 height 65
click at [1109, 201] on icon "button" at bounding box center [1106, 196] width 13 height 13
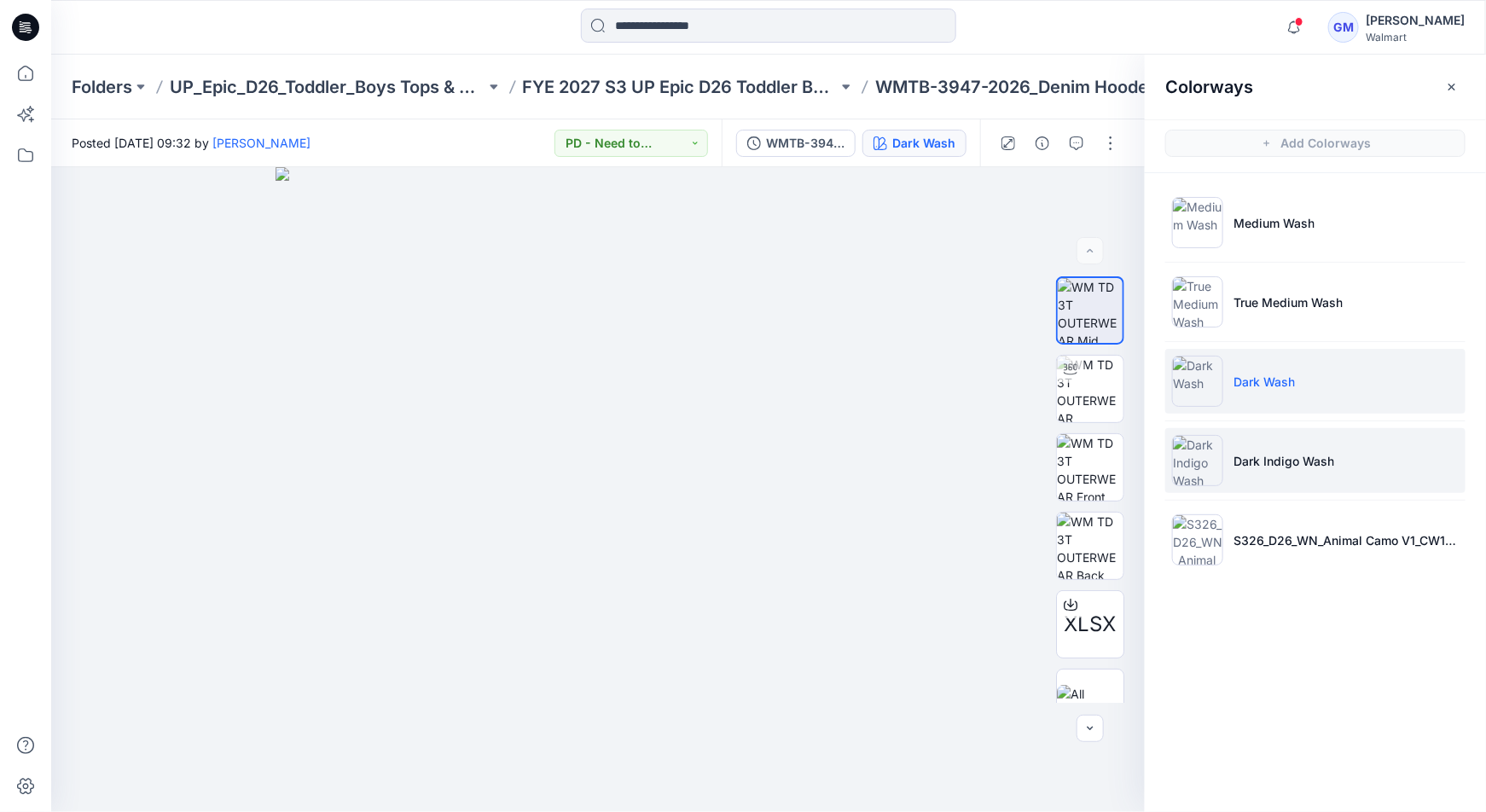
click at [1192, 455] on img at bounding box center [1197, 461] width 51 height 51
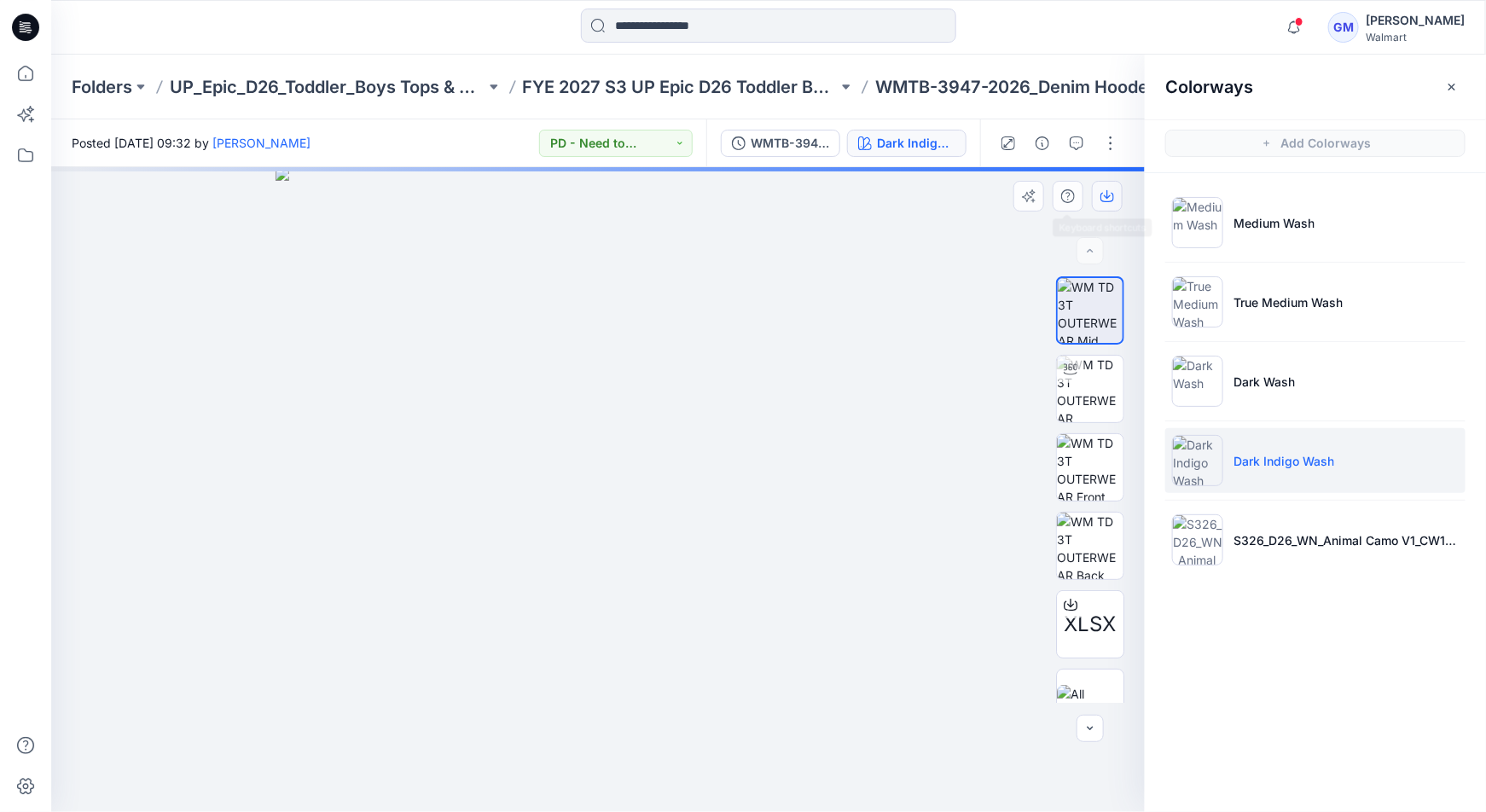
click at [1107, 199] on icon "button" at bounding box center [1106, 196] width 13 height 13
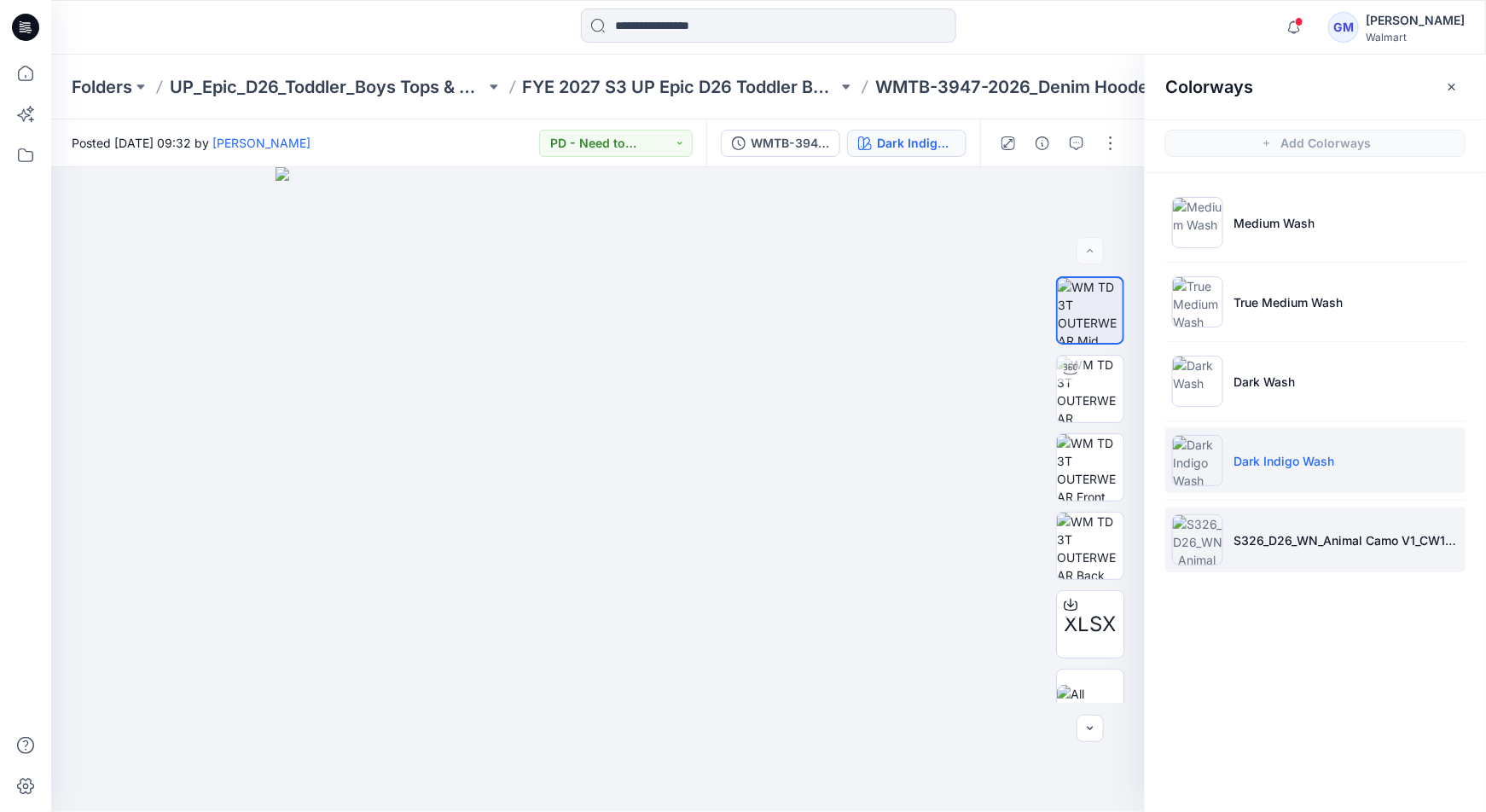
click at [1192, 537] on img at bounding box center [1197, 540] width 51 height 51
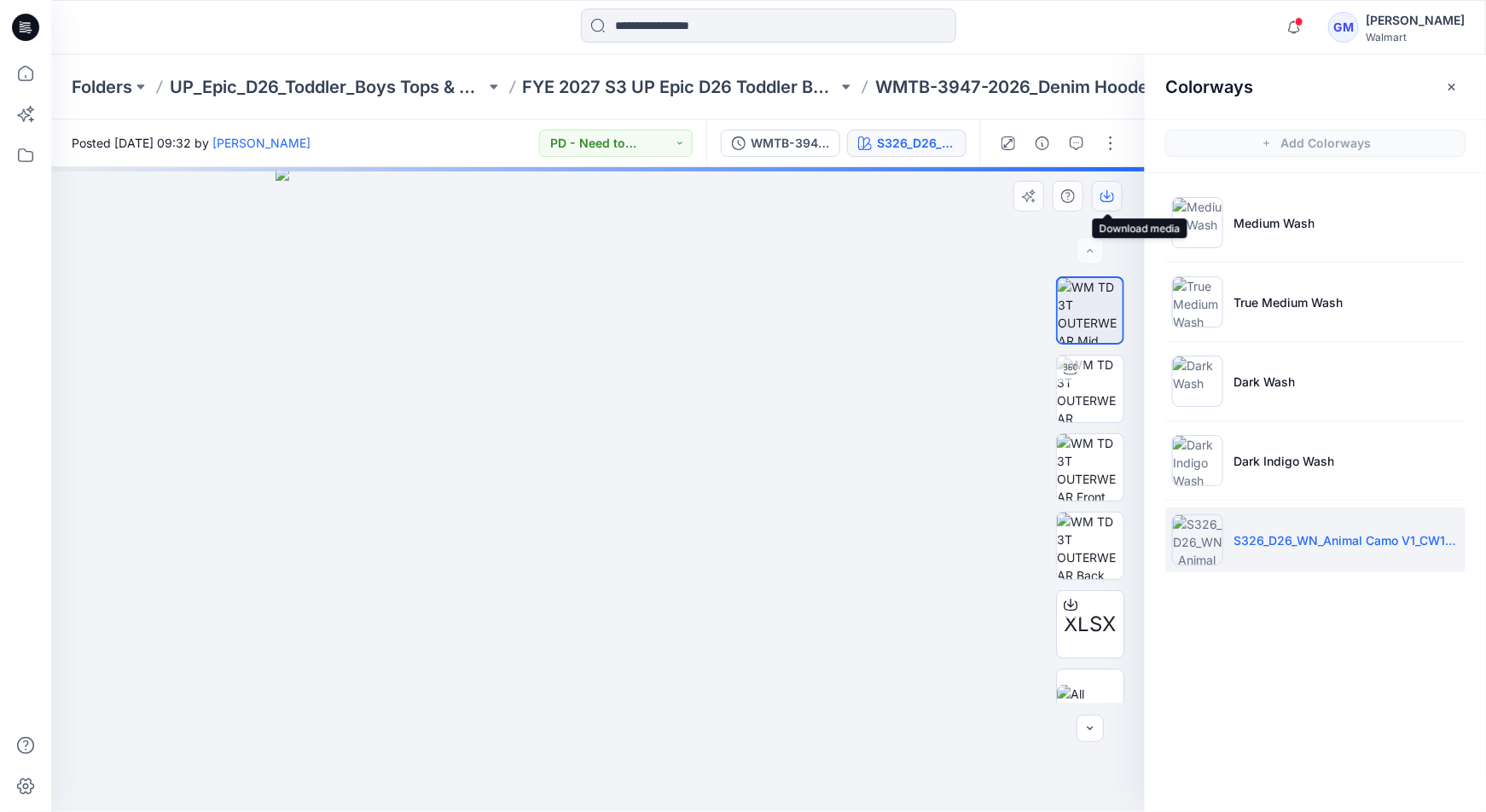
click at [1109, 204] on button "button" at bounding box center [1106, 196] width 31 height 31
